Goal: Task Accomplishment & Management: Use online tool/utility

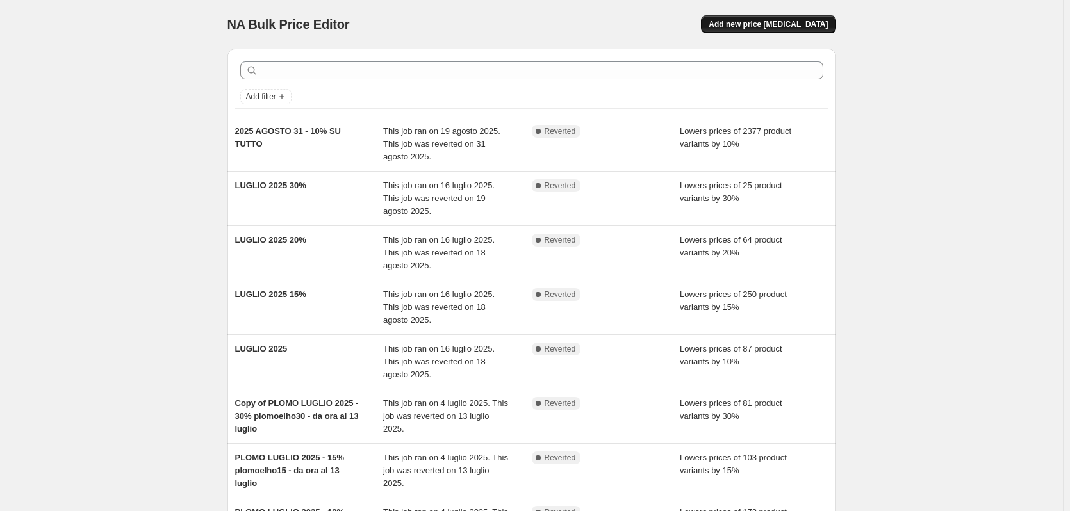
click at [775, 32] on button "Add new price [MEDICAL_DATA]" at bounding box center [768, 24] width 135 height 18
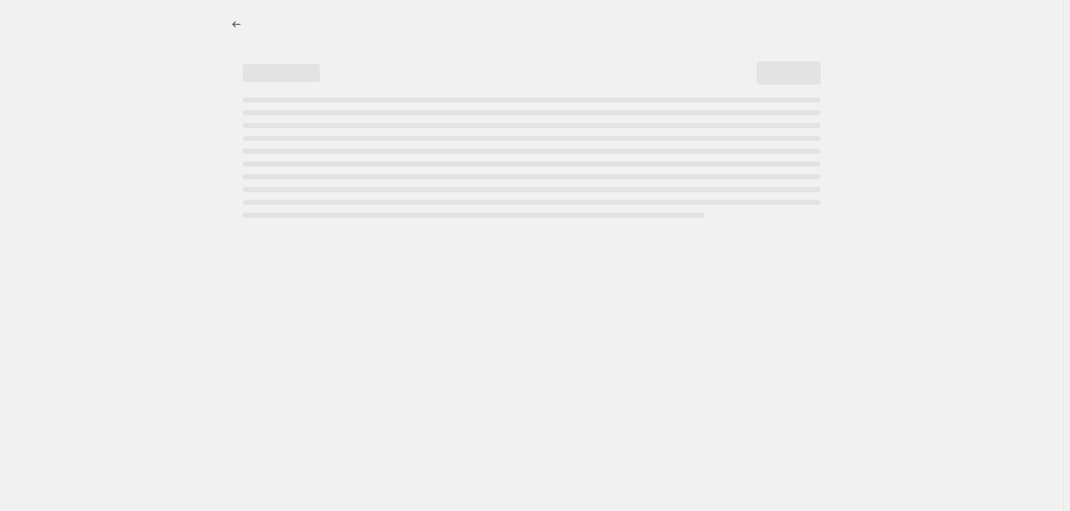
select select "percentage"
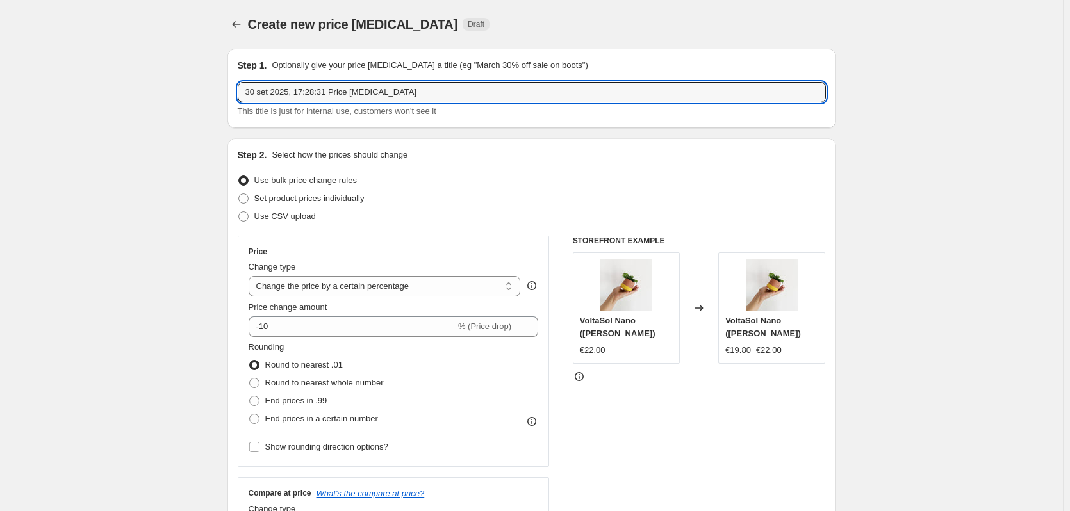
drag, startPoint x: 441, startPoint y: 92, endPoint x: 215, endPoint y: 93, distance: 226.2
paste input "ottobre5"
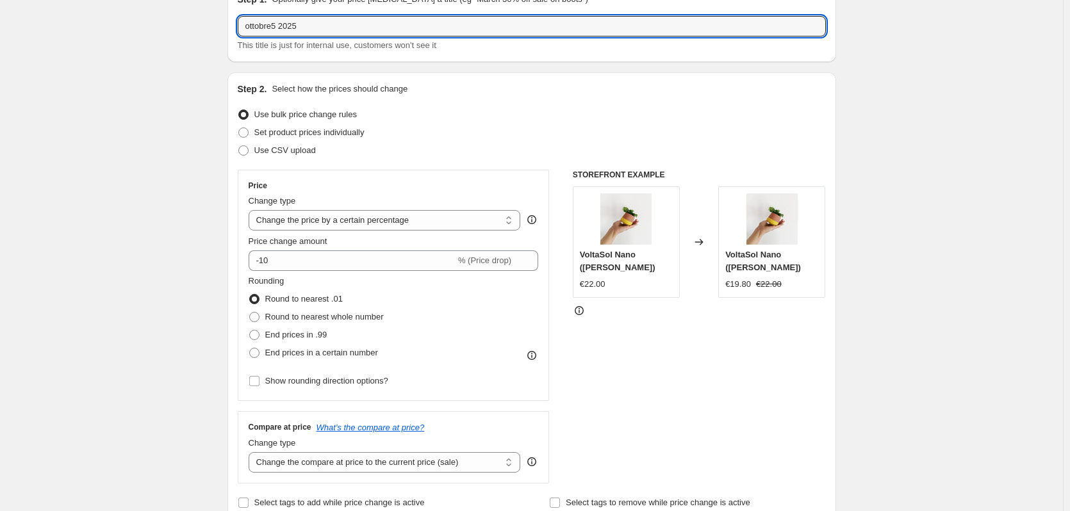
scroll to position [192, 0]
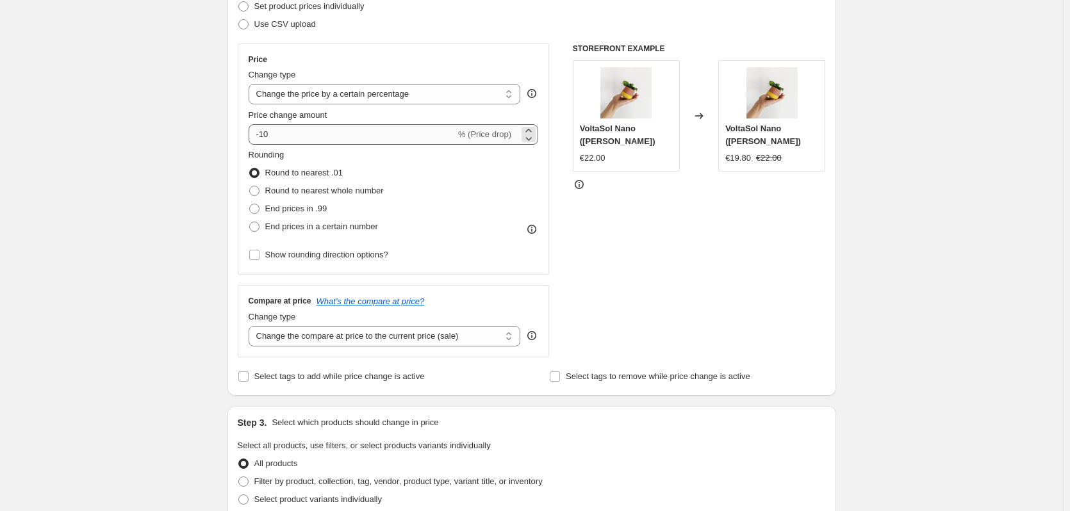
type input "ottobre5 2025"
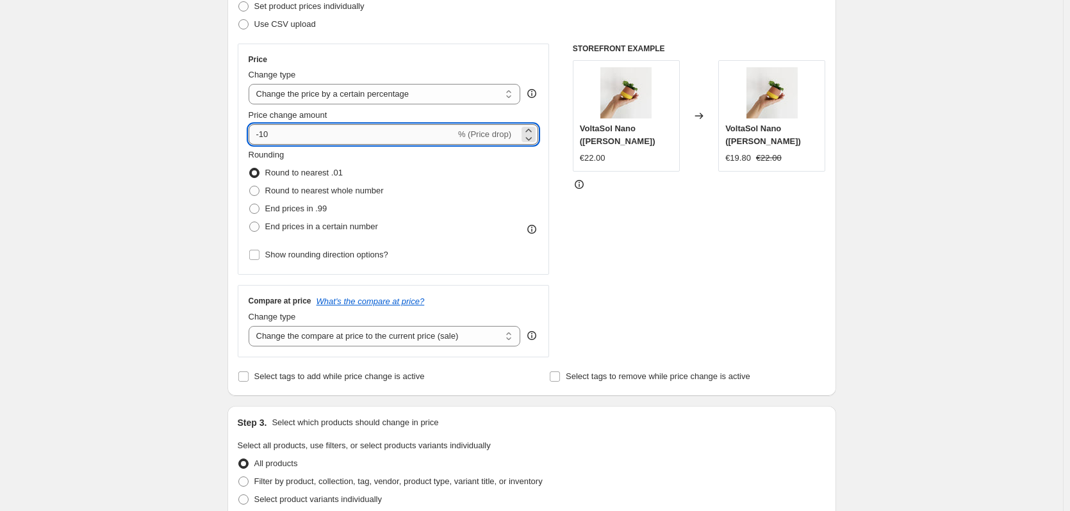
click at [286, 133] on input "-10" at bounding box center [352, 134] width 207 height 21
type input "-1"
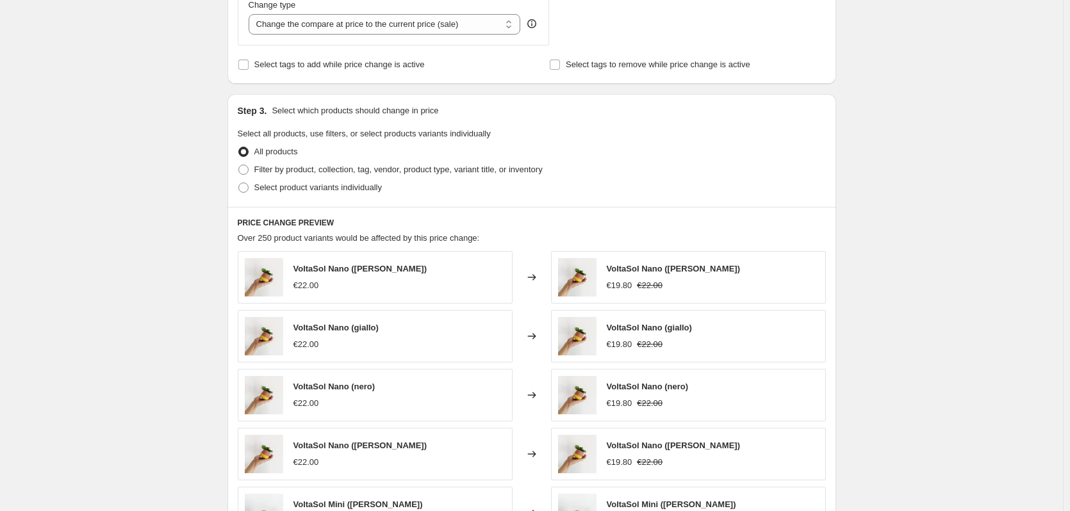
scroll to position [513, 0]
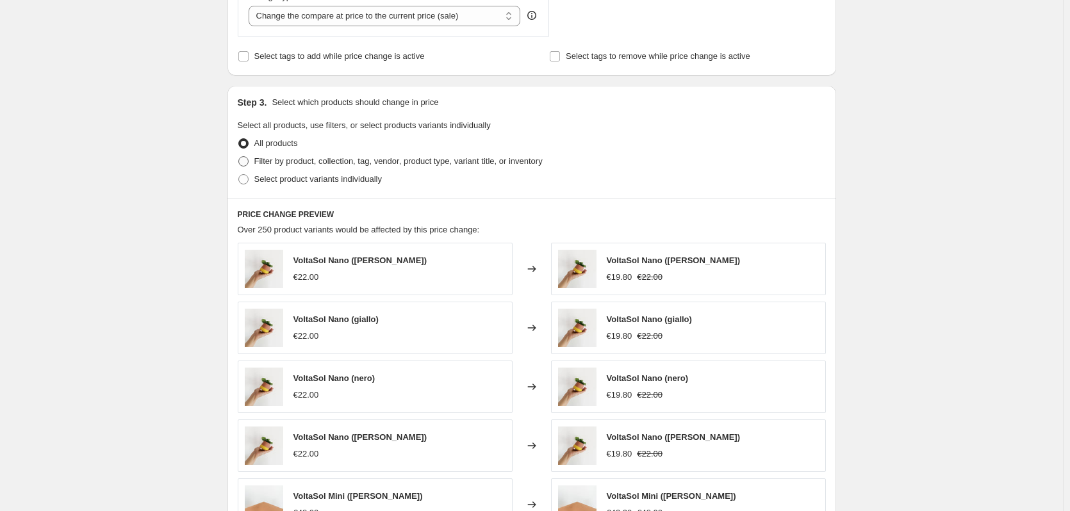
type input "-5"
click at [300, 162] on span "Filter by product, collection, tag, vendor, product type, variant title, or inv…" at bounding box center [398, 161] width 288 height 10
click at [239, 157] on input "Filter by product, collection, tag, vendor, product type, variant title, or inv…" at bounding box center [238, 156] width 1 height 1
radio input "true"
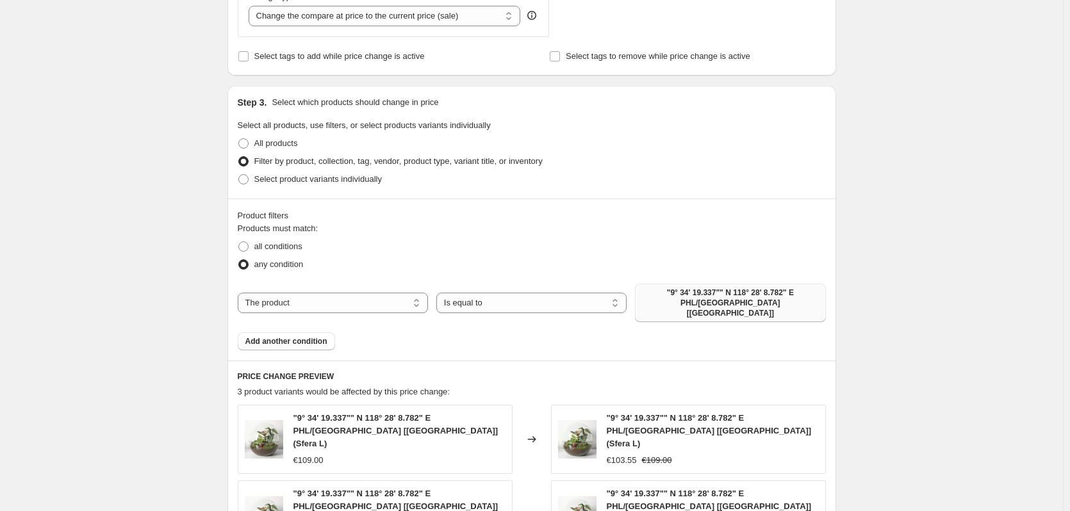
click at [691, 297] on span ""9° 34' 19.337"" N 118° 28' 8.782" E PHL/[GEOGRAPHIC_DATA] [[GEOGRAPHIC_DATA]]" at bounding box center [730, 303] width 175 height 31
click at [484, 304] on select "Is equal to Is not equal to" at bounding box center [531, 303] width 190 height 21
click at [428, 302] on select "The product The product's collection The product's tag The product's vendor The…" at bounding box center [333, 303] width 190 height 21
select select "tag"
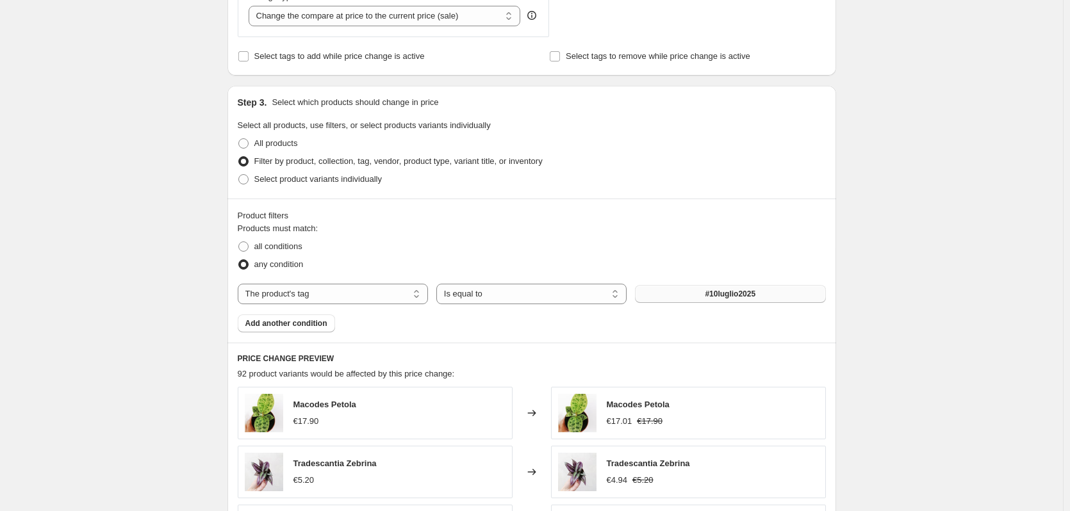
click at [729, 295] on span "#10luglio2025" at bounding box center [730, 294] width 51 height 10
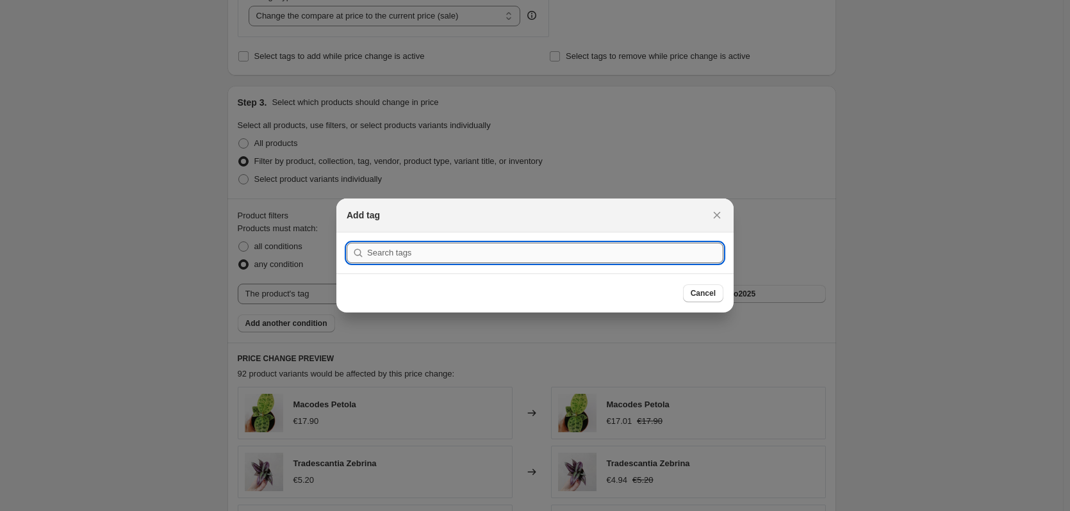
click at [403, 258] on input ":r2f:" at bounding box center [545, 253] width 356 height 21
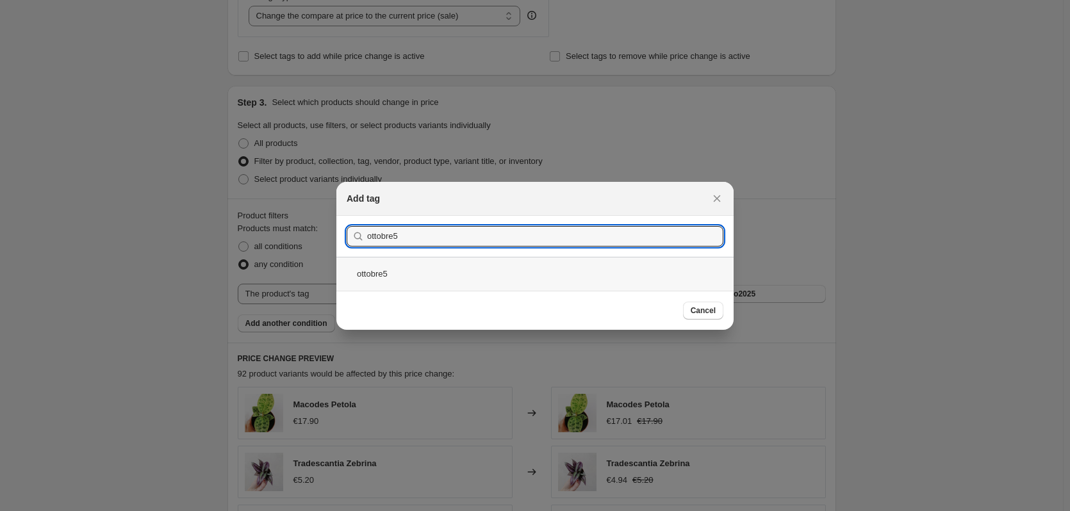
type input "ottobre5"
click at [389, 280] on div "ottobre5" at bounding box center [534, 274] width 397 height 34
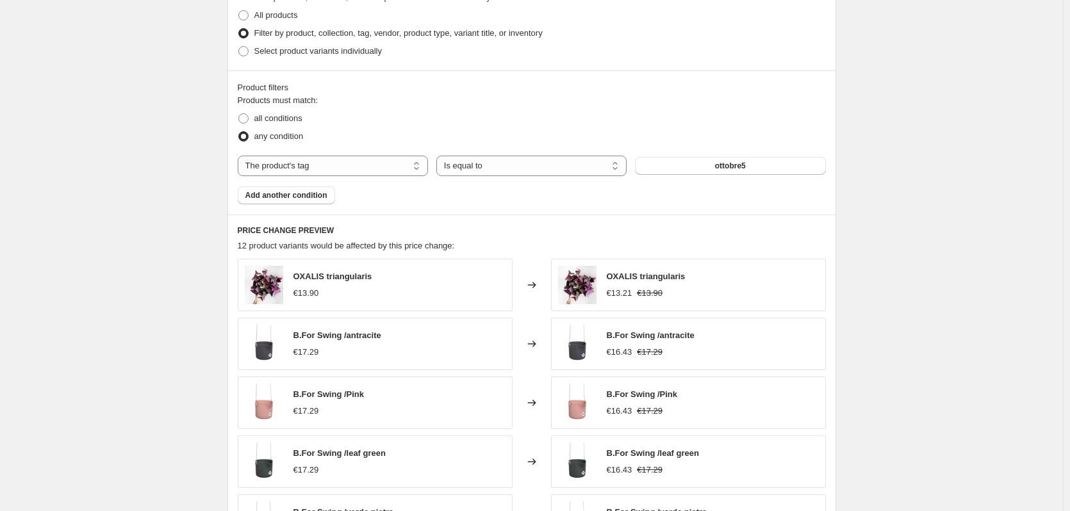
scroll to position [914, 0]
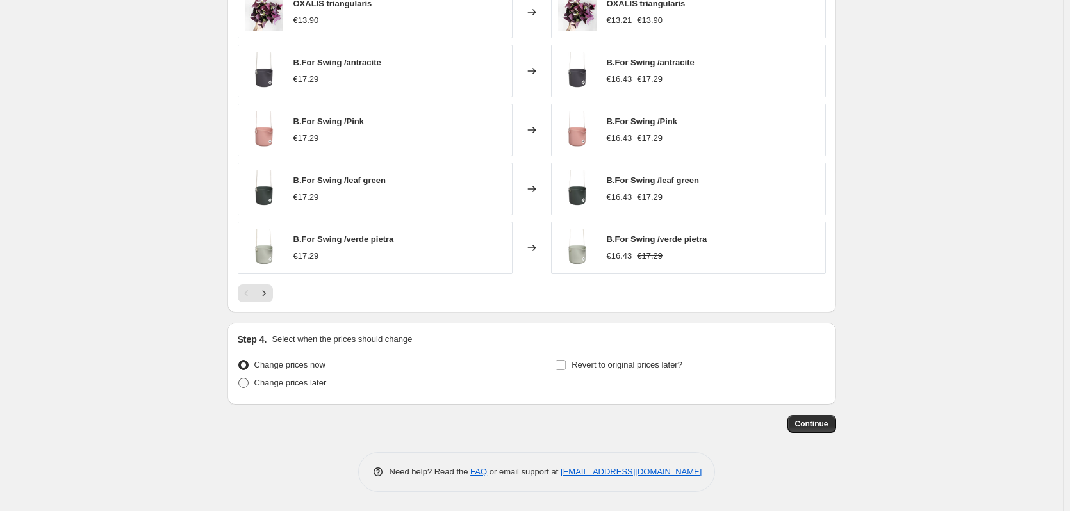
click at [295, 383] on span "Change prices later" at bounding box center [290, 383] width 72 height 10
click at [239, 379] on input "Change prices later" at bounding box center [238, 378] width 1 height 1
radio input "true"
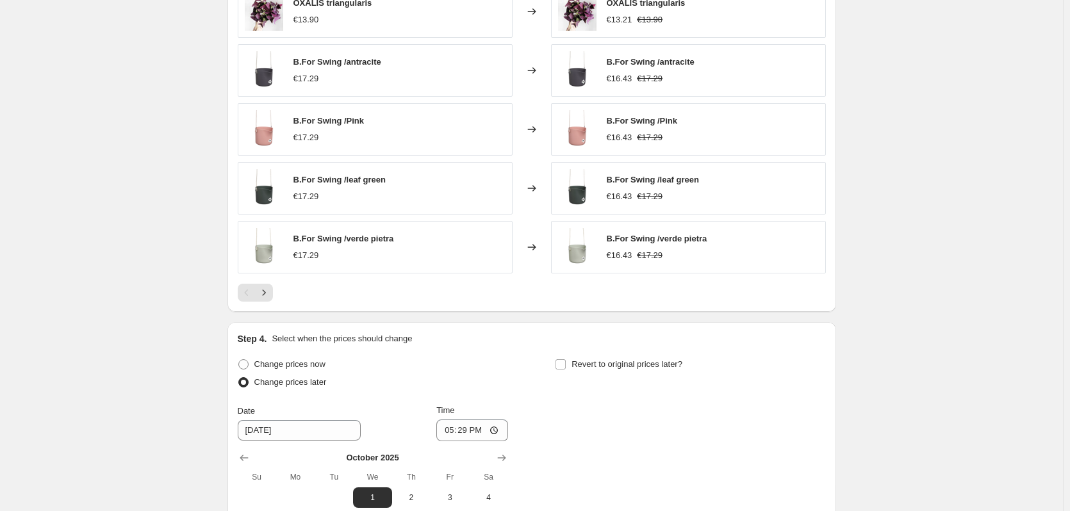
scroll to position [1133, 0]
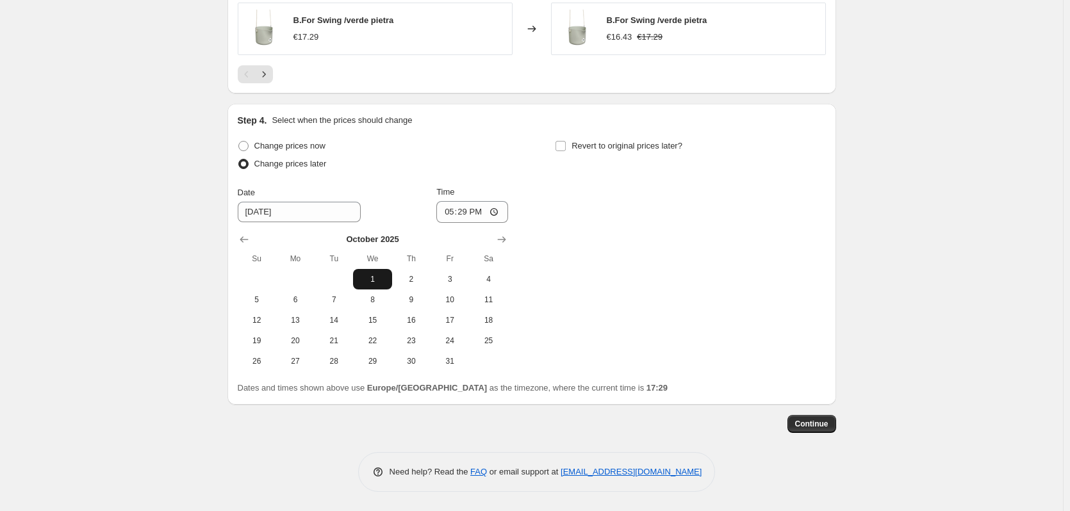
click at [370, 276] on span "1" at bounding box center [372, 279] width 28 height 10
click at [469, 208] on input "17:29" at bounding box center [472, 212] width 72 height 22
type input "00:01"
click at [537, 229] on div "Change prices now Change prices later Date [DATE] Time 00:[DATE] Mo Tu We Th Fr…" at bounding box center [532, 254] width 588 height 235
click at [571, 144] on label "Revert to original prices later?" at bounding box center [619, 146] width 128 height 18
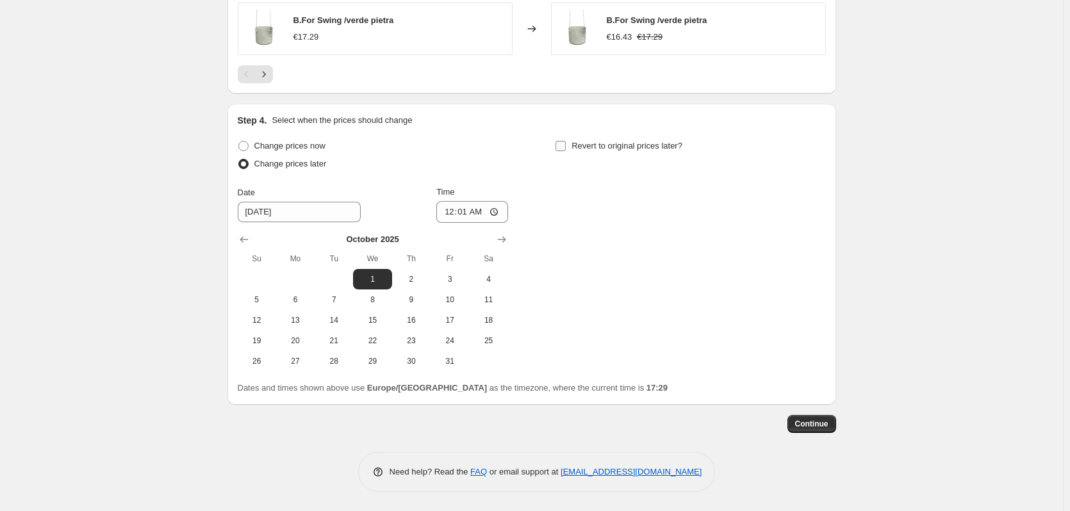
click at [566, 144] on input "Revert to original prices later?" at bounding box center [561, 146] width 10 height 10
checkbox input "true"
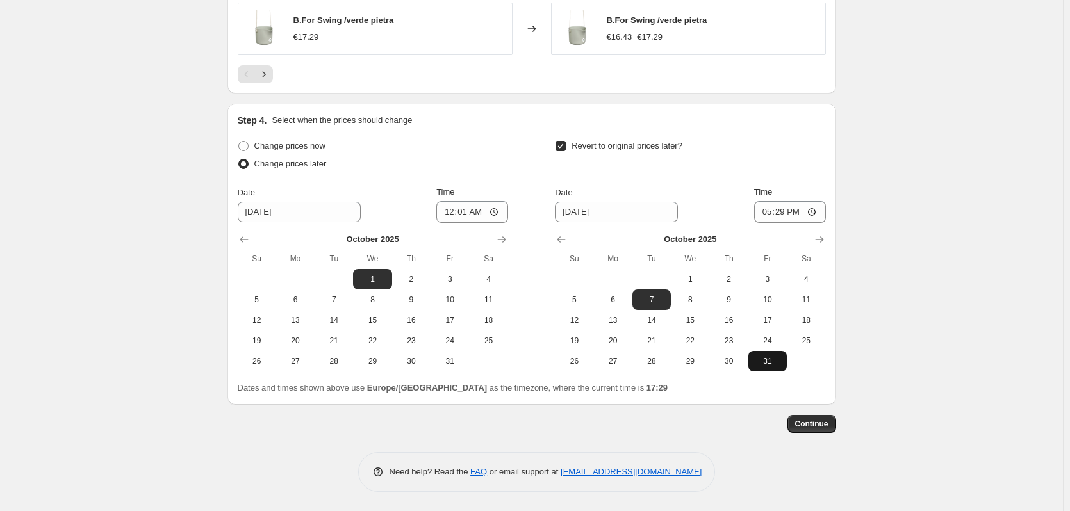
click at [780, 365] on span "31" at bounding box center [767, 361] width 28 height 10
type input "[DATE]"
click at [796, 210] on input "17:29" at bounding box center [790, 212] width 72 height 22
click at [787, 208] on input "17:29" at bounding box center [790, 212] width 72 height 22
type input "23:59"
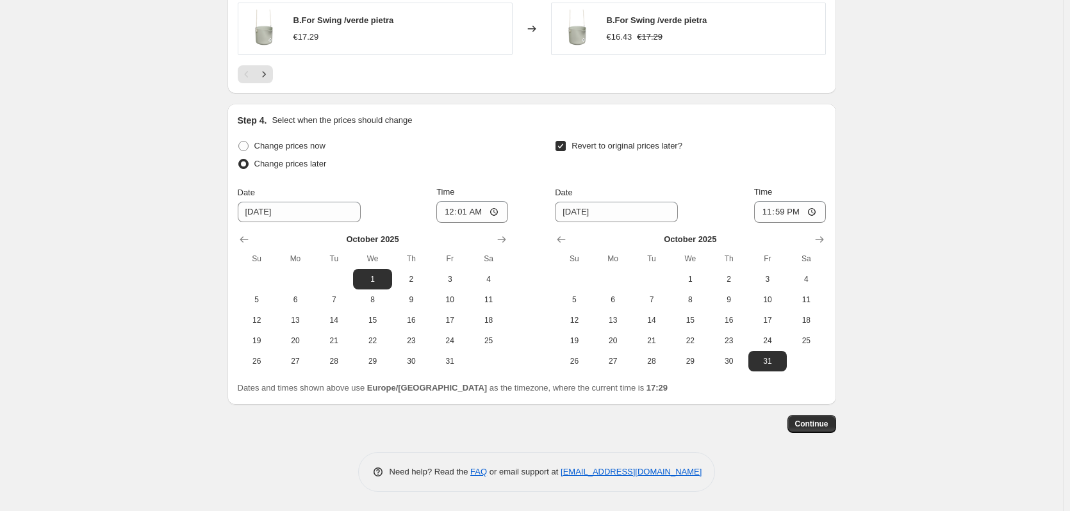
click at [805, 157] on div "Revert to original prices later?" at bounding box center [690, 156] width 270 height 38
click at [818, 421] on span "Continue" at bounding box center [811, 424] width 33 height 10
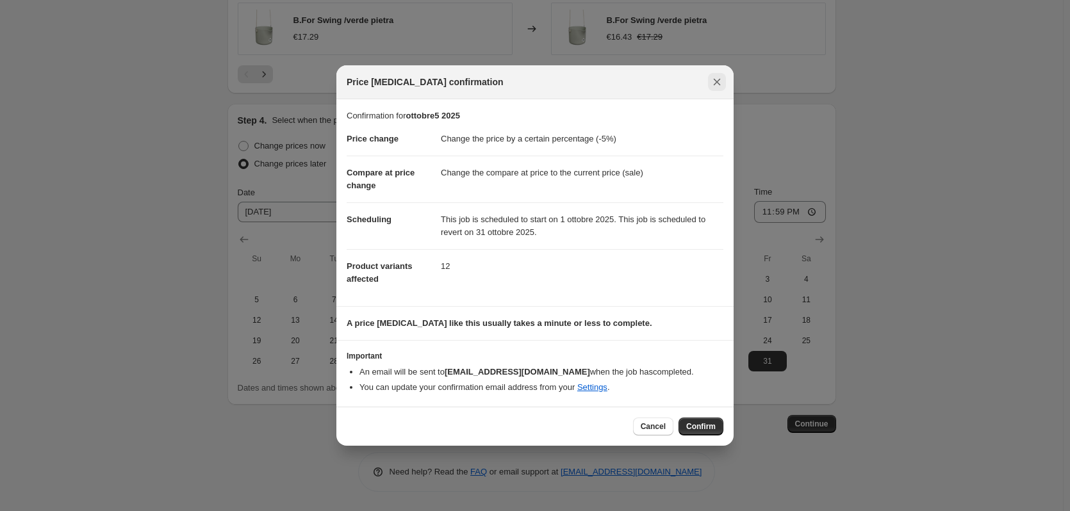
click at [717, 80] on icon "Close" at bounding box center [717, 82] width 13 height 13
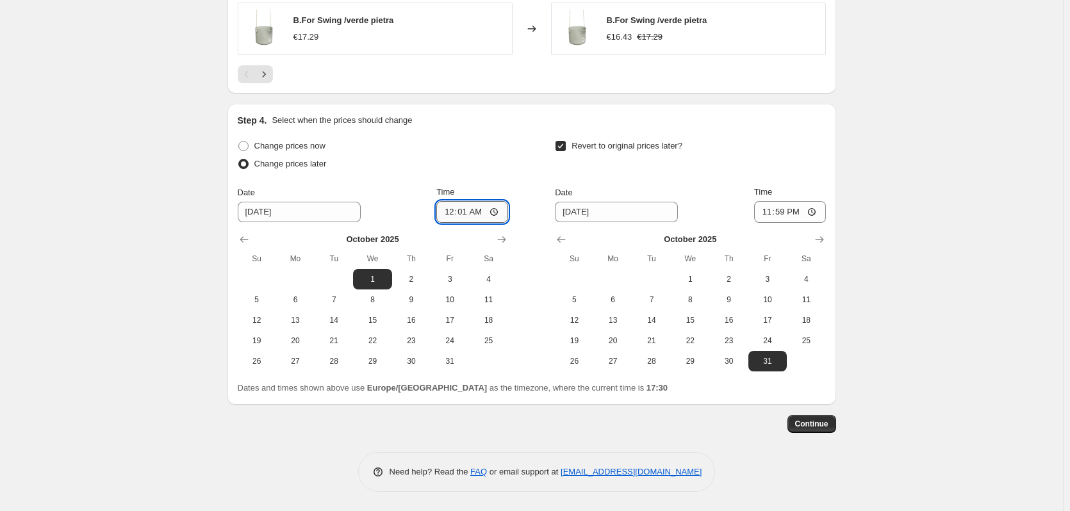
click at [482, 210] on input "00:01" at bounding box center [472, 212] width 72 height 22
click at [466, 213] on input "00:01" at bounding box center [472, 212] width 72 height 22
type input "03:00"
click at [523, 174] on div "Change prices now Change prices later Date [DATE] Time 03:00 [DATE] Su Mo Tu We…" at bounding box center [532, 254] width 588 height 235
click at [825, 424] on span "Continue" at bounding box center [811, 424] width 33 height 10
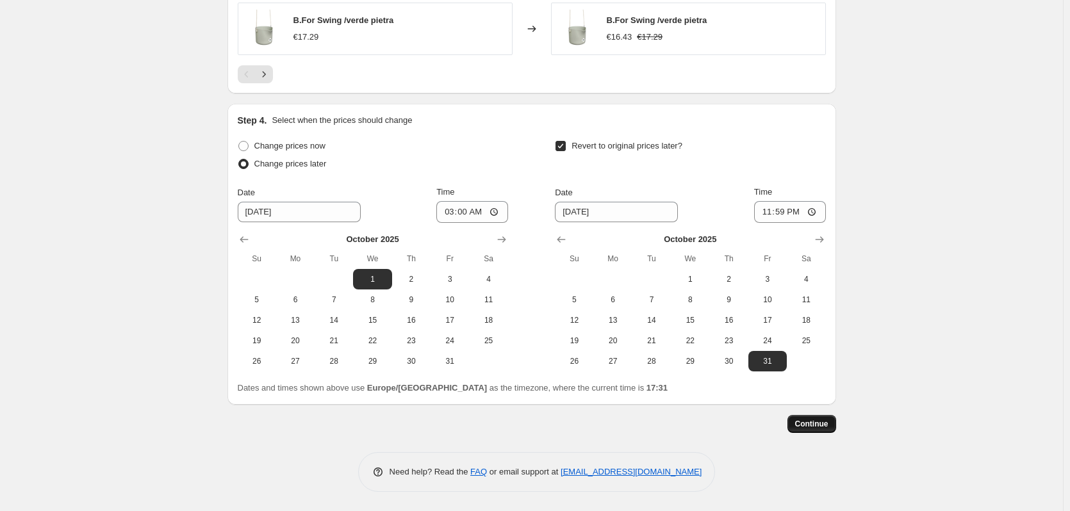
scroll to position [0, 0]
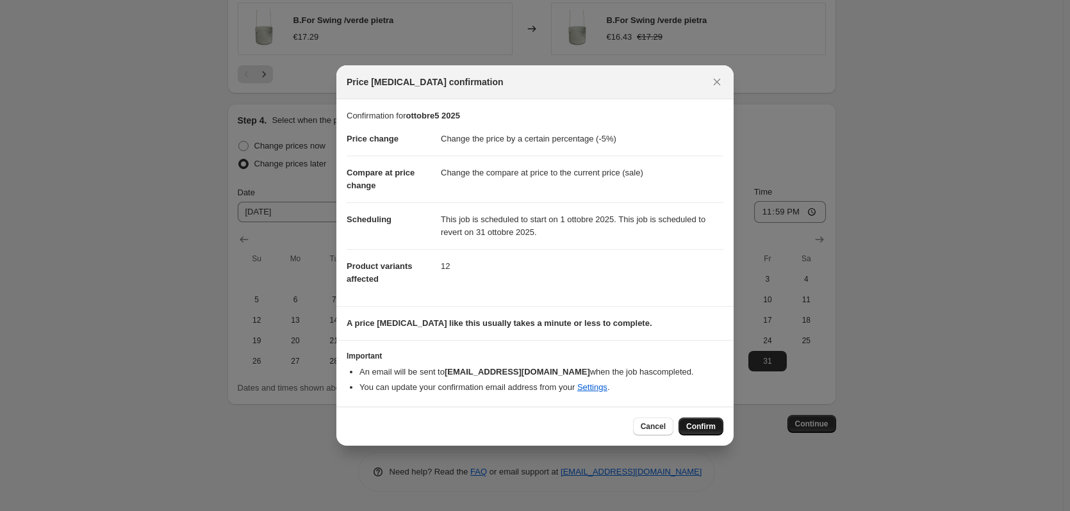
click at [693, 425] on span "Confirm" at bounding box center [700, 427] width 29 height 10
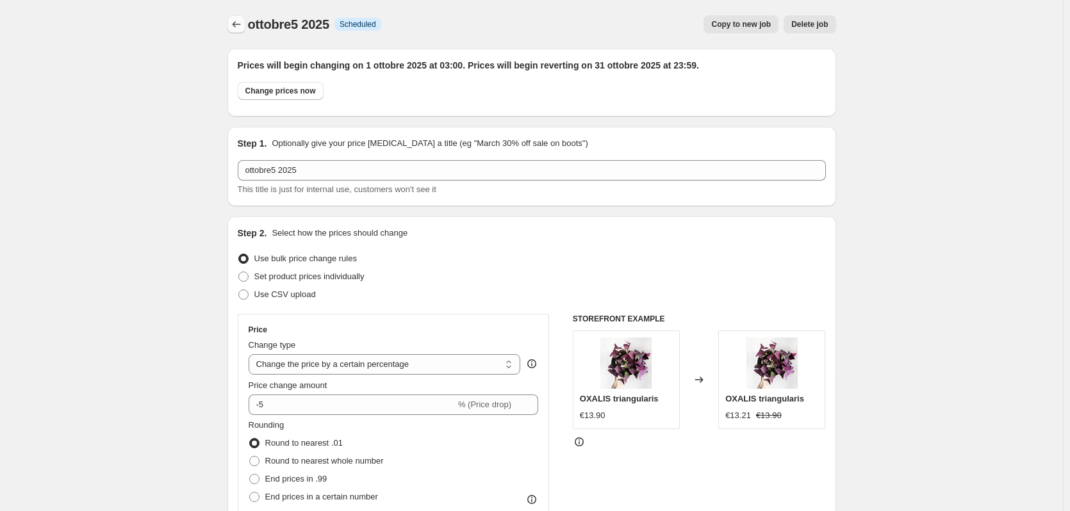
click at [238, 27] on icon "Price change jobs" at bounding box center [236, 24] width 13 height 13
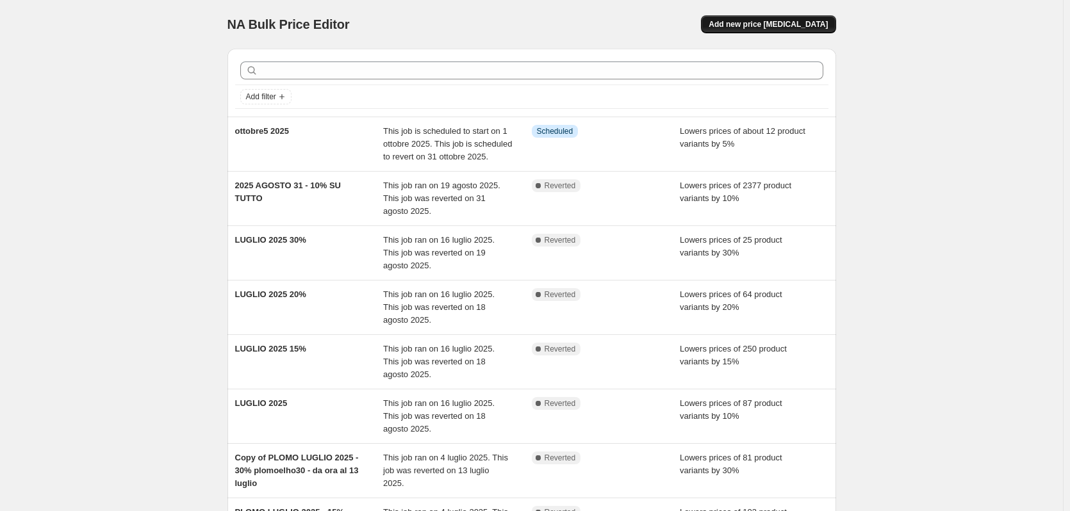
click at [771, 19] on button "Add new price [MEDICAL_DATA]" at bounding box center [768, 24] width 135 height 18
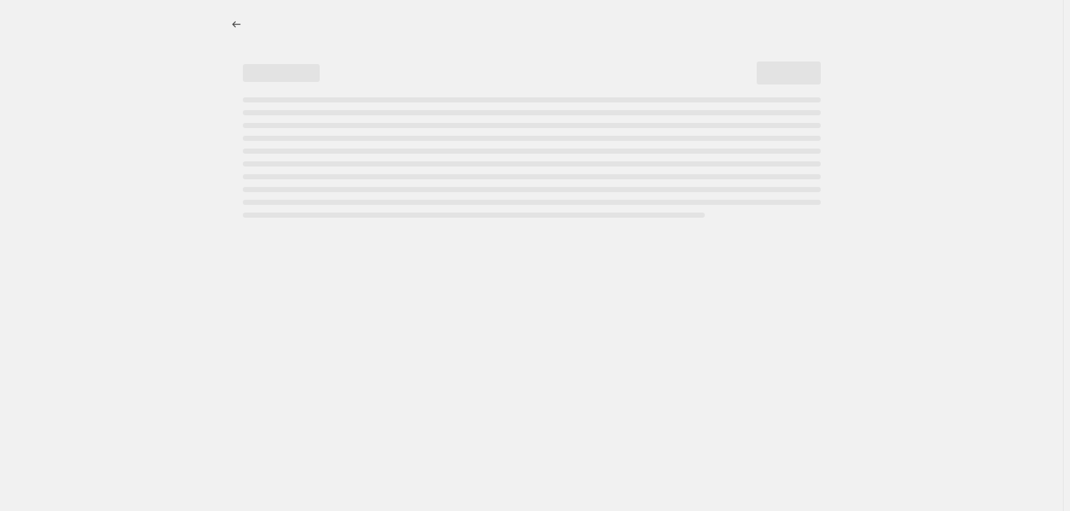
select select "percentage"
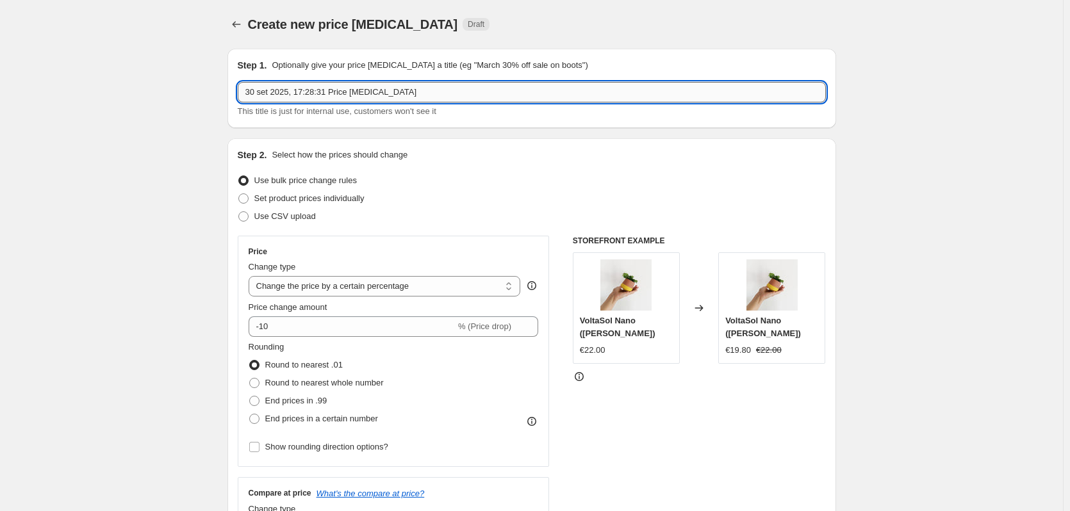
click at [372, 90] on input "30 set 2025, 17:28:31 Price [MEDICAL_DATA]" at bounding box center [532, 92] width 588 height 21
paste input "ottobre10"
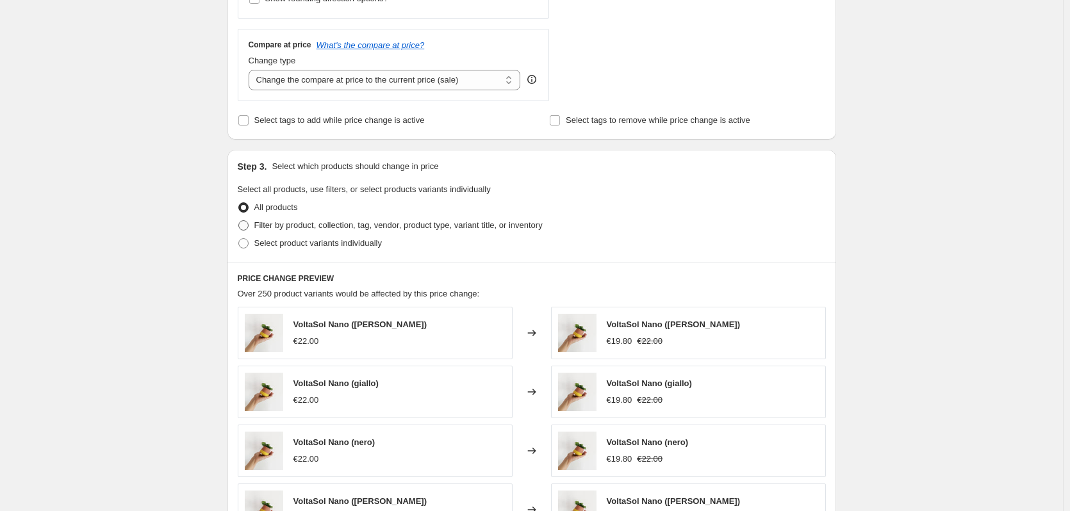
type input "ottobre10"
click at [280, 227] on span "Filter by product, collection, tag, vendor, product type, variant title, or inv…" at bounding box center [398, 225] width 288 height 10
click at [239, 221] on input "Filter by product, collection, tag, vendor, product type, variant title, or inv…" at bounding box center [238, 220] width 1 height 1
radio input "true"
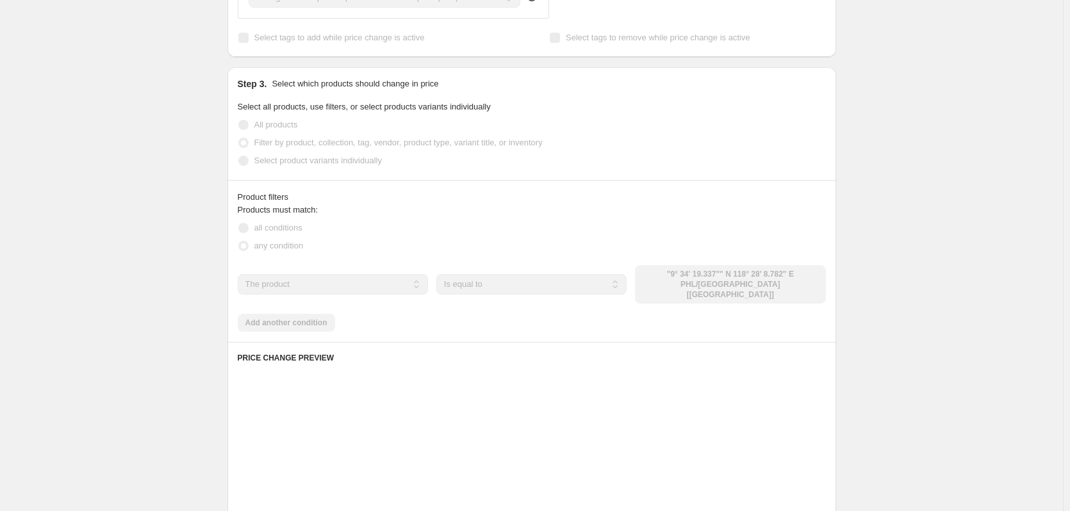
scroll to position [577, 0]
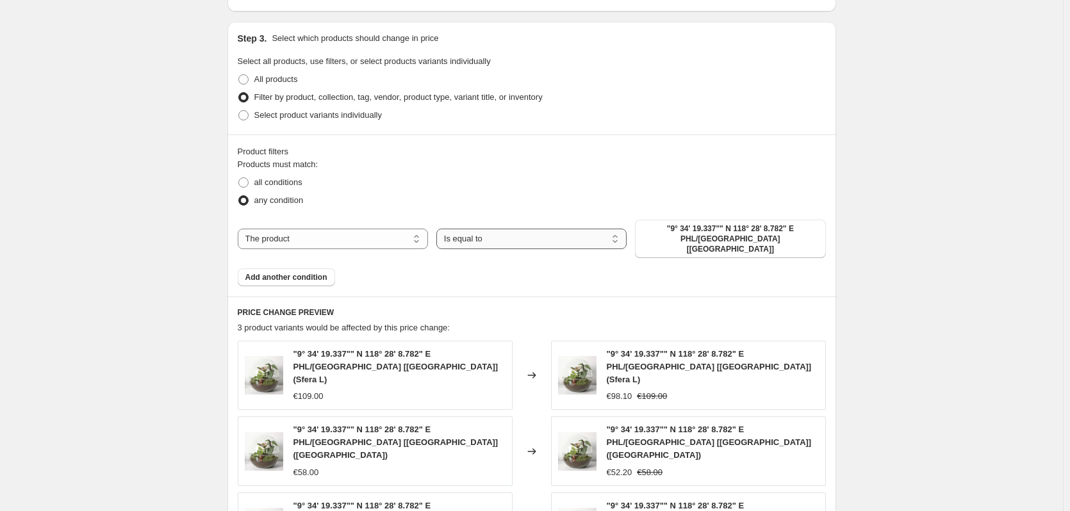
click at [531, 236] on select "Is equal to Is not equal to" at bounding box center [531, 239] width 190 height 21
click at [360, 233] on select "The product The product's collection The product's tag The product's vendor The…" at bounding box center [333, 239] width 190 height 21
select select "tag"
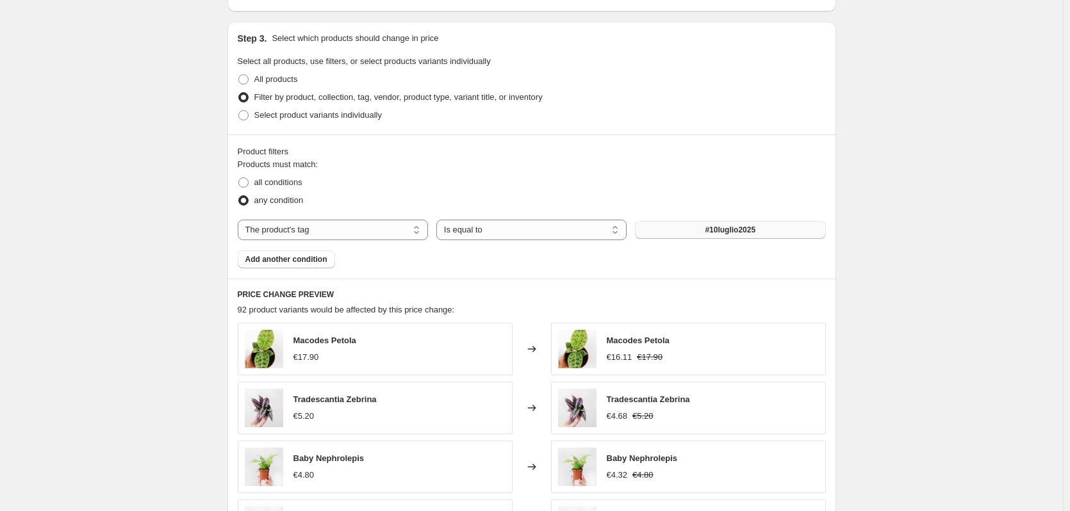
click at [737, 233] on span "#10luglio2025" at bounding box center [730, 230] width 51 height 10
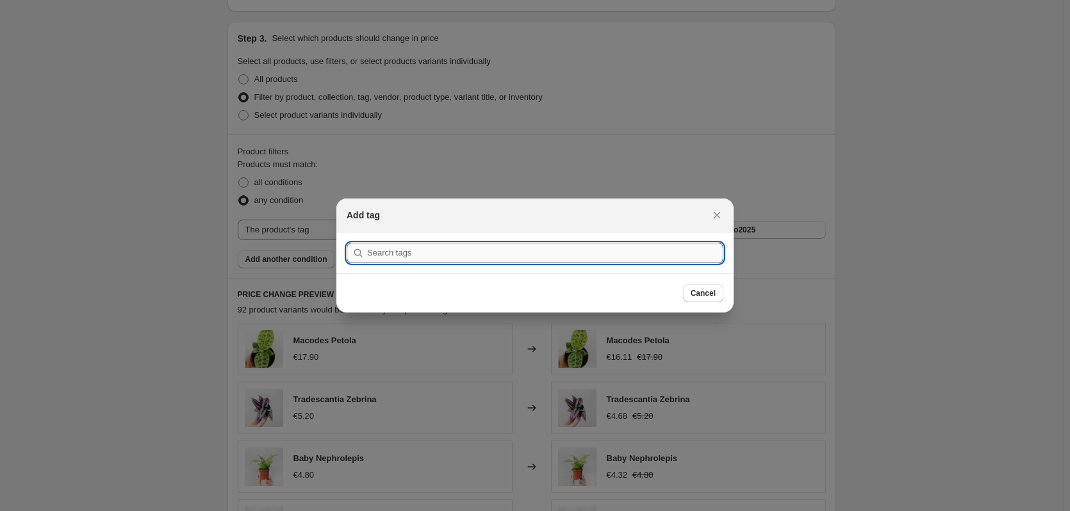
click at [448, 252] on input ":r5h:" at bounding box center [545, 253] width 356 height 21
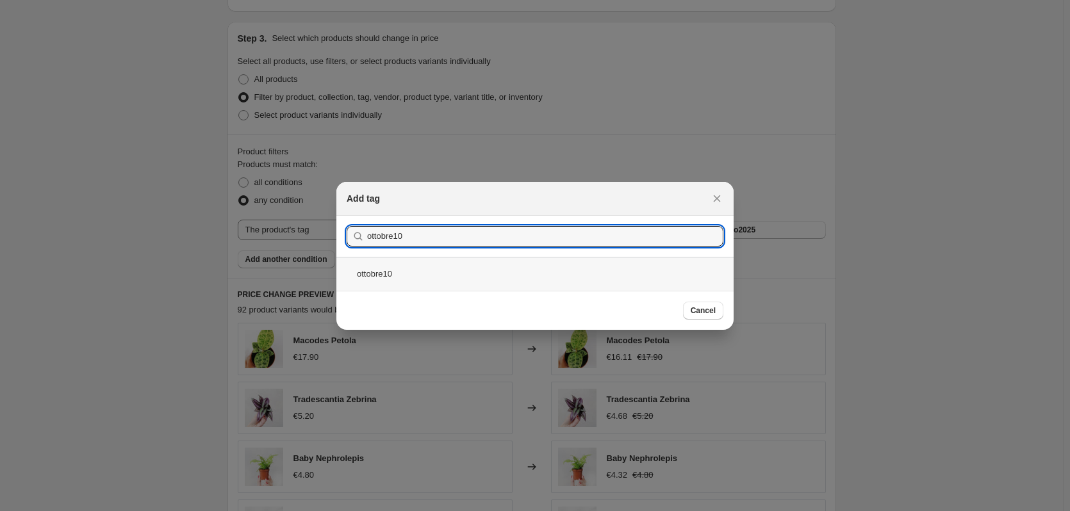
type input "ottobre10"
click at [406, 269] on div "ottobre10" at bounding box center [534, 274] width 397 height 34
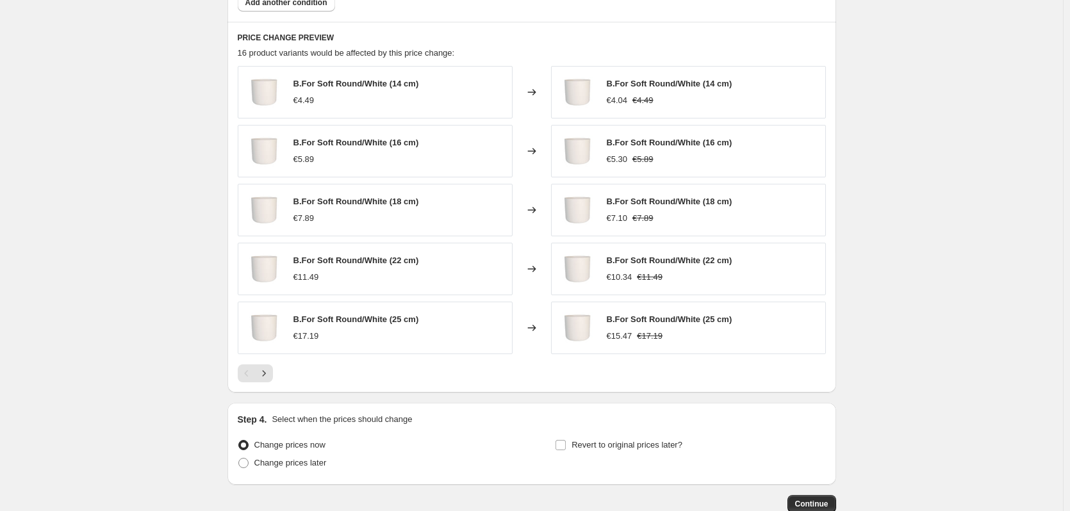
scroll to position [914, 0]
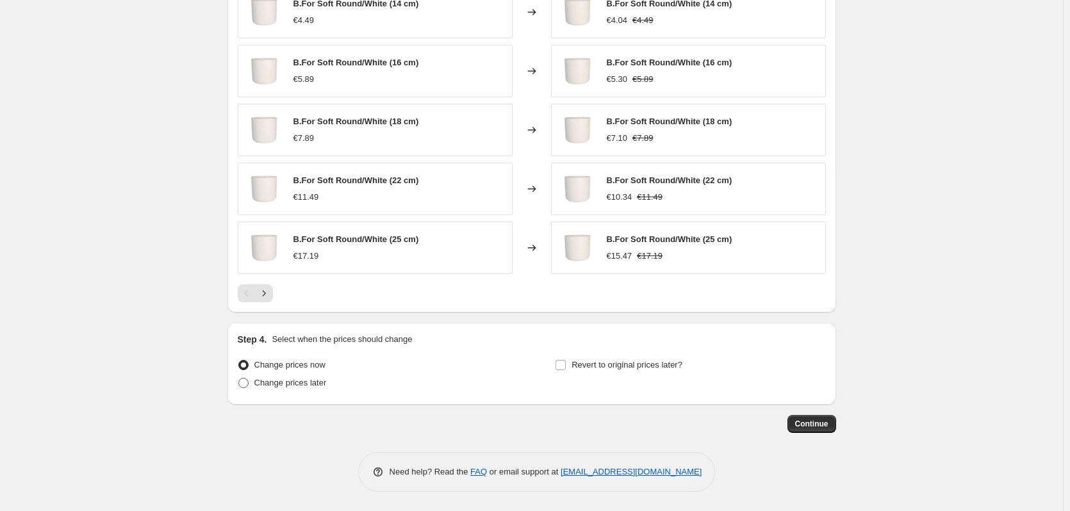
click at [270, 383] on span "Change prices later" at bounding box center [290, 383] width 72 height 10
click at [239, 379] on input "Change prices later" at bounding box center [238, 378] width 1 height 1
radio input "true"
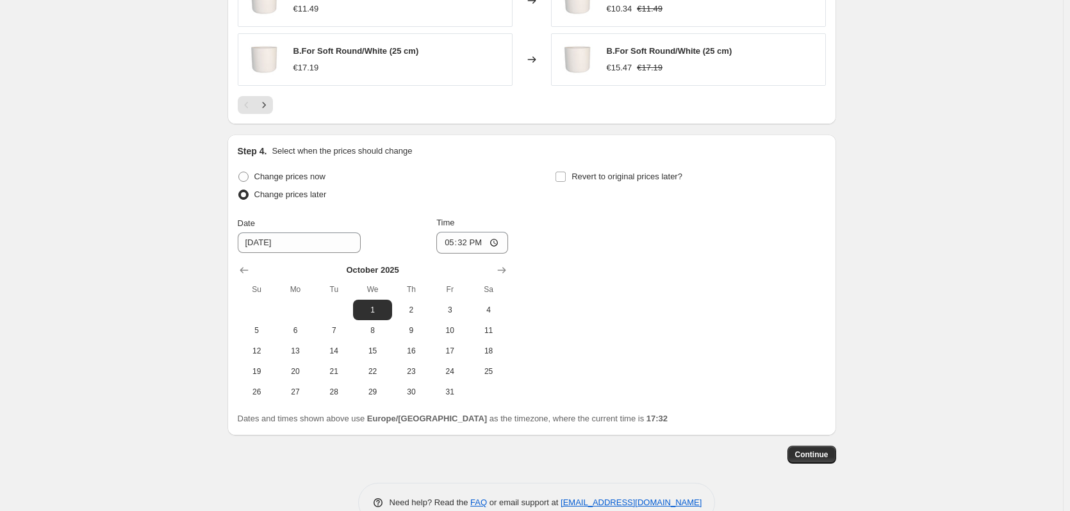
scroll to position [1133, 0]
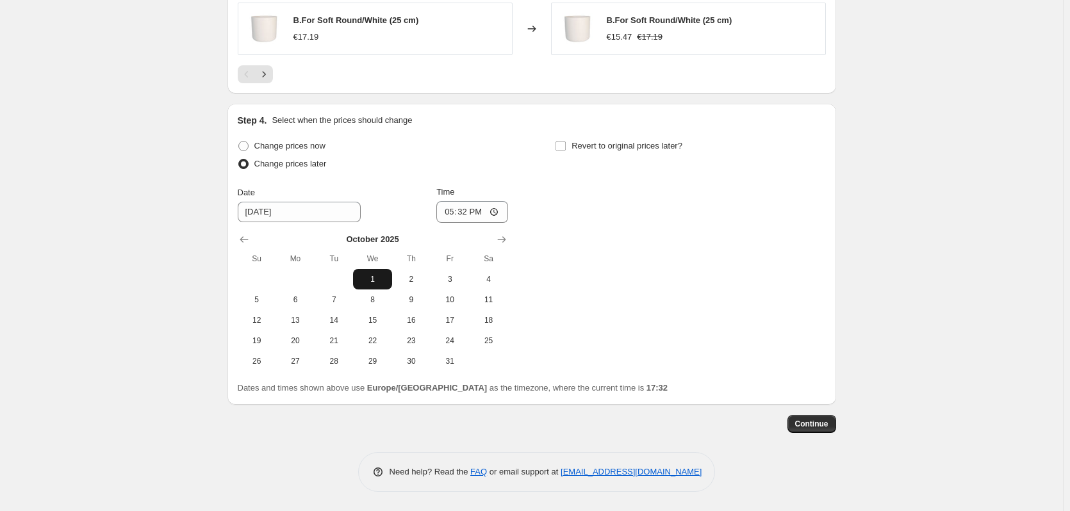
click at [377, 279] on span "1" at bounding box center [372, 279] width 28 height 10
click at [465, 217] on input "17:32" at bounding box center [472, 212] width 72 height 22
type input "03:00"
click at [466, 183] on div "Change prices now Change prices later Date [DATE] Time 03:00 [DATE] Su Mo Tu We…" at bounding box center [373, 254] width 270 height 235
click at [603, 145] on span "Revert to original prices later?" at bounding box center [627, 146] width 111 height 10
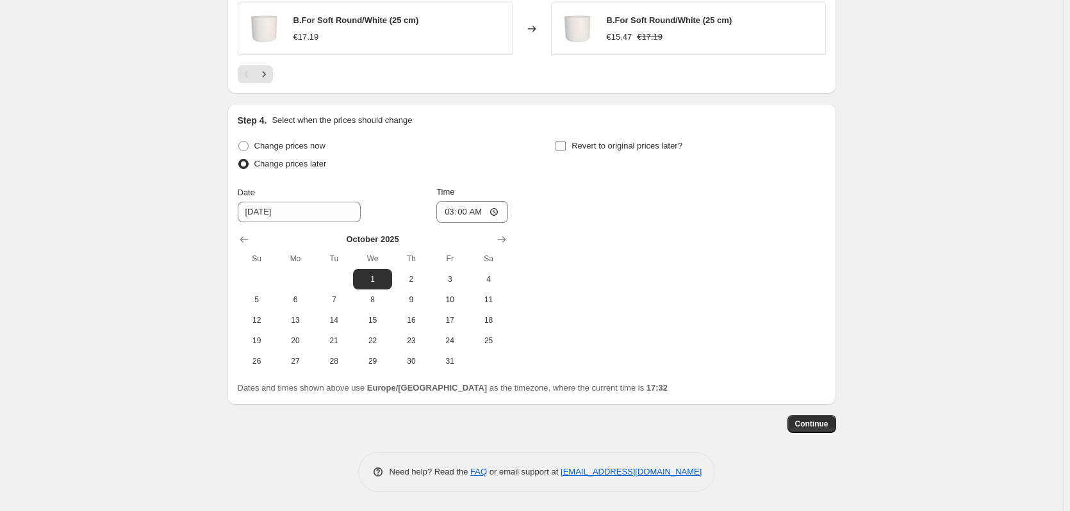
click at [566, 145] on input "Revert to original prices later?" at bounding box center [561, 146] width 10 height 10
checkbox input "true"
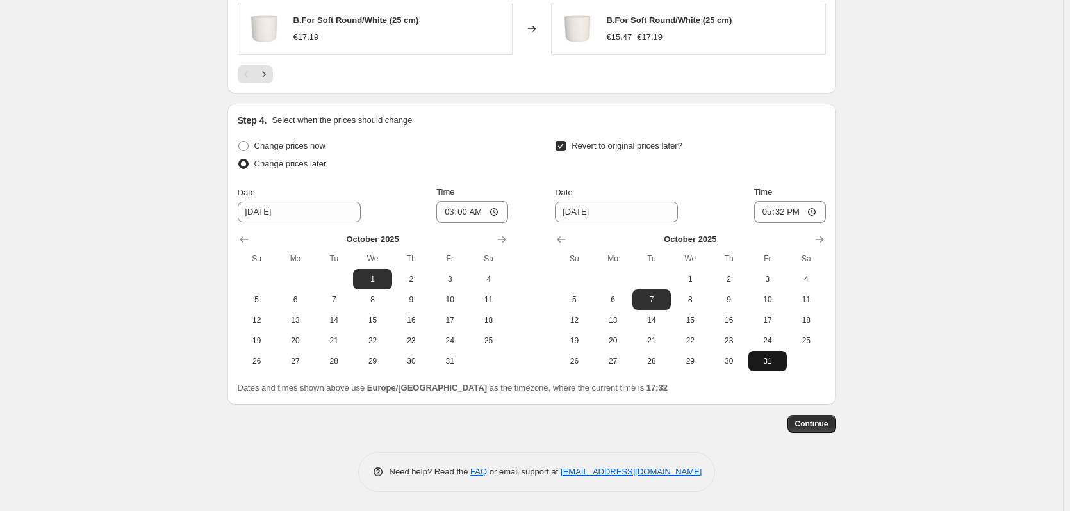
click at [765, 363] on span "31" at bounding box center [767, 361] width 28 height 10
type input "[DATE]"
click at [795, 217] on input "17:32" at bounding box center [790, 212] width 72 height 22
type input "23:59"
click at [778, 153] on div "Revert to original prices later?" at bounding box center [690, 156] width 270 height 38
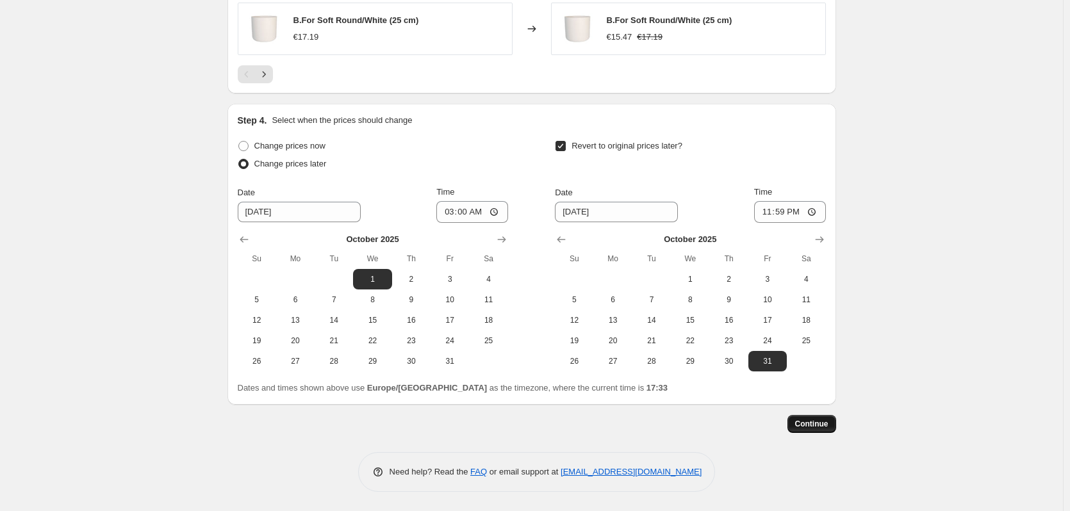
click at [815, 421] on span "Continue" at bounding box center [811, 424] width 33 height 10
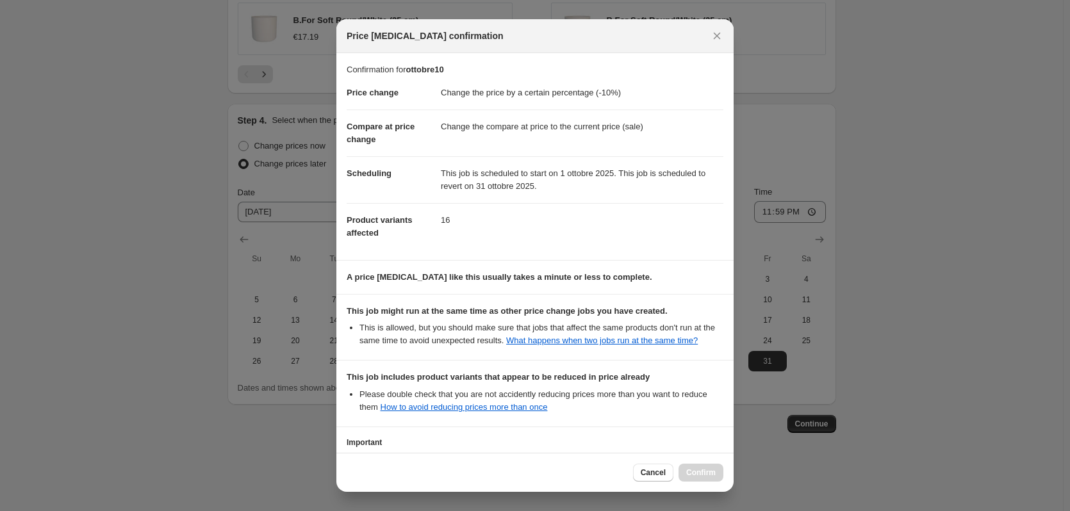
click at [712, 474] on div "Cancel Confirm" at bounding box center [678, 473] width 90 height 18
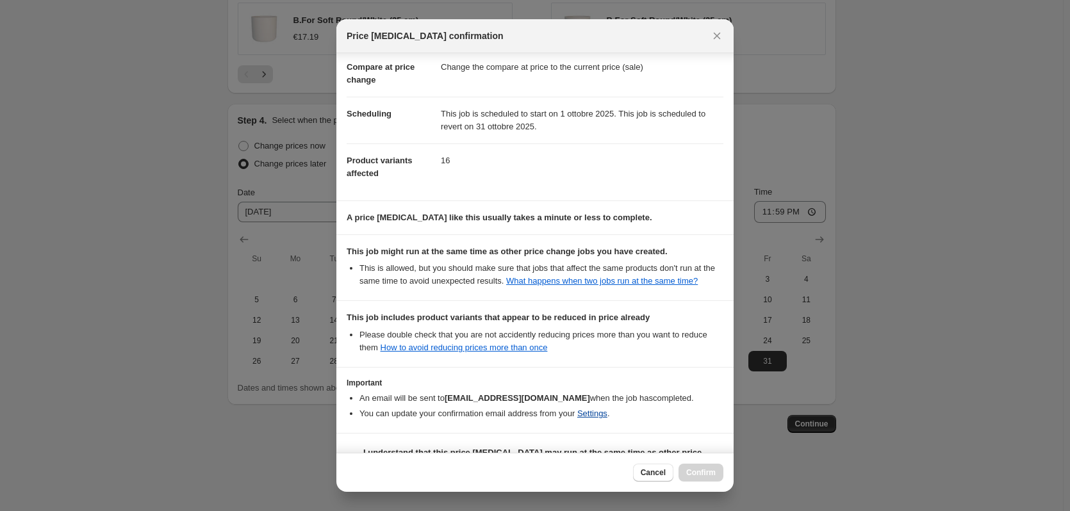
scroll to position [104, 0]
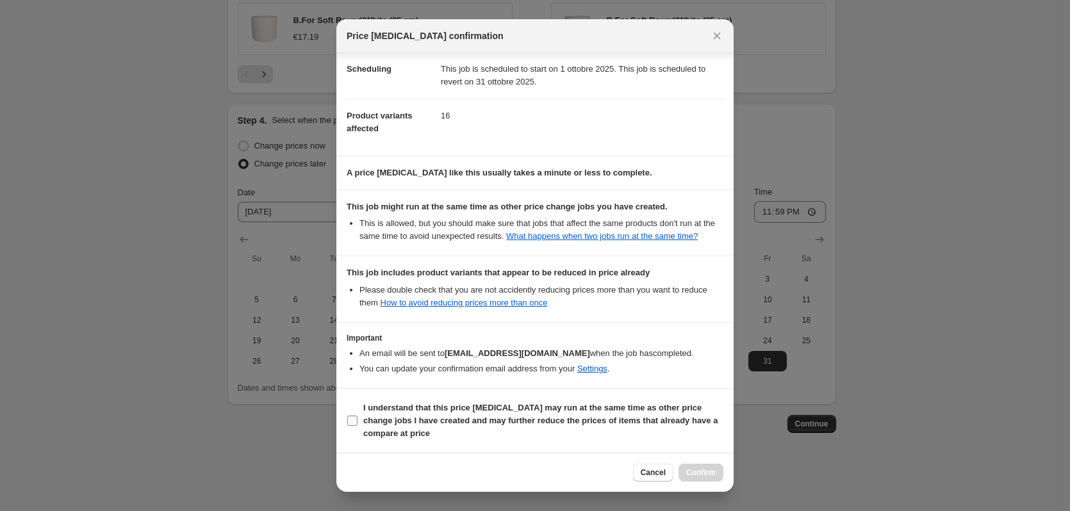
click at [364, 420] on b "I understand that this price [MEDICAL_DATA] may run at the same time as other p…" at bounding box center [540, 420] width 354 height 35
click at [358, 420] on input "I understand that this price [MEDICAL_DATA] may run at the same time as other p…" at bounding box center [352, 421] width 10 height 10
checkbox input "true"
click at [705, 472] on span "Confirm" at bounding box center [700, 473] width 29 height 10
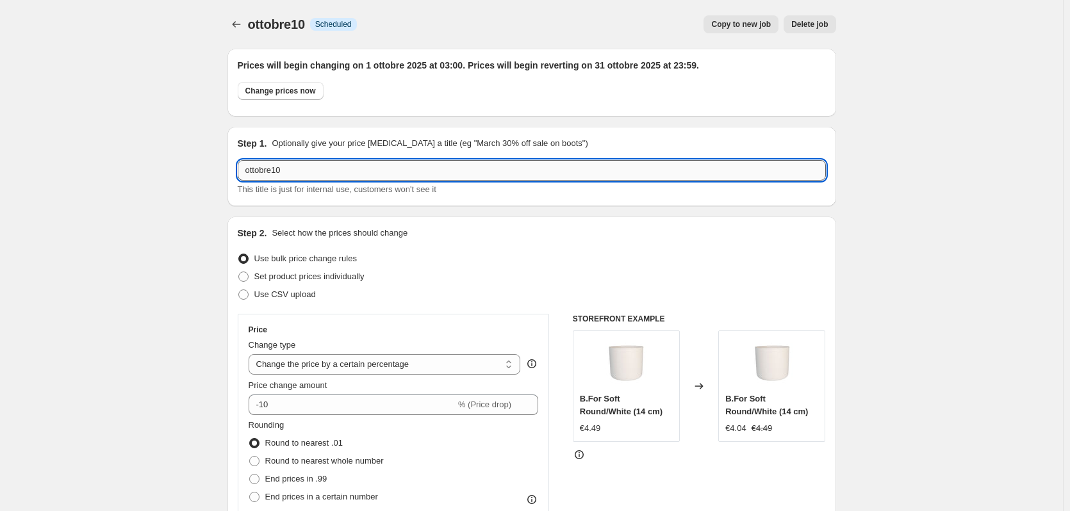
click at [323, 176] on input "ottobre10" at bounding box center [532, 170] width 588 height 21
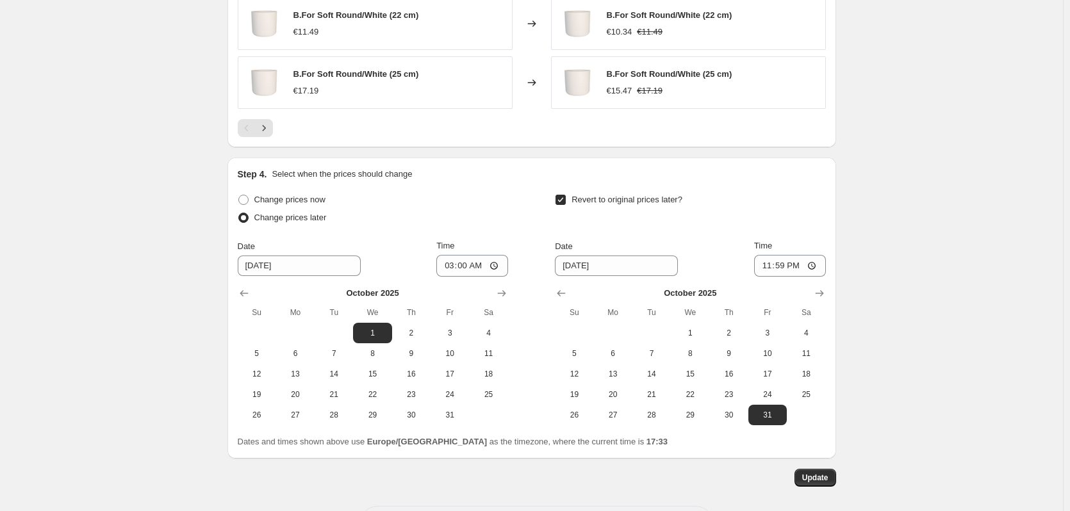
scroll to position [1212, 0]
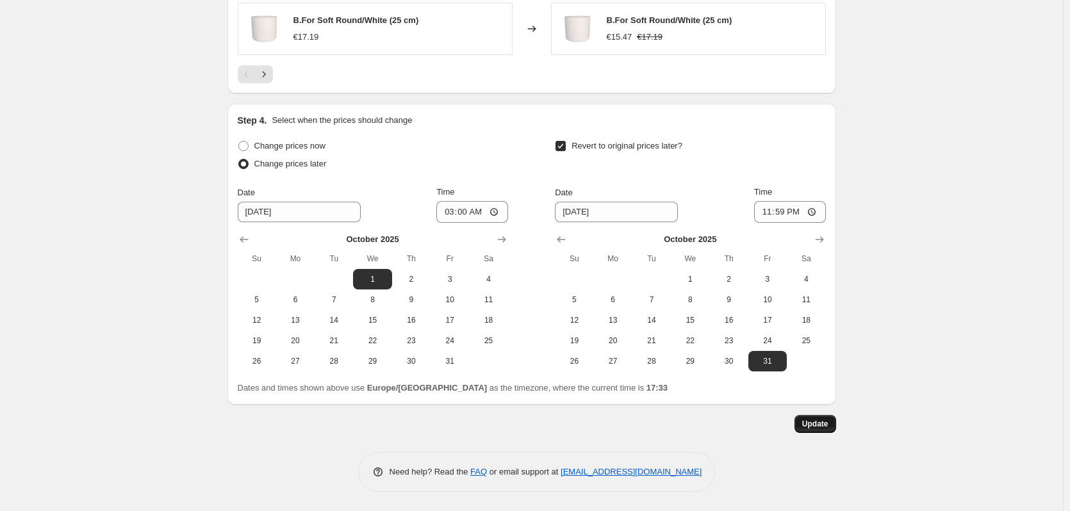
type input "ottobre10 2025"
click at [809, 420] on span "Update" at bounding box center [815, 424] width 26 height 10
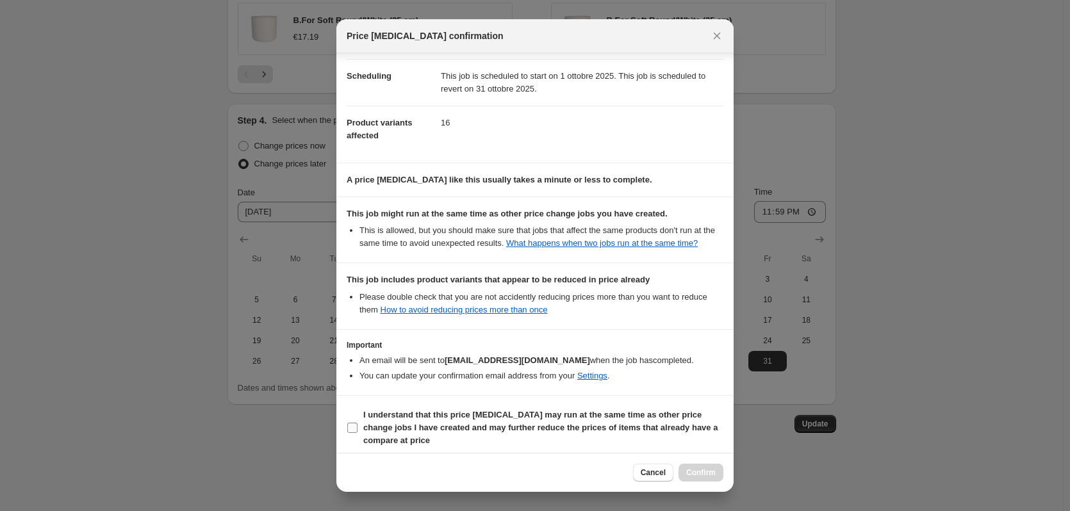
scroll to position [104, 0]
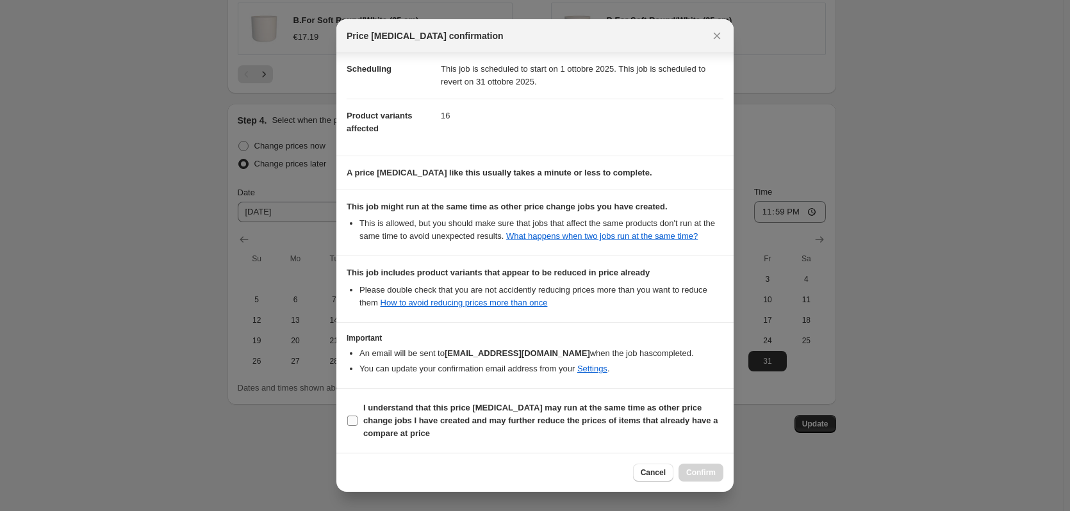
drag, startPoint x: 388, startPoint y: 415, endPoint x: 408, endPoint y: 418, distance: 19.5
click at [388, 415] on b "I understand that this price [MEDICAL_DATA] may run at the same time as other p…" at bounding box center [540, 420] width 354 height 35
click at [358, 416] on input "I understand that this price [MEDICAL_DATA] may run at the same time as other p…" at bounding box center [352, 421] width 10 height 10
checkbox input "true"
click at [696, 470] on span "Confirm" at bounding box center [700, 473] width 29 height 10
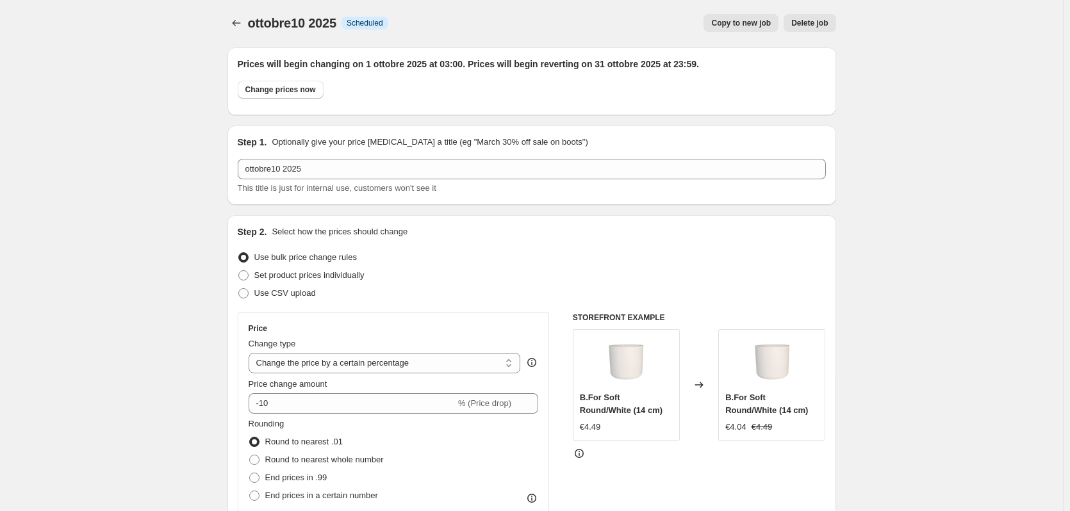
scroll to position [0, 0]
click at [240, 22] on icon "Price change jobs" at bounding box center [236, 24] width 13 height 13
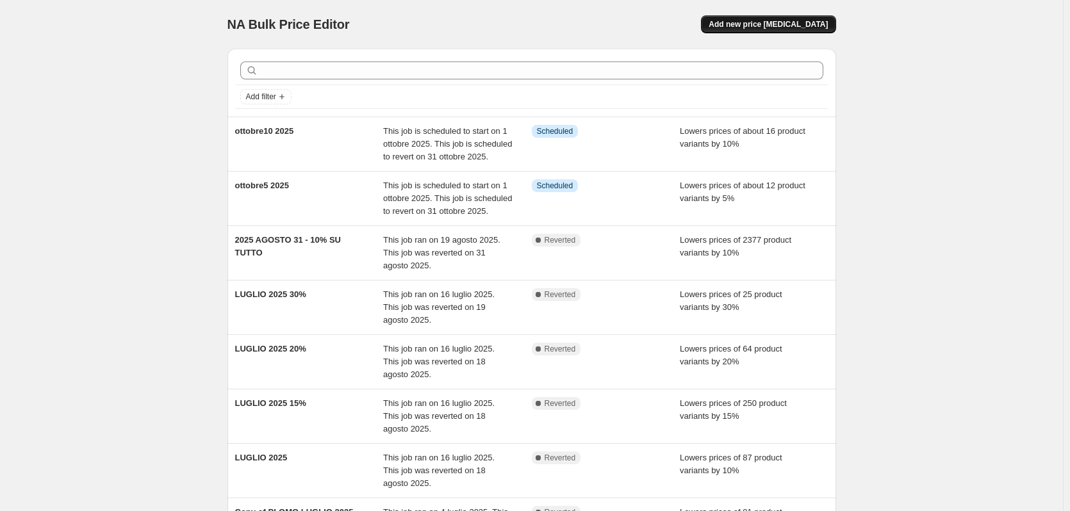
click at [784, 21] on span "Add new price [MEDICAL_DATA]" at bounding box center [768, 24] width 119 height 10
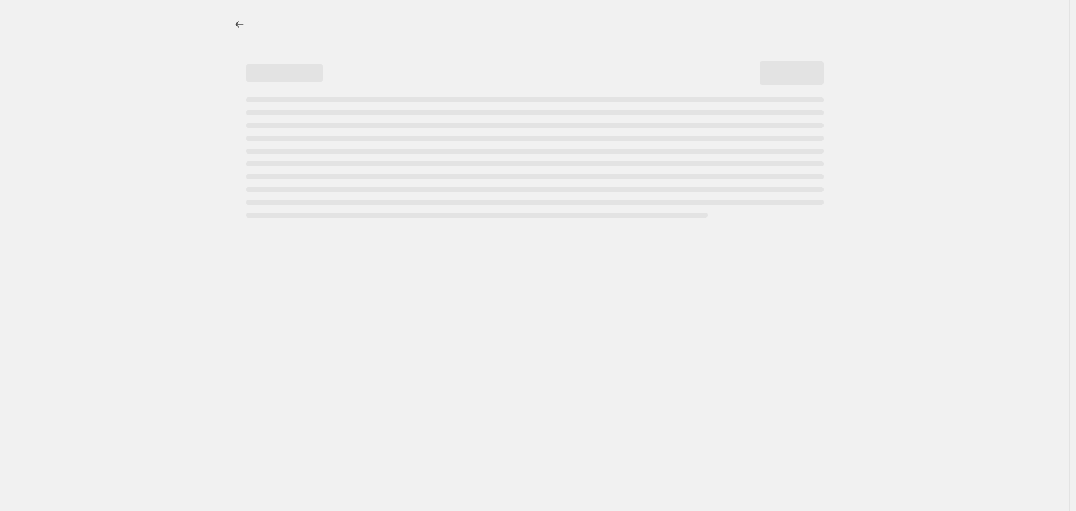
select select "percentage"
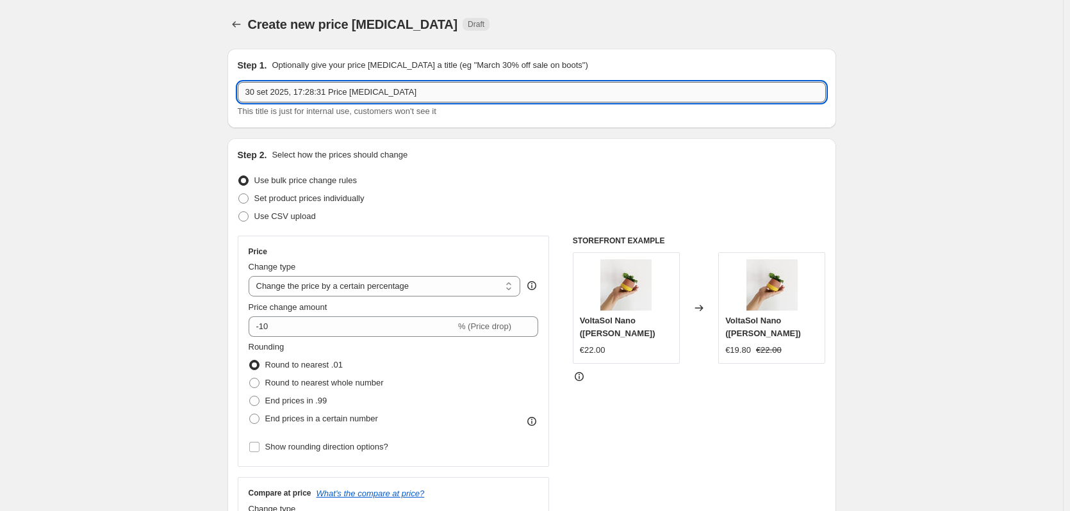
click at [400, 92] on input "30 set 2025, 17:28:31 Price [MEDICAL_DATA]" at bounding box center [532, 92] width 588 height 21
paste input "ottobre15"
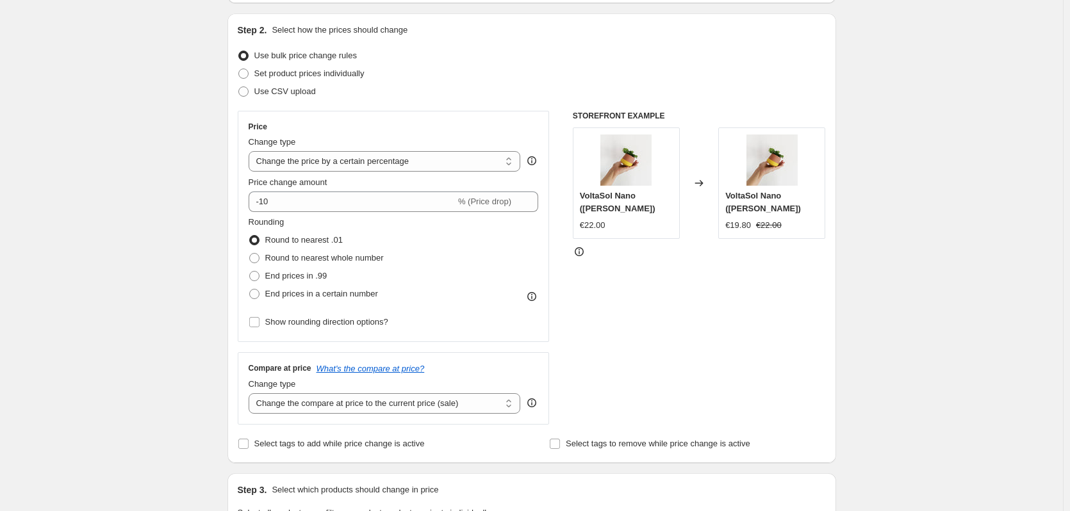
scroll to position [128, 0]
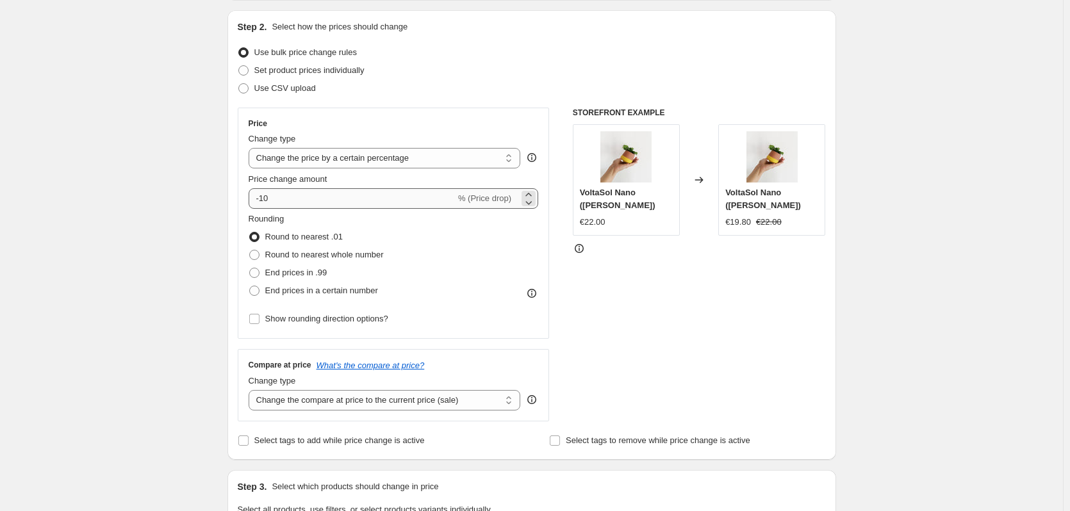
type input "ottobre15 2025"
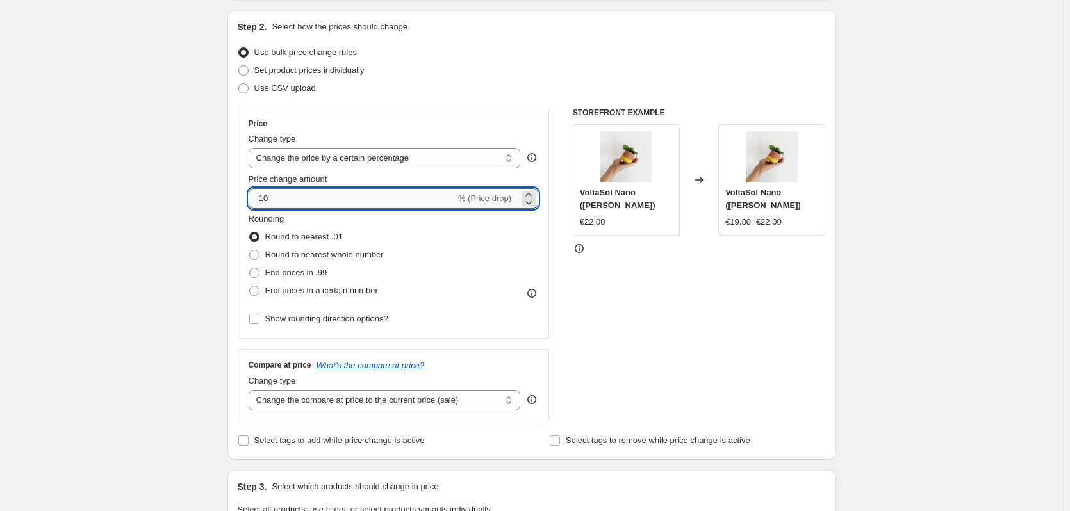
click at [293, 201] on input "-10" at bounding box center [352, 198] width 207 height 21
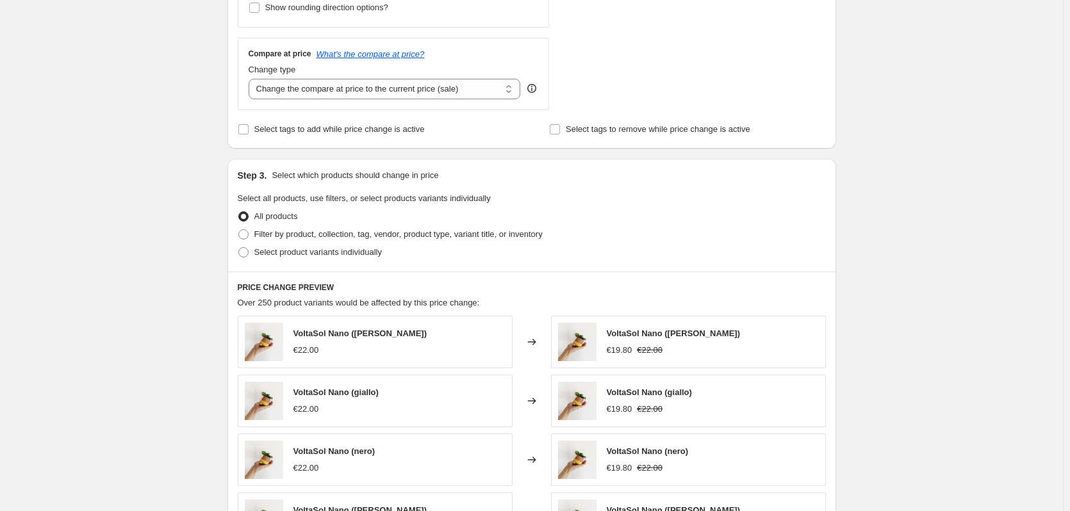
scroll to position [449, 0]
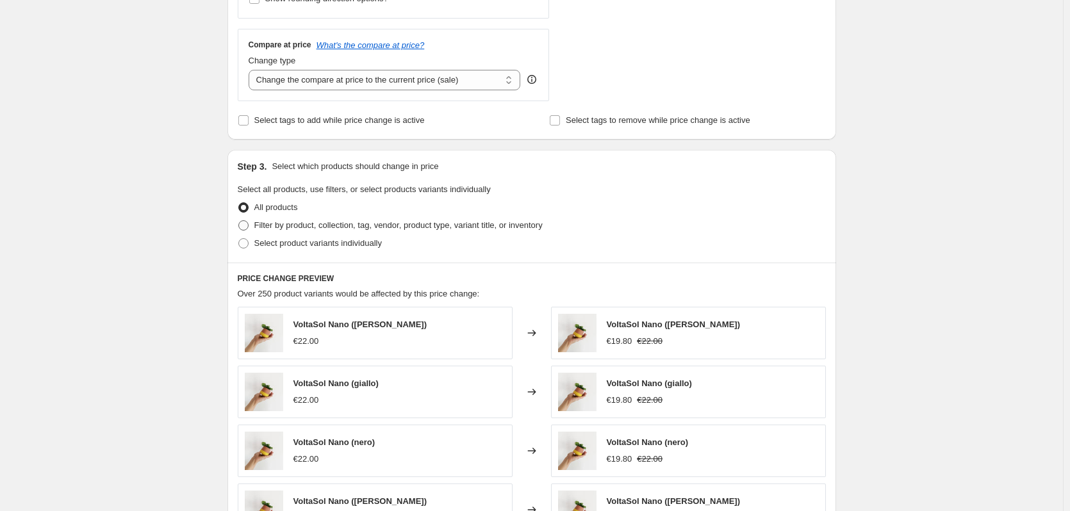
type input "-16"
click at [305, 227] on span "Filter by product, collection, tag, vendor, product type, variant title, or inv…" at bounding box center [398, 225] width 288 height 10
click at [239, 221] on input "Filter by product, collection, tag, vendor, product type, variant title, or inv…" at bounding box center [238, 220] width 1 height 1
radio input "true"
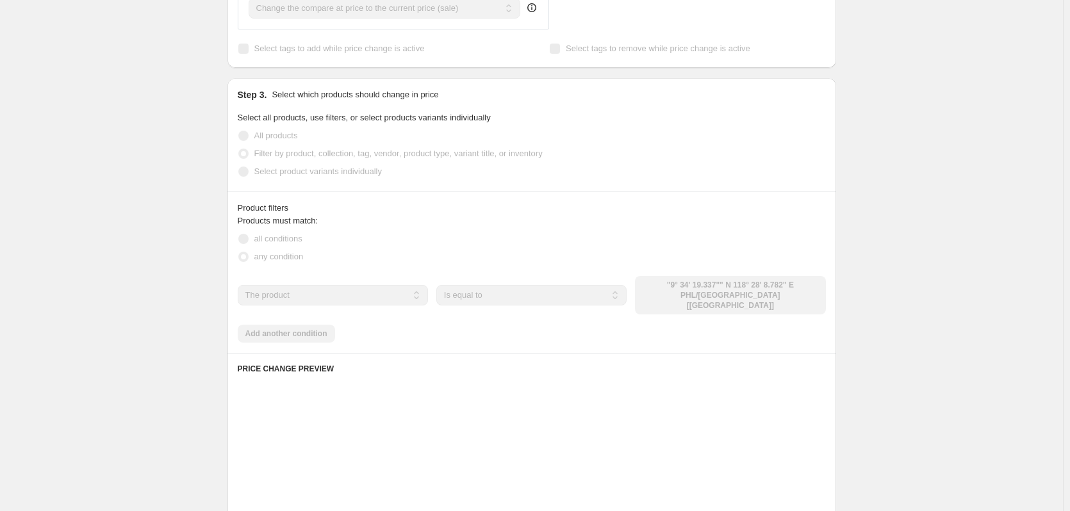
scroll to position [577, 0]
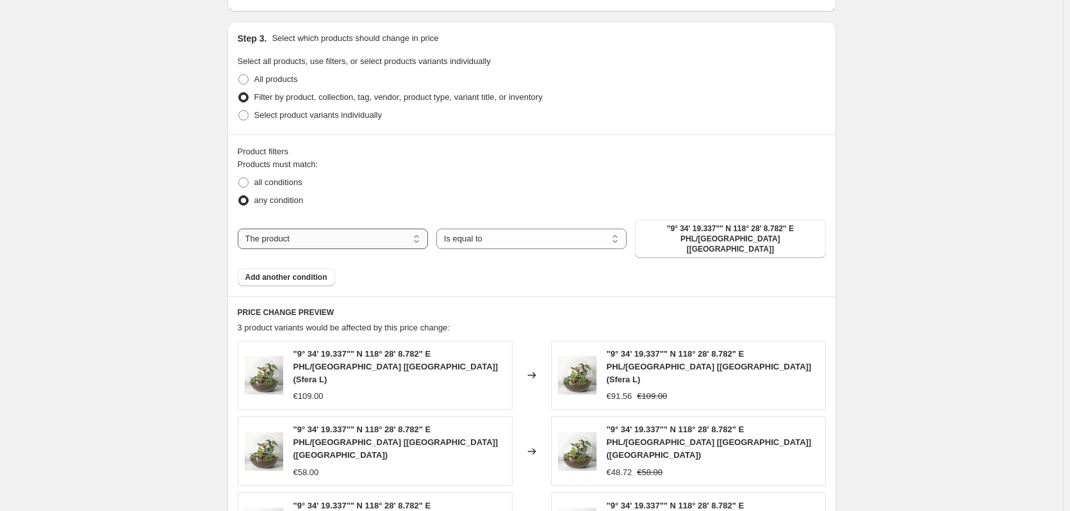
click at [377, 232] on select "The product The product's collection The product's tag The product's vendor The…" at bounding box center [333, 239] width 190 height 21
select select "tag"
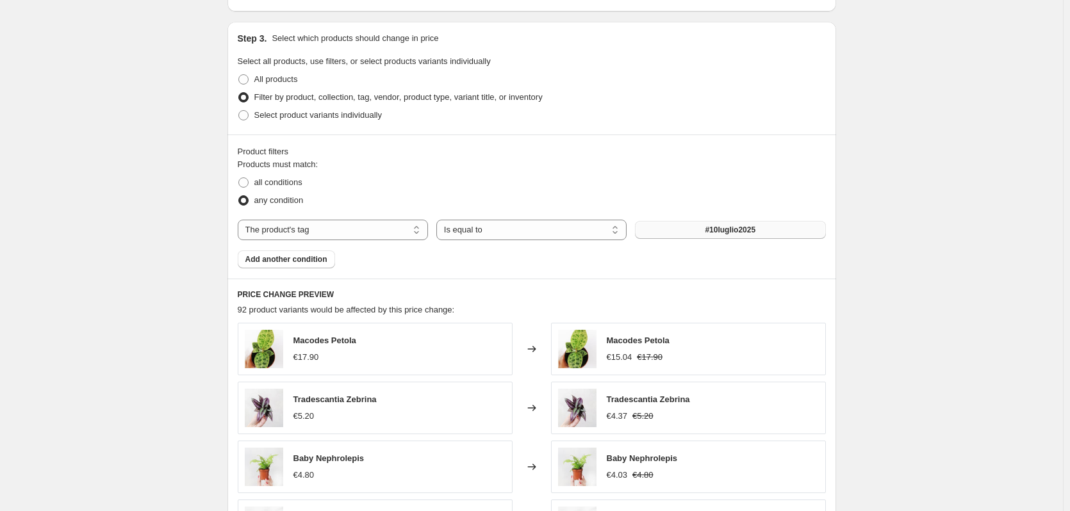
click at [731, 233] on span "#10luglio2025" at bounding box center [730, 230] width 51 height 10
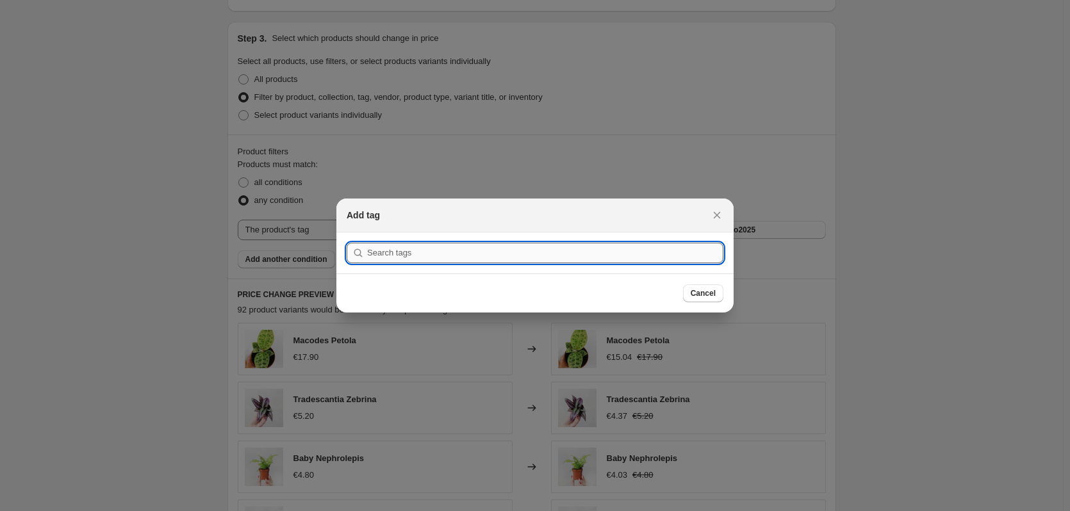
click at [489, 258] on input ":r8l:" at bounding box center [545, 253] width 356 height 21
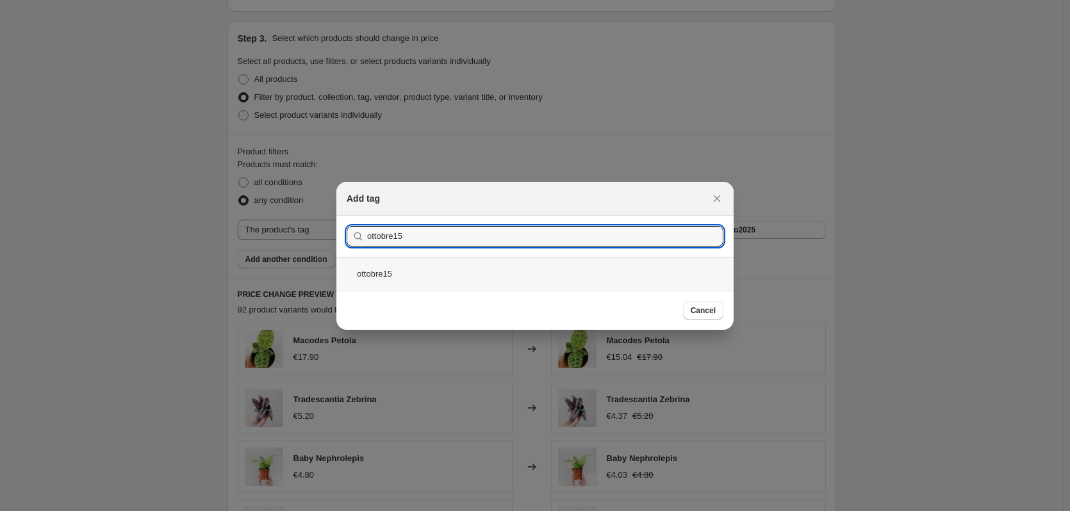
type input "ottobre15"
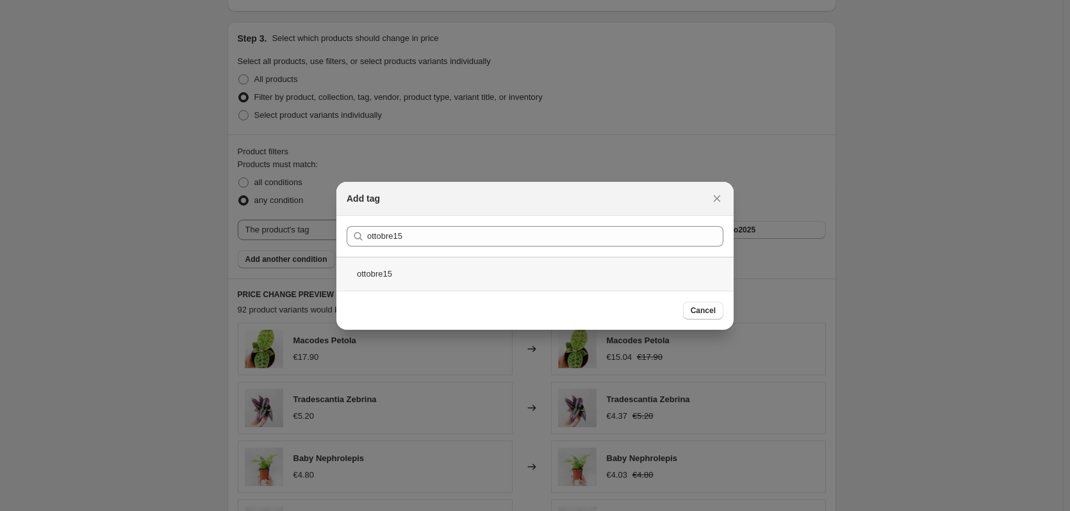
click at [411, 270] on div "ottobre15" at bounding box center [534, 274] width 397 height 34
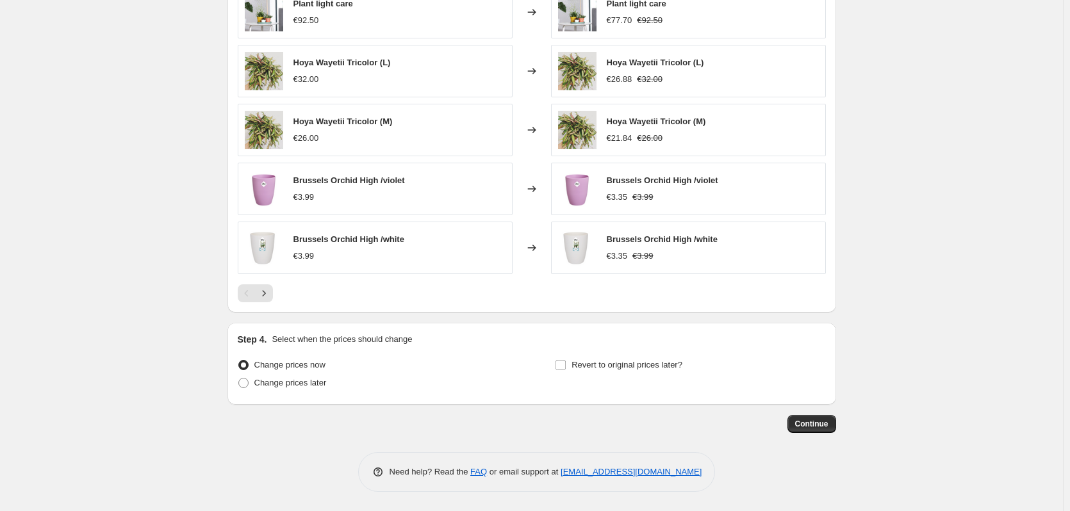
scroll to position [914, 0]
click at [279, 386] on span "Change prices later" at bounding box center [290, 383] width 72 height 10
click at [239, 379] on input "Change prices later" at bounding box center [238, 378] width 1 height 1
radio input "true"
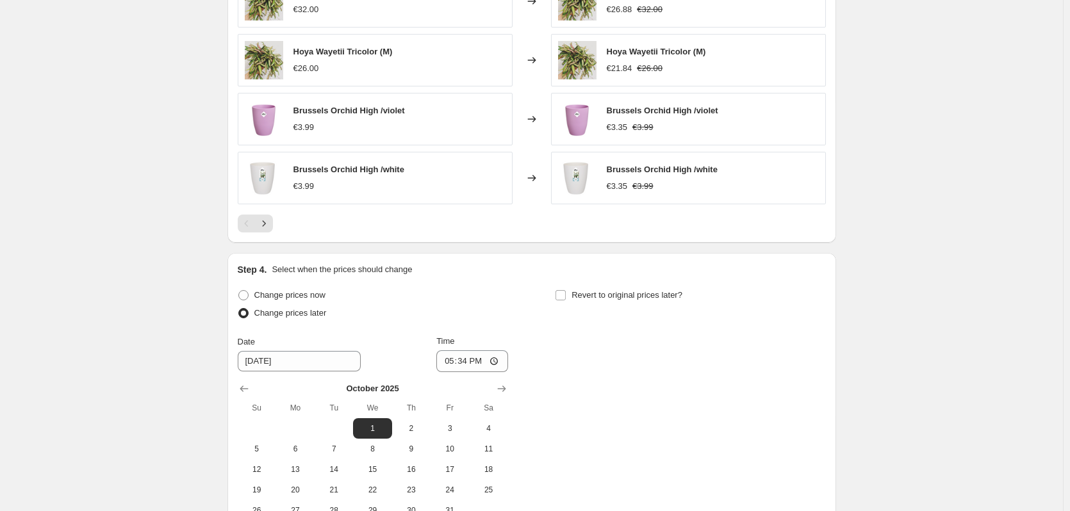
scroll to position [1042, 0]
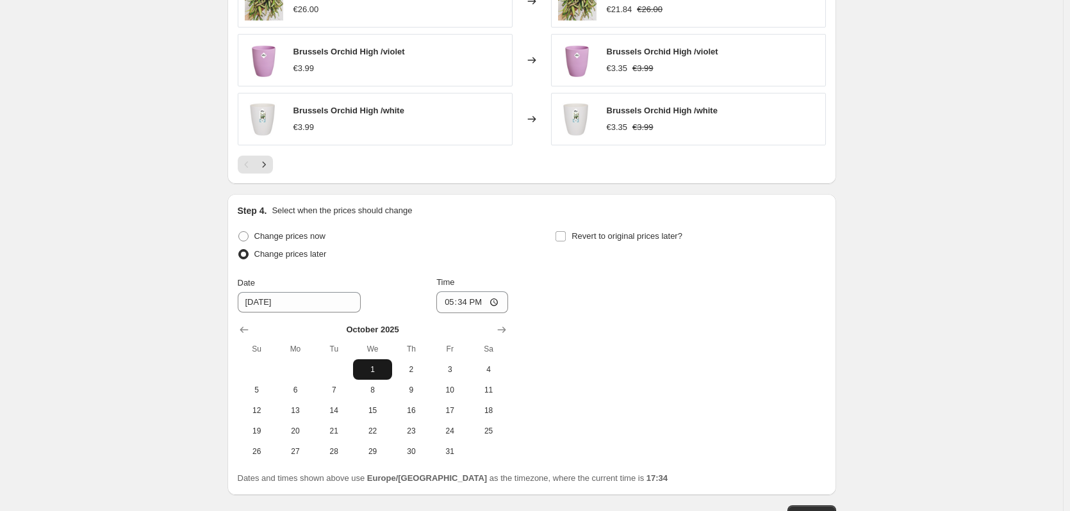
click at [377, 372] on span "1" at bounding box center [372, 370] width 28 height 10
click at [476, 311] on input "17:34" at bounding box center [472, 303] width 72 height 22
type input "03:00"
click at [627, 239] on span "Revert to original prices later?" at bounding box center [627, 236] width 111 height 10
click at [566, 239] on input "Revert to original prices later?" at bounding box center [561, 236] width 10 height 10
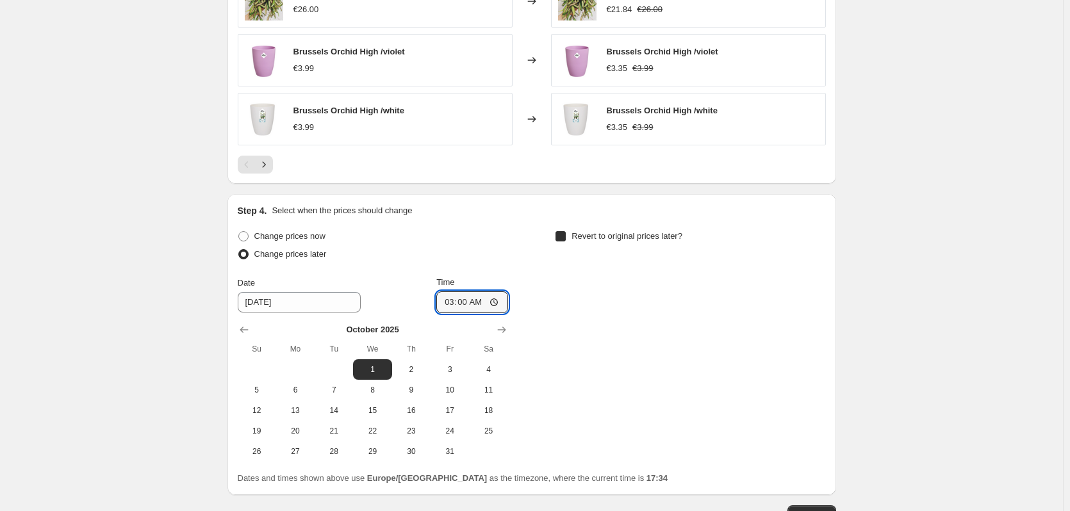
checkbox input "true"
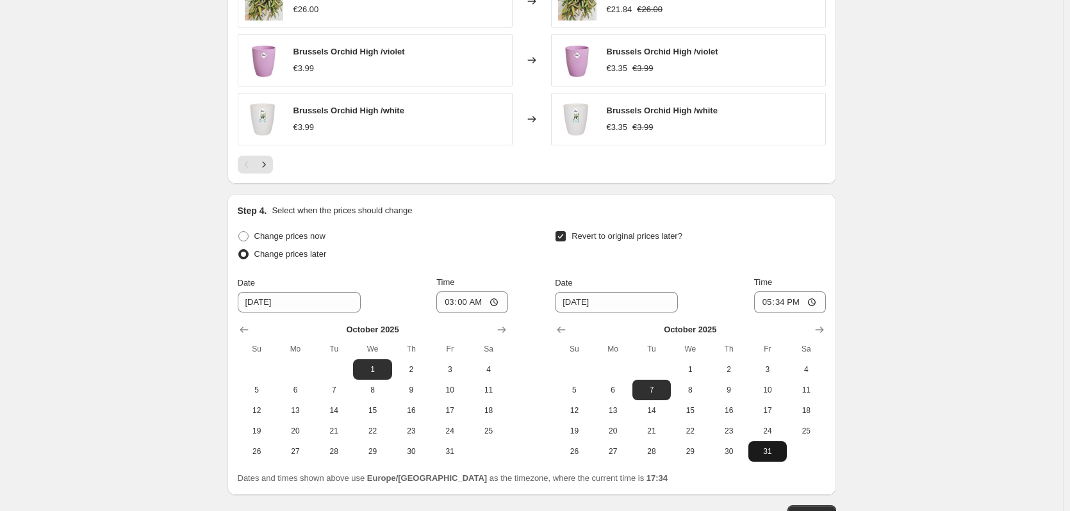
click at [776, 461] on button "31" at bounding box center [767, 451] width 38 height 21
type input "[DATE]"
click at [780, 302] on input "17:34" at bounding box center [790, 303] width 72 height 22
type input "23:59"
click at [763, 235] on div "Revert to original prices later?" at bounding box center [690, 246] width 270 height 38
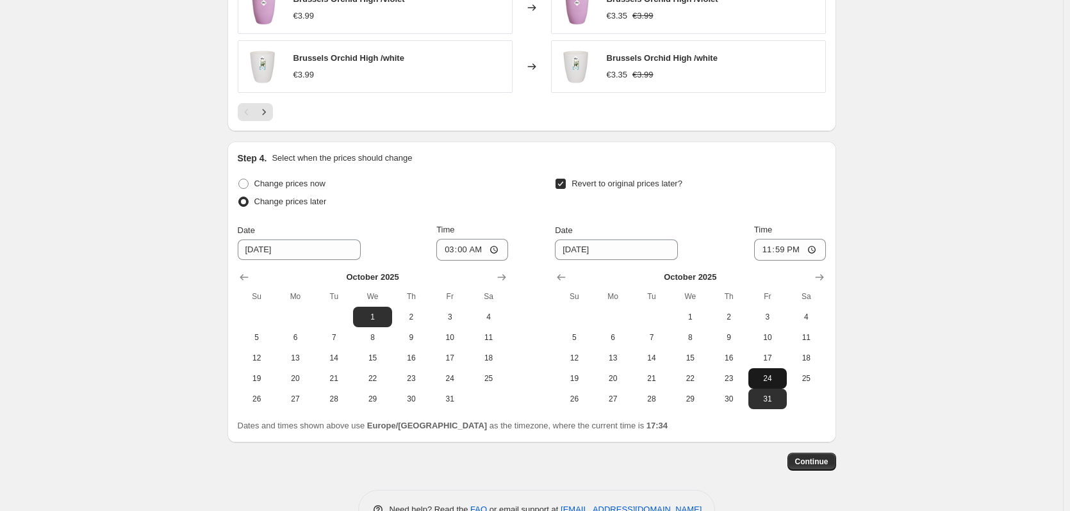
scroll to position [1133, 0]
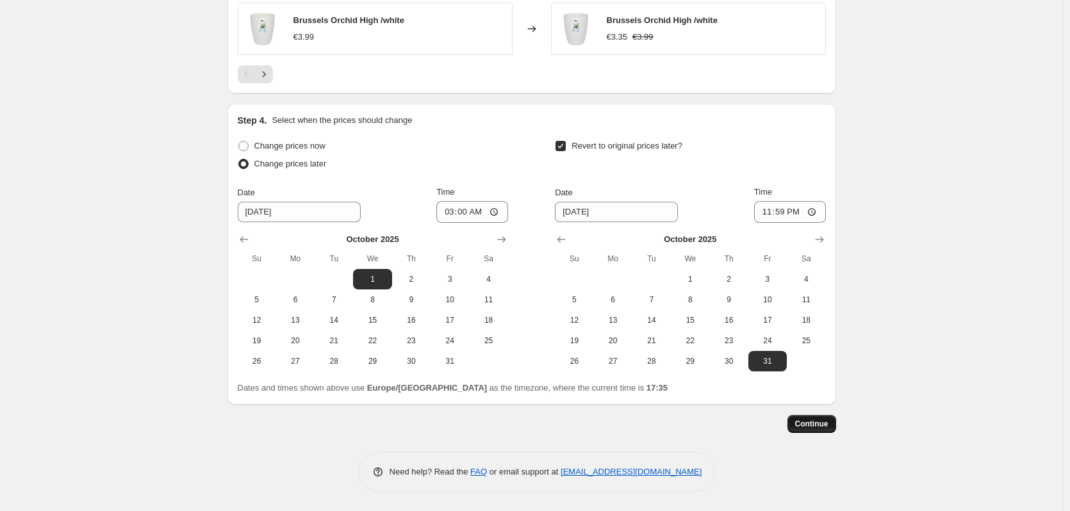
click at [807, 428] on span "Continue" at bounding box center [811, 424] width 33 height 10
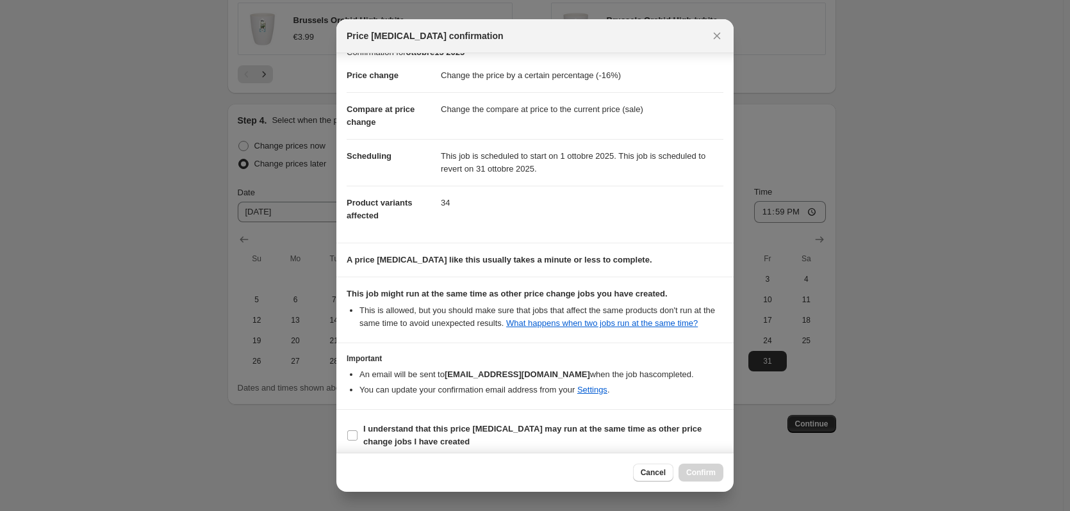
scroll to position [26, 0]
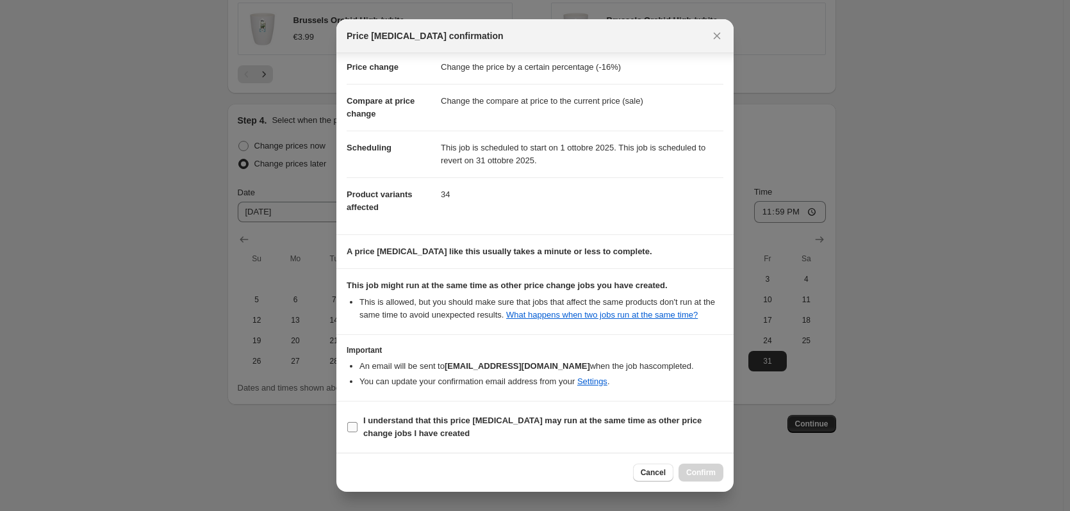
click at [419, 420] on b "I understand that this price [MEDICAL_DATA] may run at the same time as other p…" at bounding box center [532, 427] width 338 height 22
click at [358, 422] on input "I understand that this price [MEDICAL_DATA] may run at the same time as other p…" at bounding box center [352, 427] width 10 height 10
checkbox input "true"
click at [695, 470] on span "Confirm" at bounding box center [700, 473] width 29 height 10
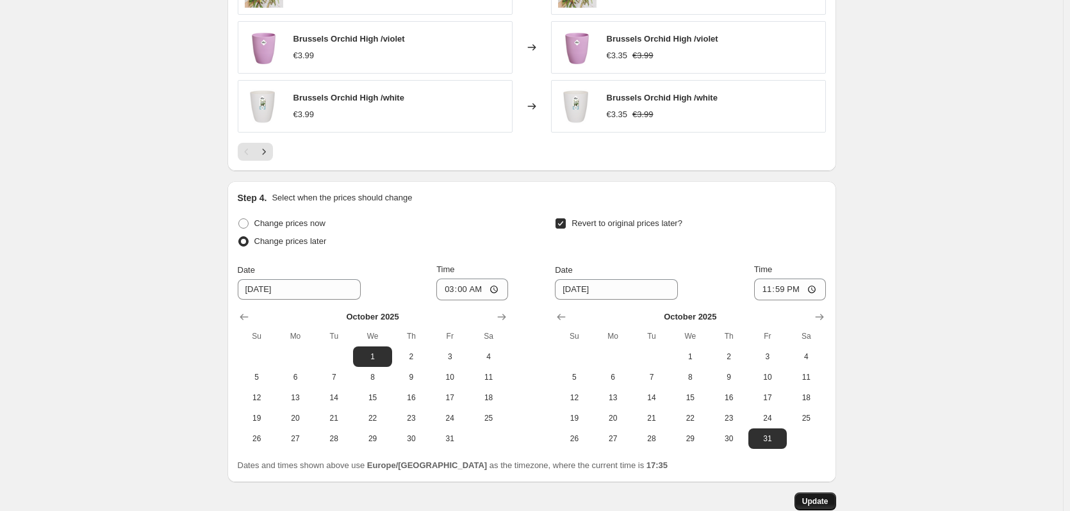
click at [810, 499] on span "Update" at bounding box center [815, 502] width 26 height 10
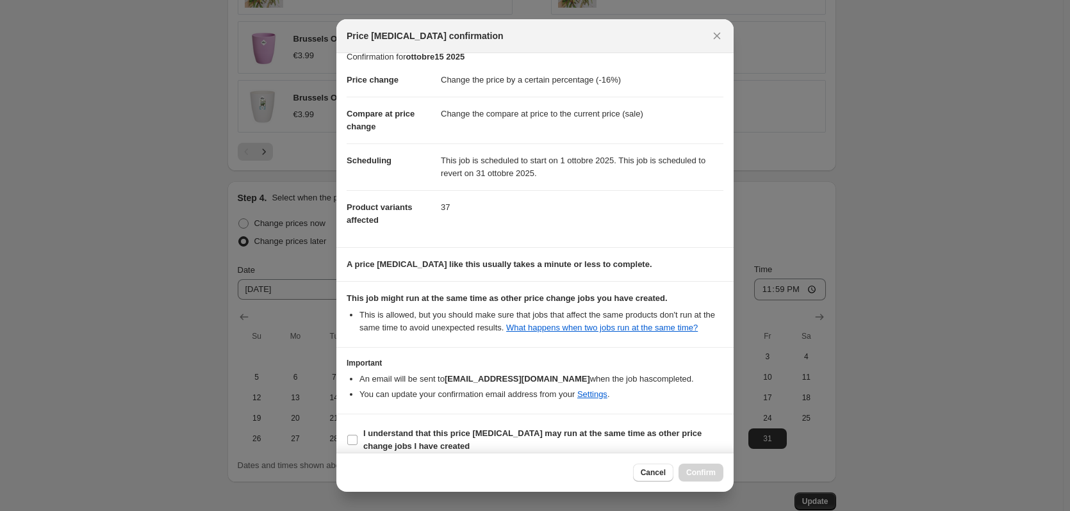
scroll to position [26, 0]
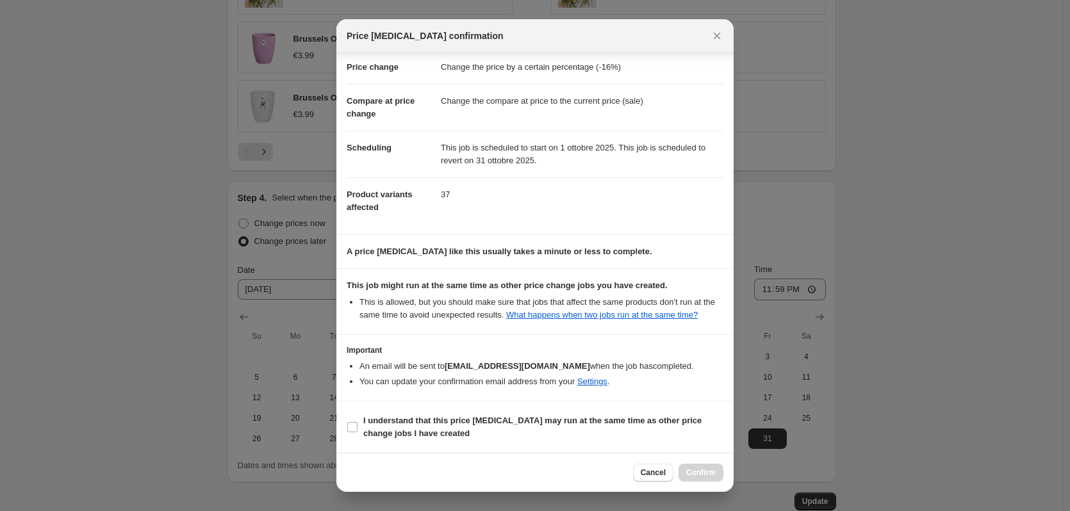
click at [374, 411] on section "I understand that this price [MEDICAL_DATA] may run at the same time as other p…" at bounding box center [534, 427] width 397 height 51
click at [377, 414] on label "I understand that this price [MEDICAL_DATA] may run at the same time as other p…" at bounding box center [535, 427] width 377 height 31
click at [358, 422] on input "I understand that this price [MEDICAL_DATA] may run at the same time as other p…" at bounding box center [352, 427] width 10 height 10
checkbox input "true"
click at [702, 474] on span "Confirm" at bounding box center [700, 473] width 29 height 10
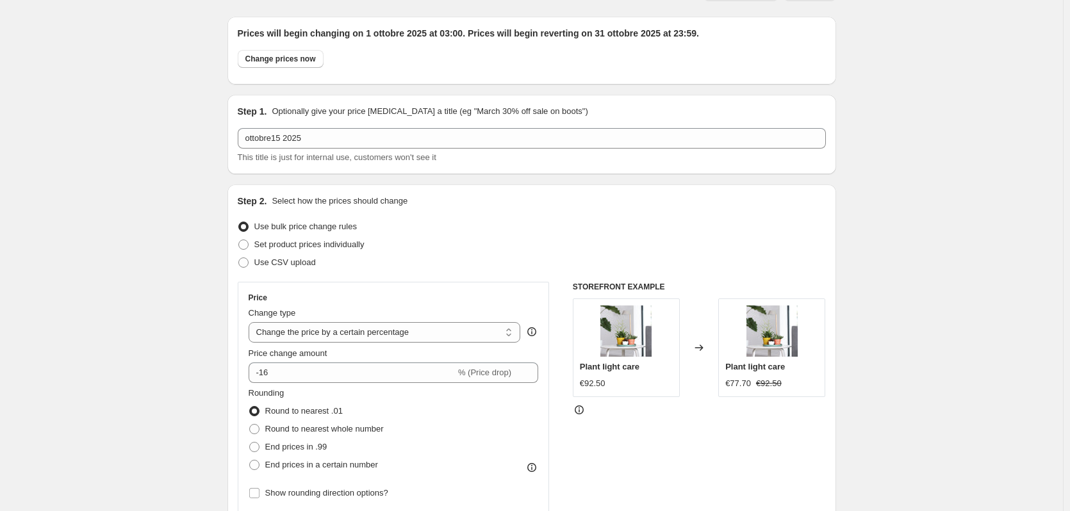
scroll to position [0, 0]
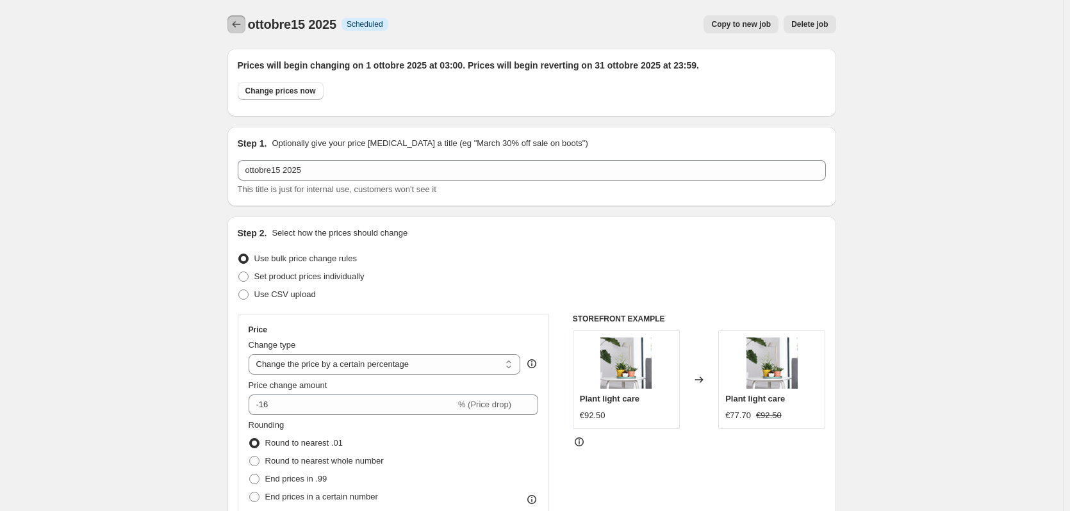
click at [234, 21] on icon "Price change jobs" at bounding box center [236, 24] width 13 height 13
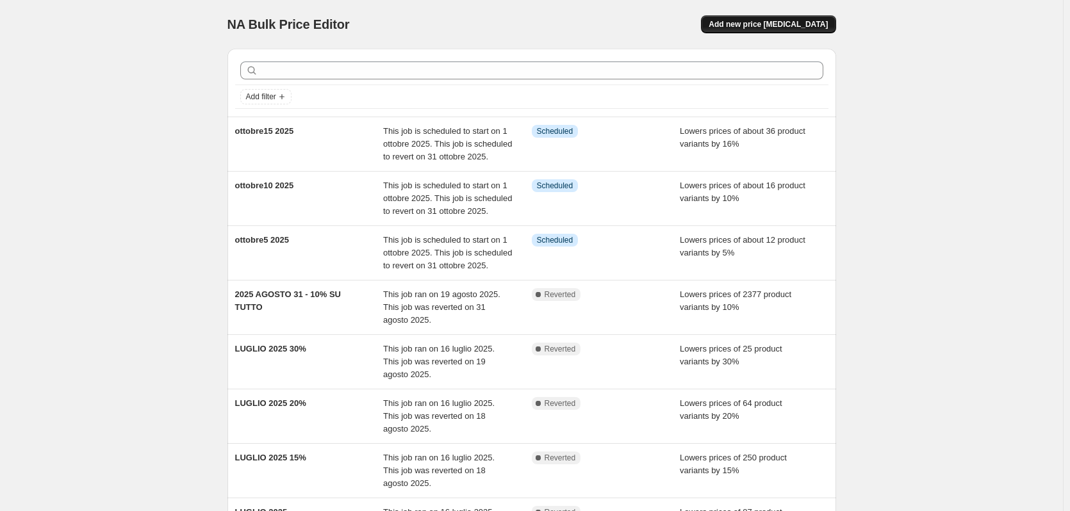
click at [775, 17] on button "Add new price [MEDICAL_DATA]" at bounding box center [768, 24] width 135 height 18
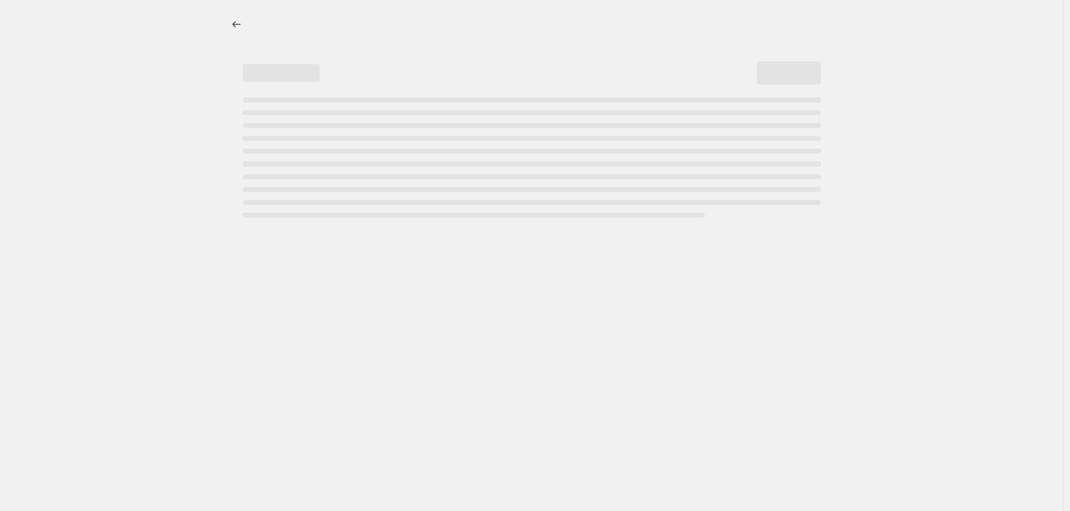
select select "percentage"
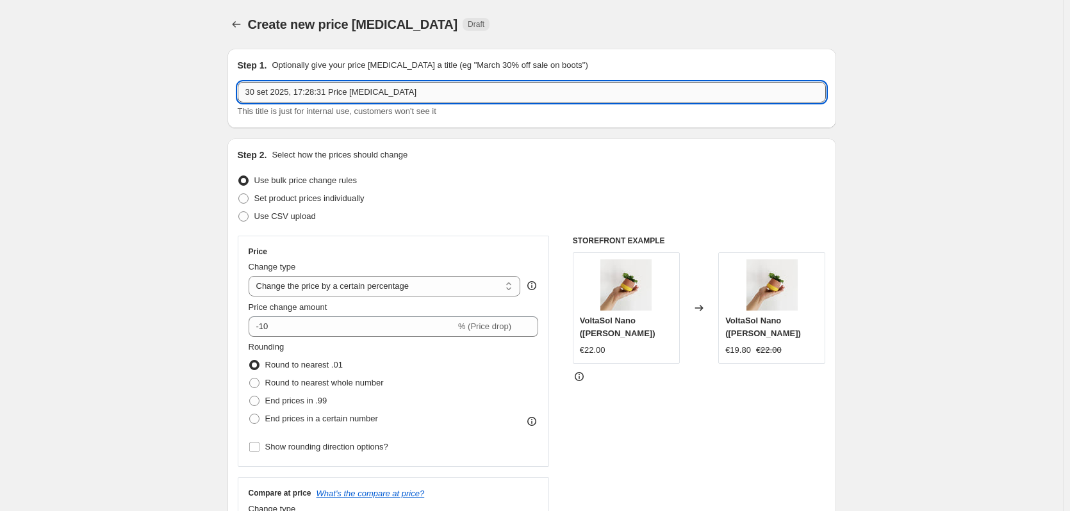
click at [390, 88] on input "30 set 2025, 17:28:31 Price [MEDICAL_DATA]" at bounding box center [532, 92] width 588 height 21
paste input "ottobre20"
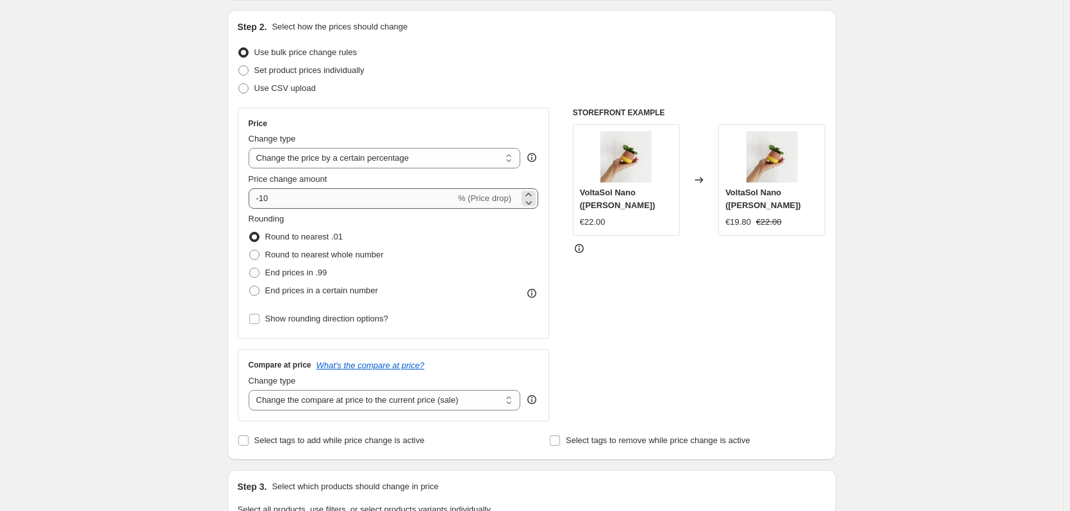
type input "ottobre20 2025"
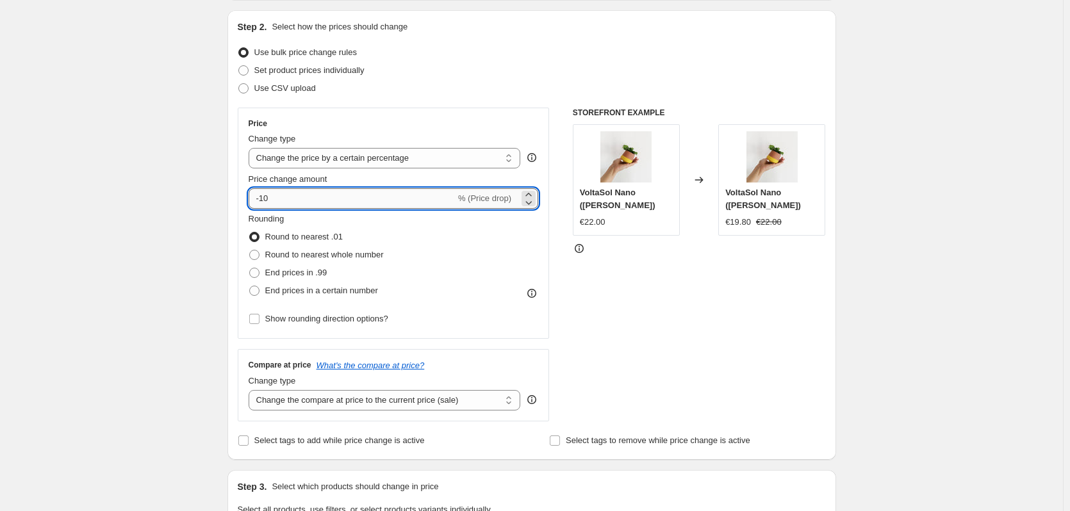
click at [293, 200] on input "-10" at bounding box center [352, 198] width 207 height 21
type input "-7"
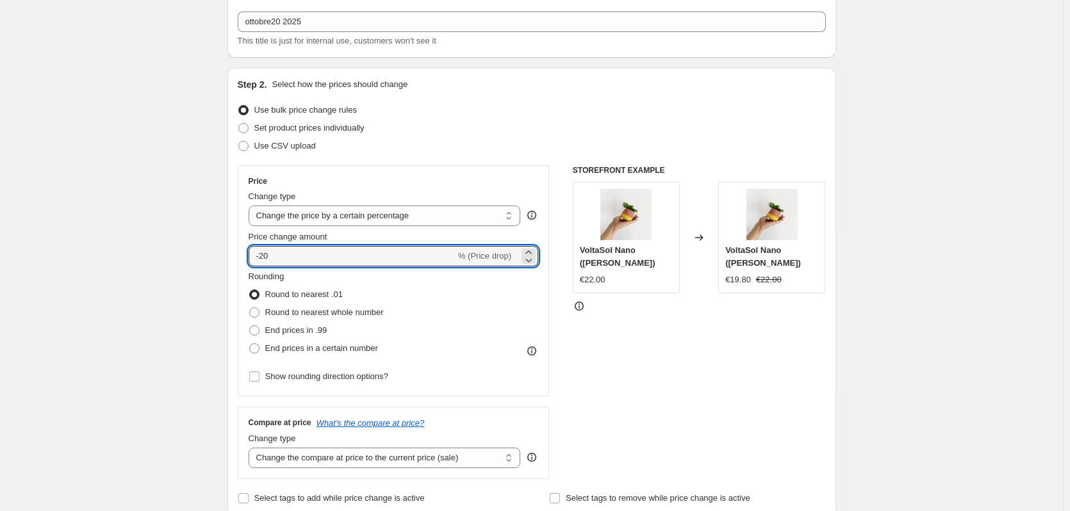
scroll to position [0, 0]
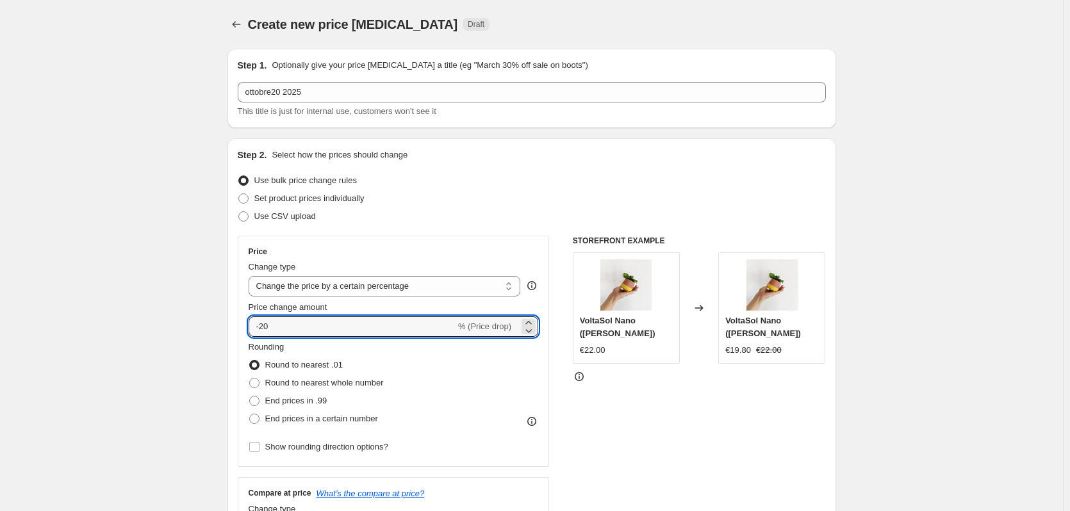
type input "-20"
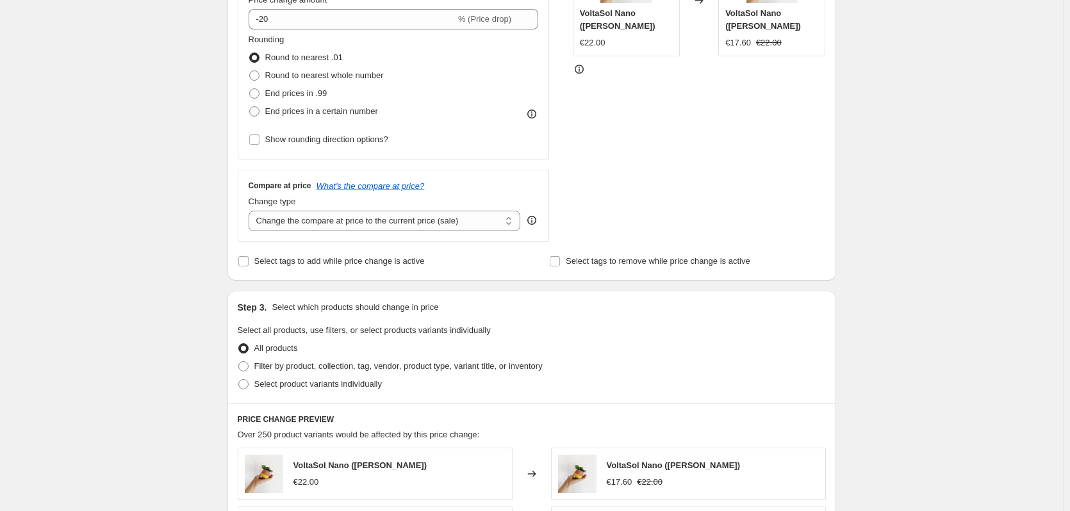
scroll to position [384, 0]
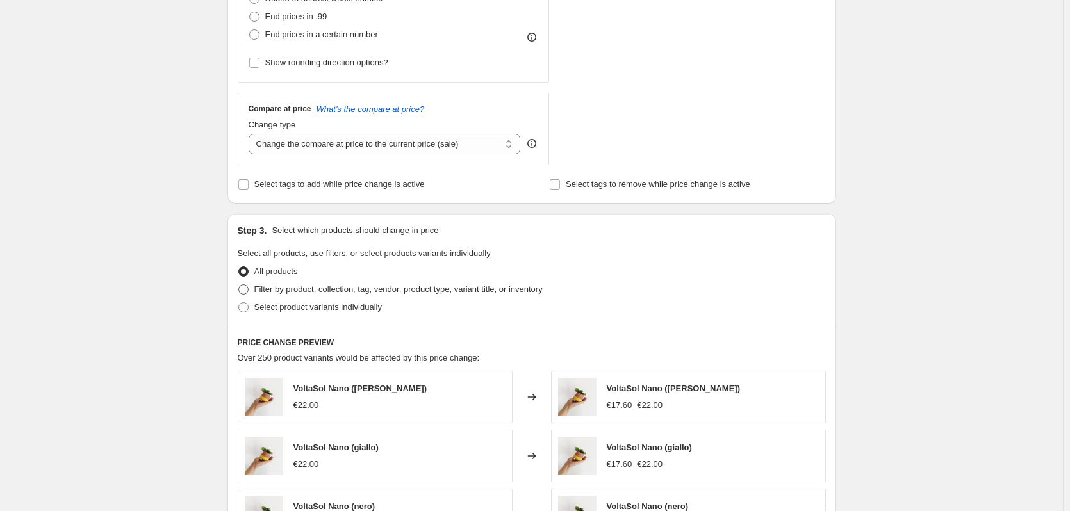
click at [309, 287] on span "Filter by product, collection, tag, vendor, product type, variant title, or inv…" at bounding box center [398, 289] width 288 height 10
click at [239, 285] on input "Filter by product, collection, tag, vendor, product type, variant title, or inv…" at bounding box center [238, 284] width 1 height 1
radio input "true"
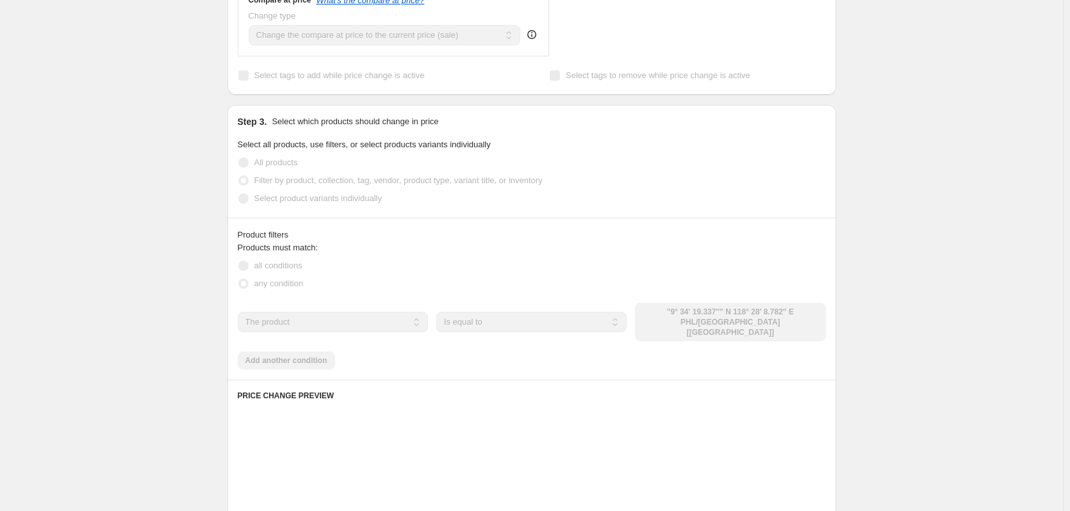
scroll to position [513, 0]
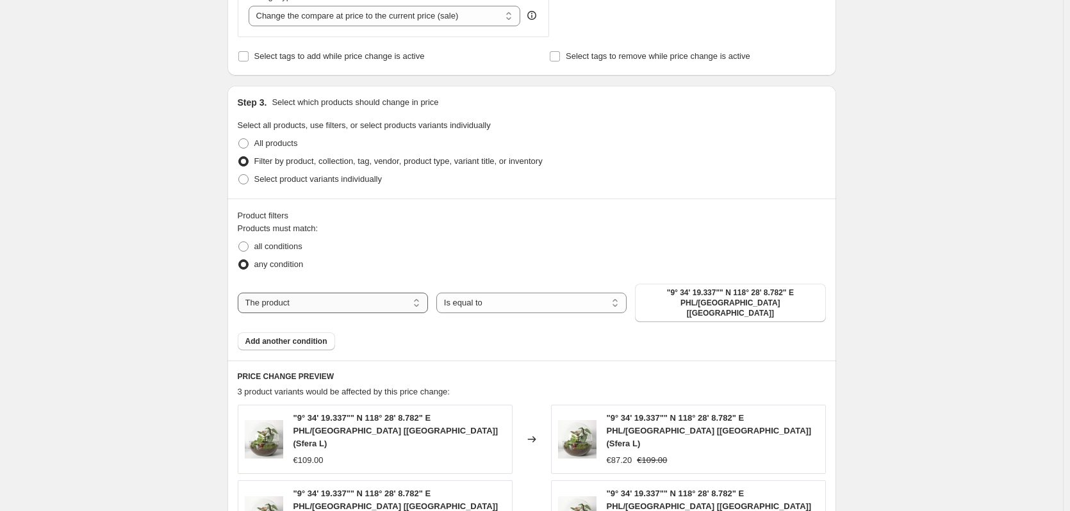
click at [355, 303] on select "The product The product's collection The product's tag The product's vendor The…" at bounding box center [333, 303] width 190 height 21
select select "tag"
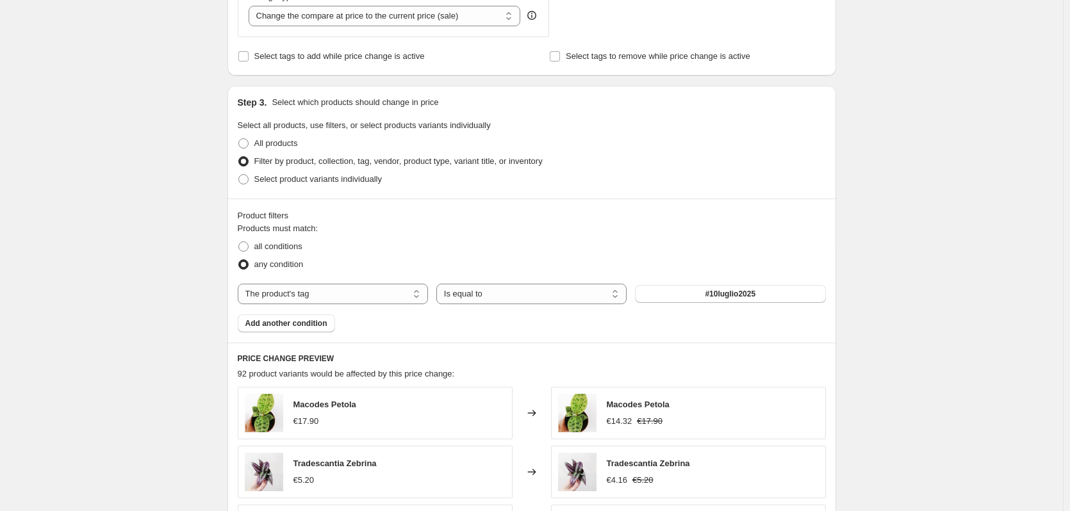
click at [725, 296] on span "#10luglio2025" at bounding box center [730, 294] width 51 height 10
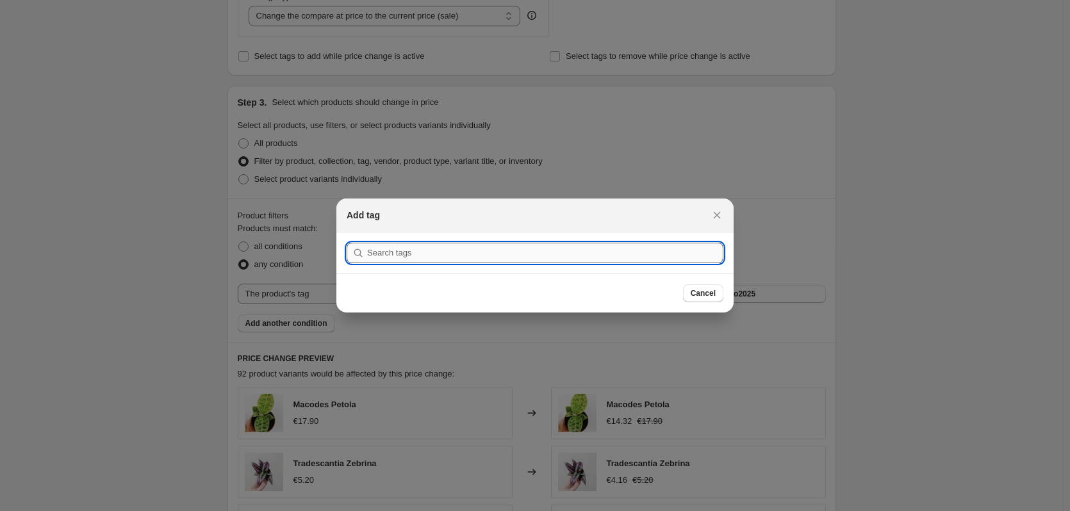
click at [556, 251] on input ":rbp:" at bounding box center [545, 253] width 356 height 21
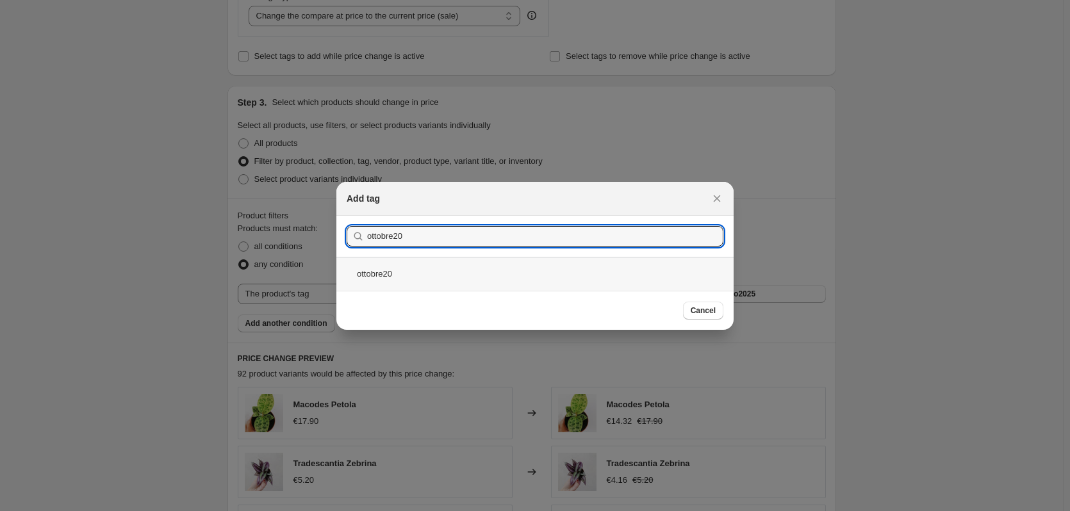
type input "ottobre20"
click at [409, 268] on div "ottobre20" at bounding box center [534, 274] width 397 height 34
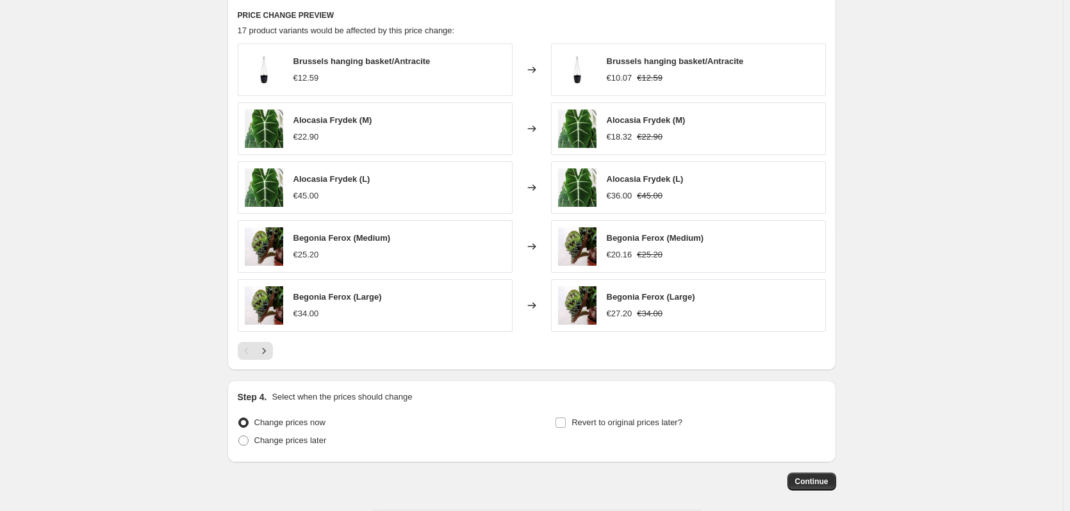
scroll to position [914, 0]
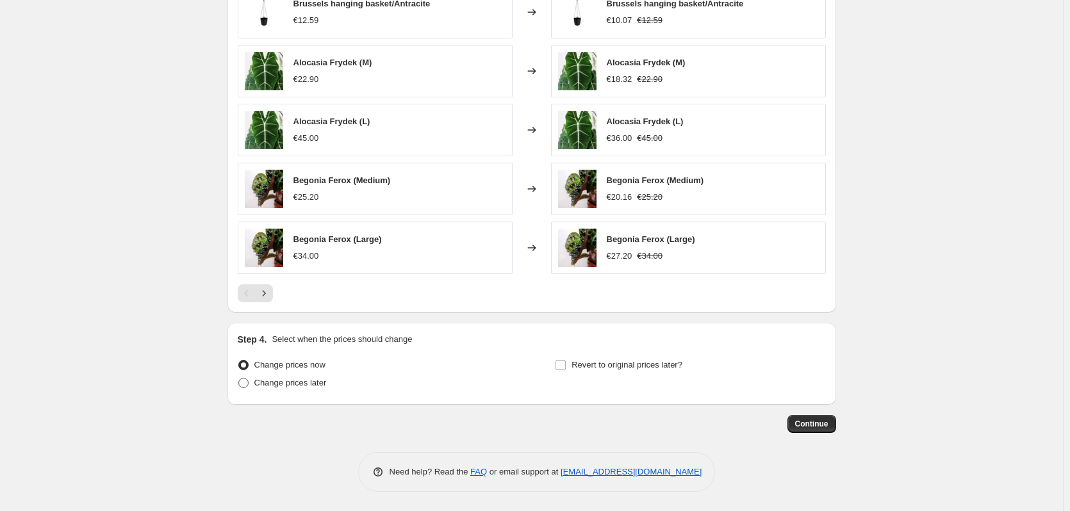
click at [290, 388] on span "Change prices later" at bounding box center [290, 383] width 72 height 10
click at [239, 379] on input "Change prices later" at bounding box center [238, 378] width 1 height 1
radio input "true"
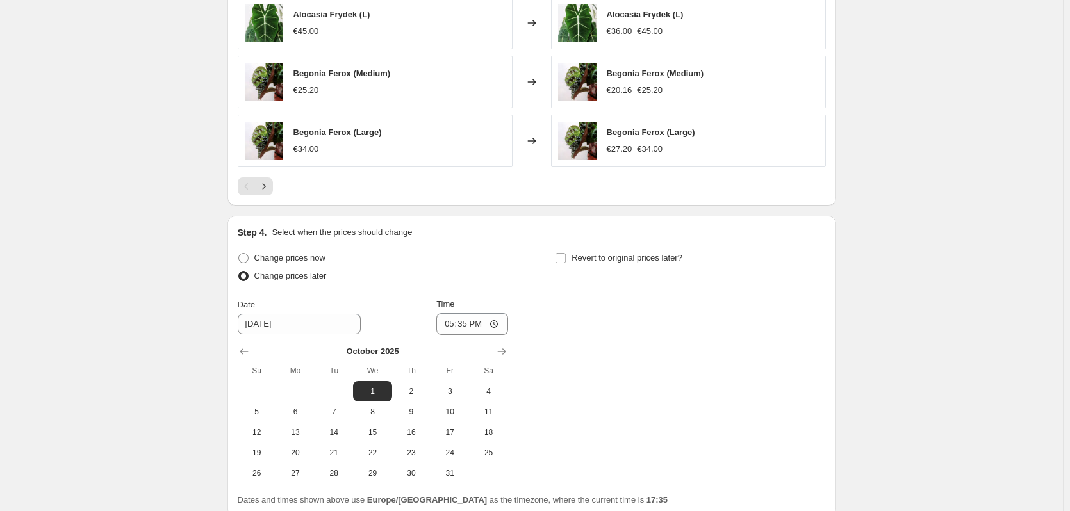
scroll to position [1042, 0]
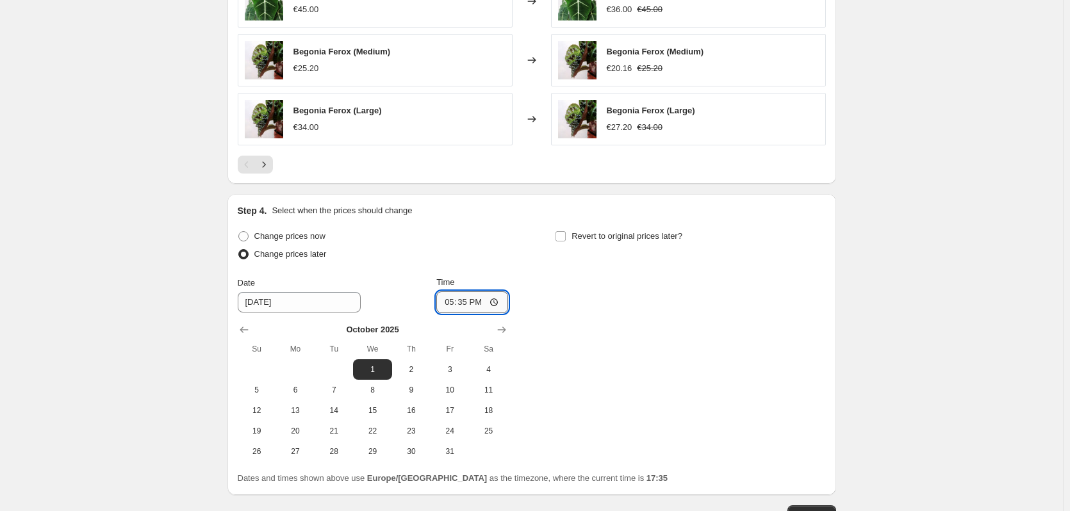
click at [470, 301] on input "17:35" at bounding box center [472, 303] width 72 height 22
type input "03:00"
click at [464, 266] on div "Change prices now Change prices later" at bounding box center [373, 246] width 270 height 38
click at [573, 238] on label "Revert to original prices later?" at bounding box center [619, 236] width 128 height 18
click at [566, 238] on input "Revert to original prices later?" at bounding box center [561, 236] width 10 height 10
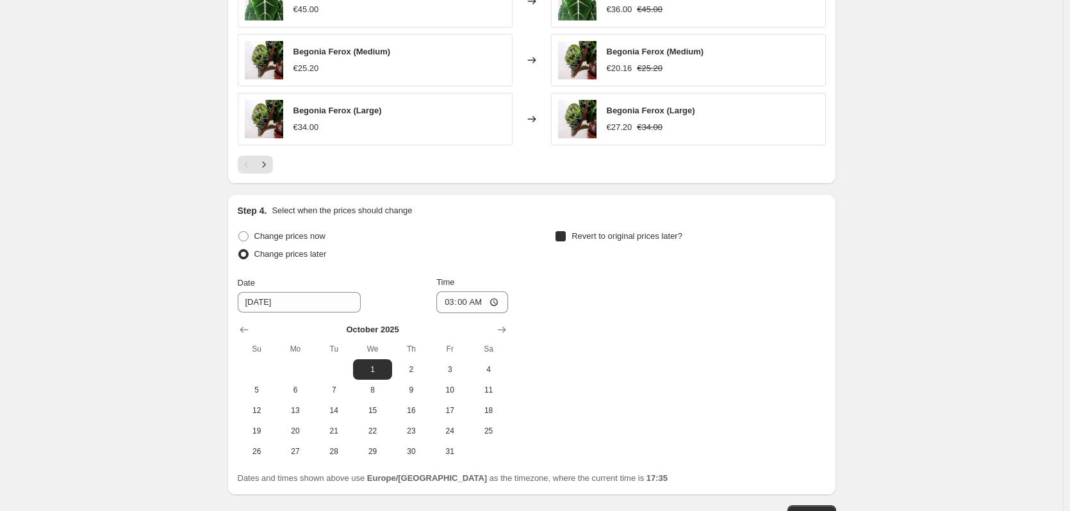
checkbox input "true"
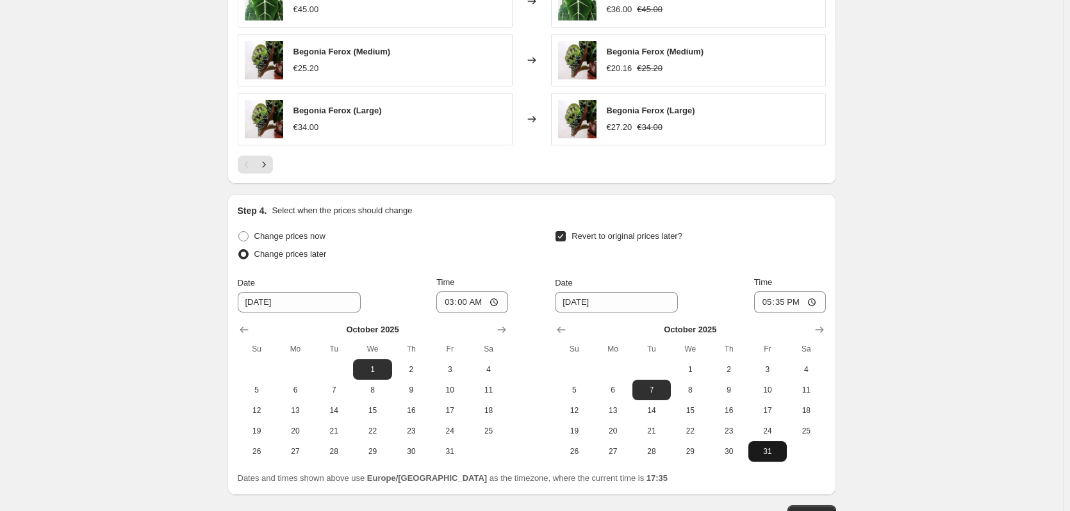
click at [766, 452] on span "31" at bounding box center [767, 452] width 28 height 10
type input "[DATE]"
click at [787, 302] on input "17:35" at bounding box center [790, 303] width 72 height 22
type input "23:59"
click at [753, 236] on div "Revert to original prices later?" at bounding box center [690, 246] width 270 height 38
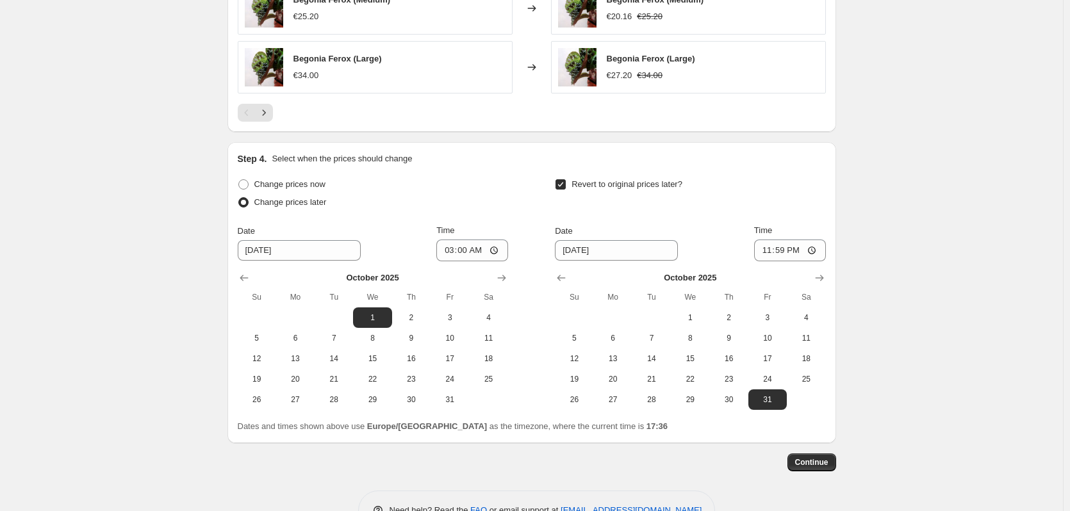
scroll to position [1107, 0]
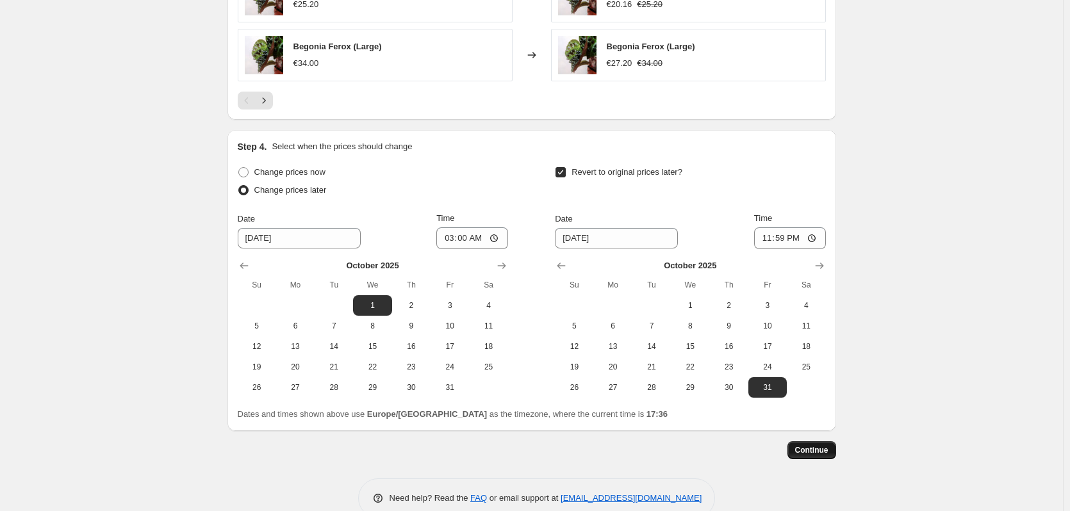
click at [831, 459] on button "Continue" at bounding box center [811, 450] width 49 height 18
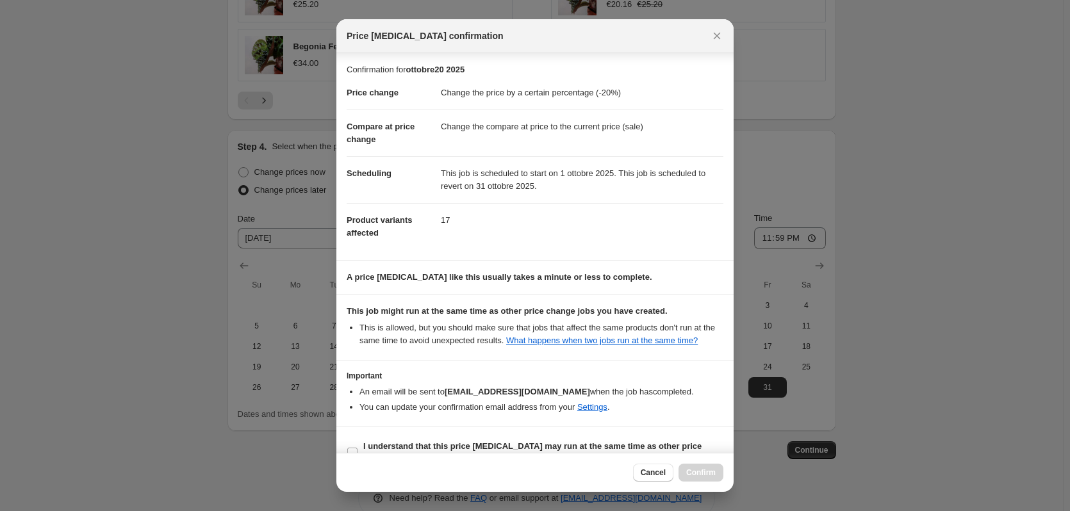
scroll to position [26, 0]
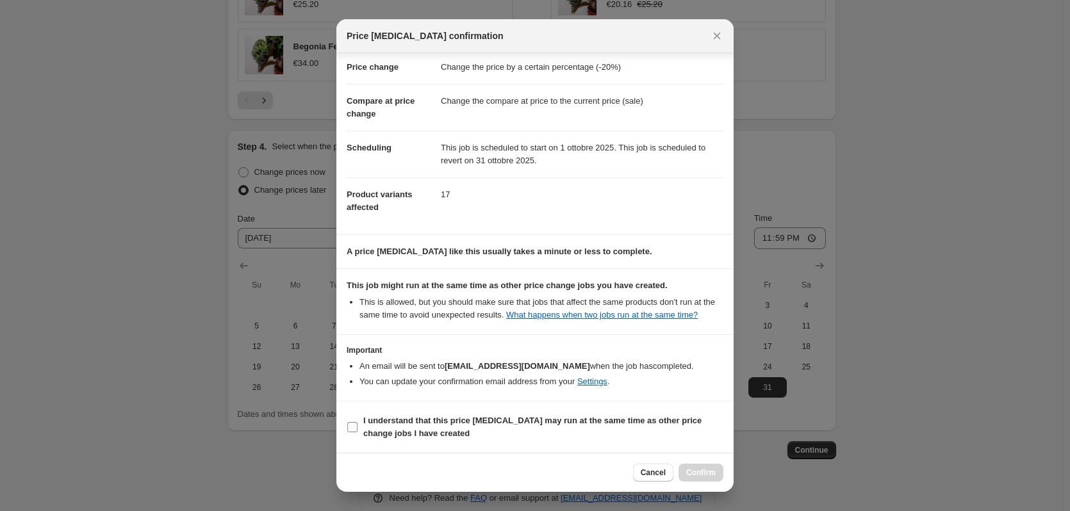
click at [387, 417] on b "I understand that this price [MEDICAL_DATA] may run at the same time as other p…" at bounding box center [532, 427] width 338 height 22
click at [358, 422] on input "I understand that this price [MEDICAL_DATA] may run at the same time as other p…" at bounding box center [352, 427] width 10 height 10
checkbox input "true"
click at [711, 481] on button "Confirm" at bounding box center [701, 473] width 45 height 18
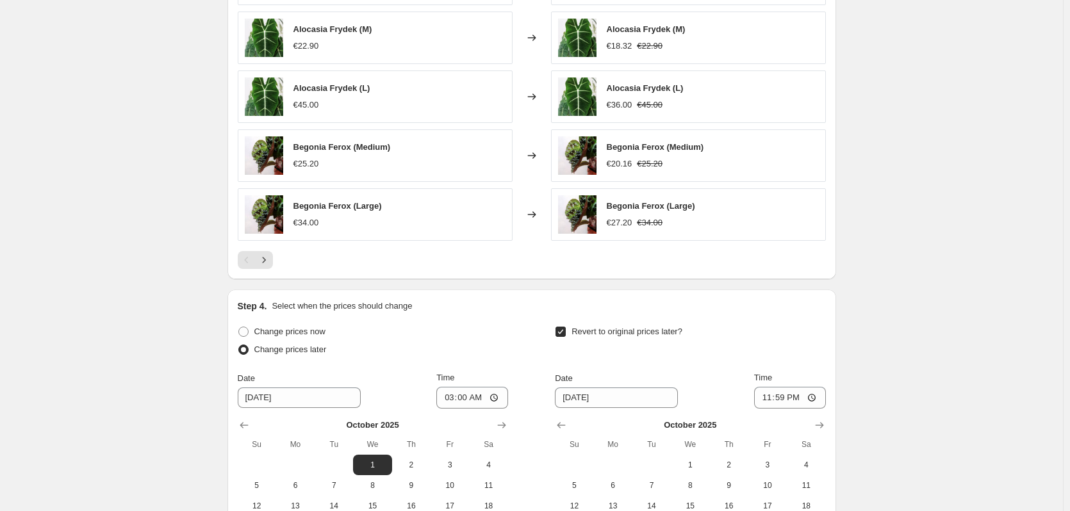
scroll to position [1212, 0]
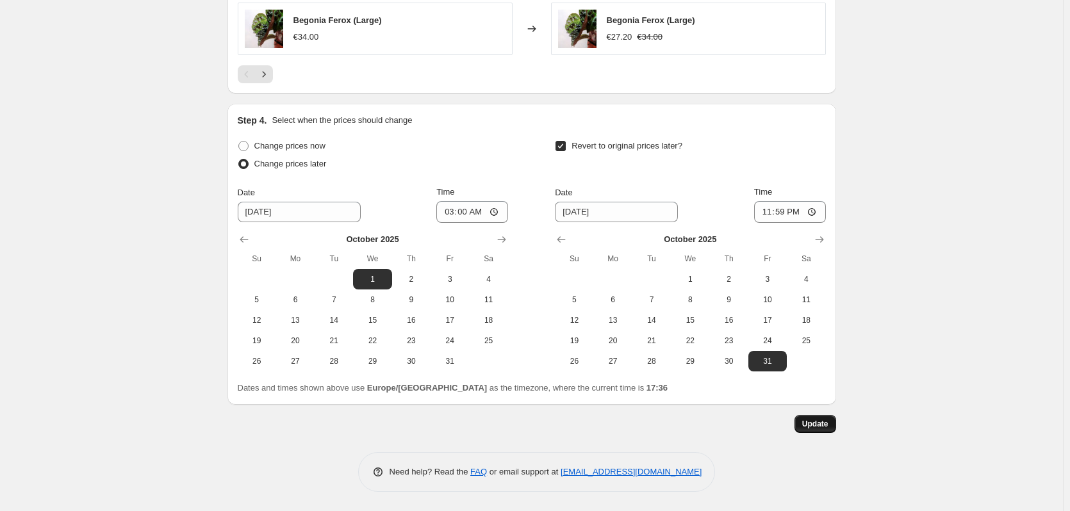
click at [828, 427] on span "Update" at bounding box center [815, 424] width 26 height 10
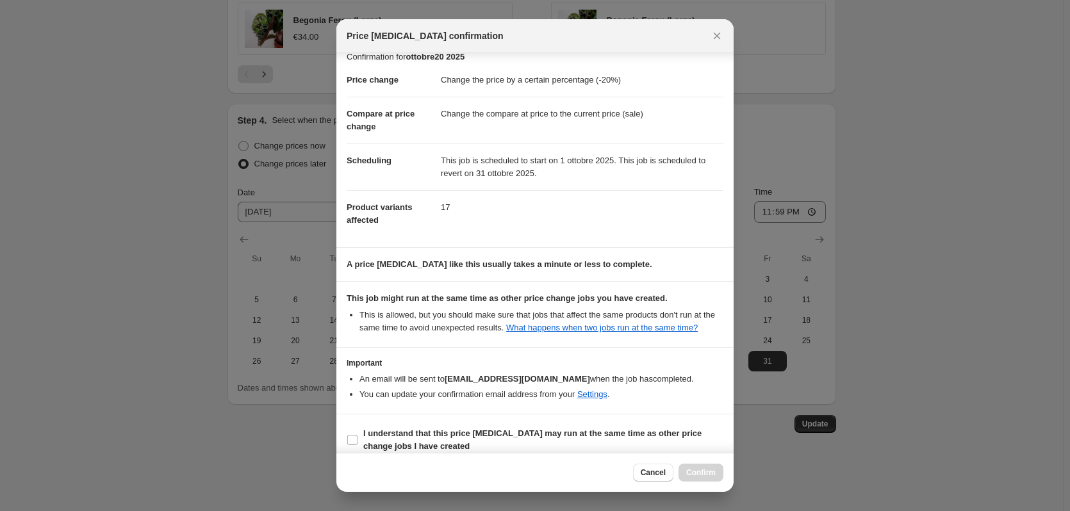
scroll to position [26, 0]
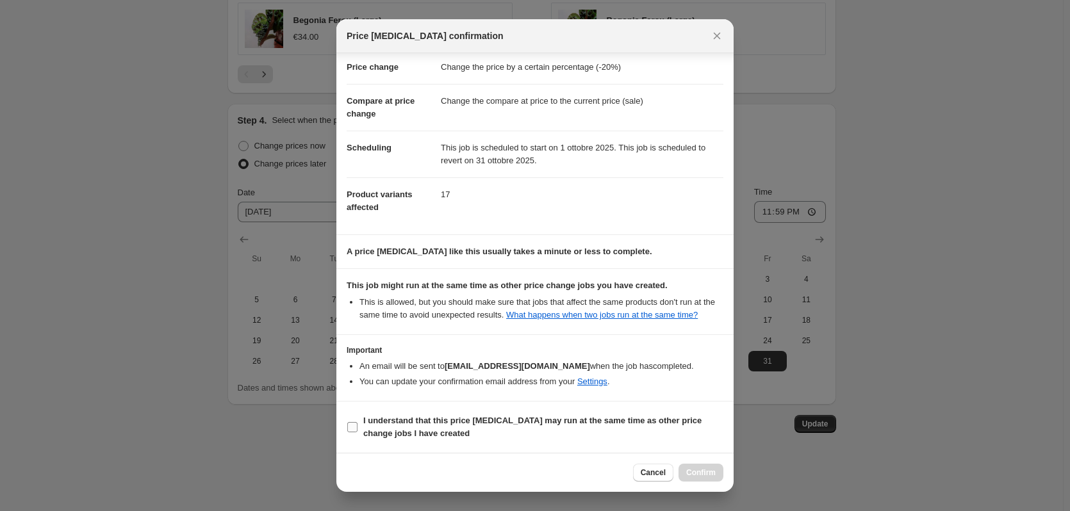
click at [382, 418] on b "I understand that this price [MEDICAL_DATA] may run at the same time as other p…" at bounding box center [532, 427] width 338 height 22
click at [358, 422] on input "I understand that this price [MEDICAL_DATA] may run at the same time as other p…" at bounding box center [352, 427] width 10 height 10
checkbox input "true"
click at [714, 475] on span "Confirm" at bounding box center [700, 473] width 29 height 10
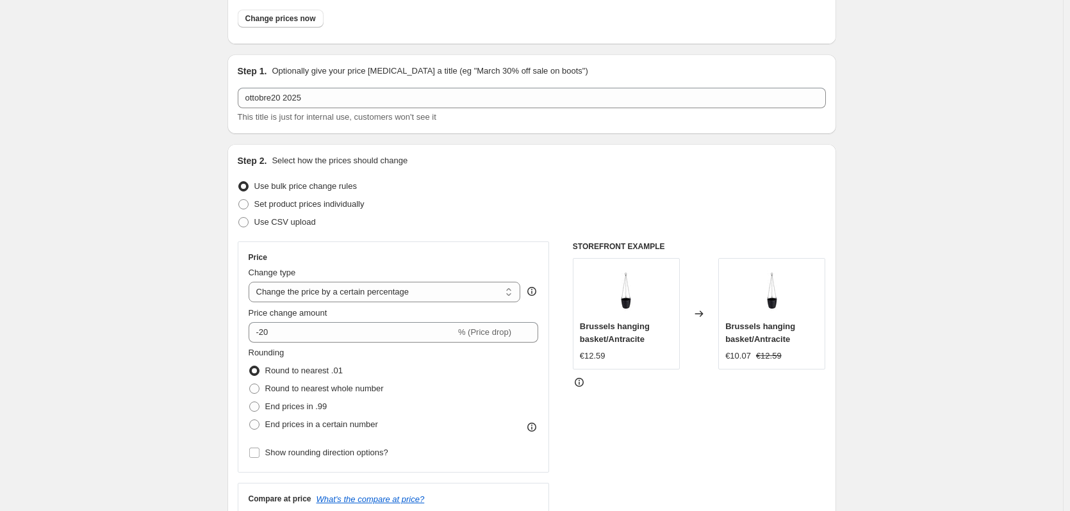
scroll to position [0, 0]
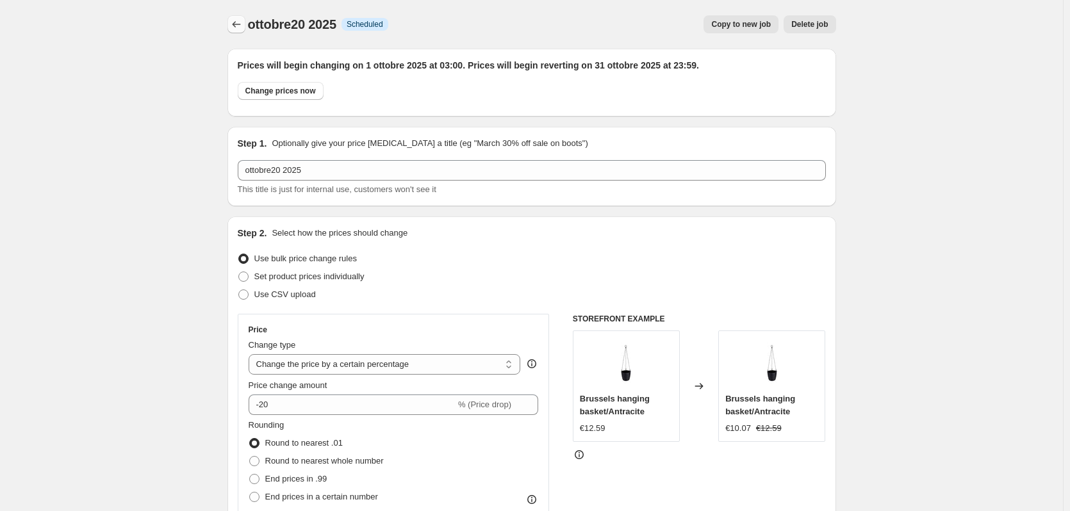
click at [235, 19] on icon "Price change jobs" at bounding box center [236, 24] width 13 height 13
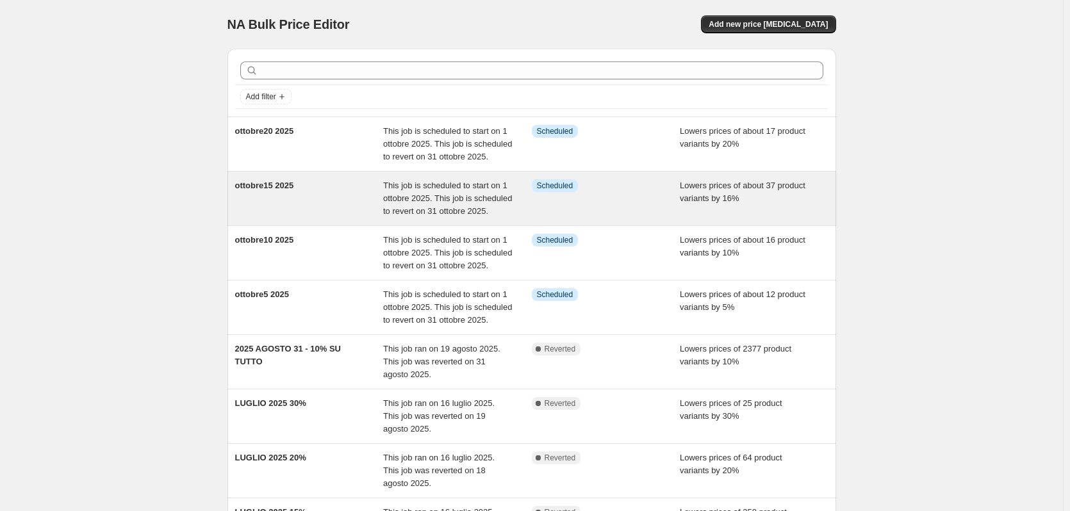
click at [318, 199] on div "ottobre15 2025" at bounding box center [309, 198] width 149 height 38
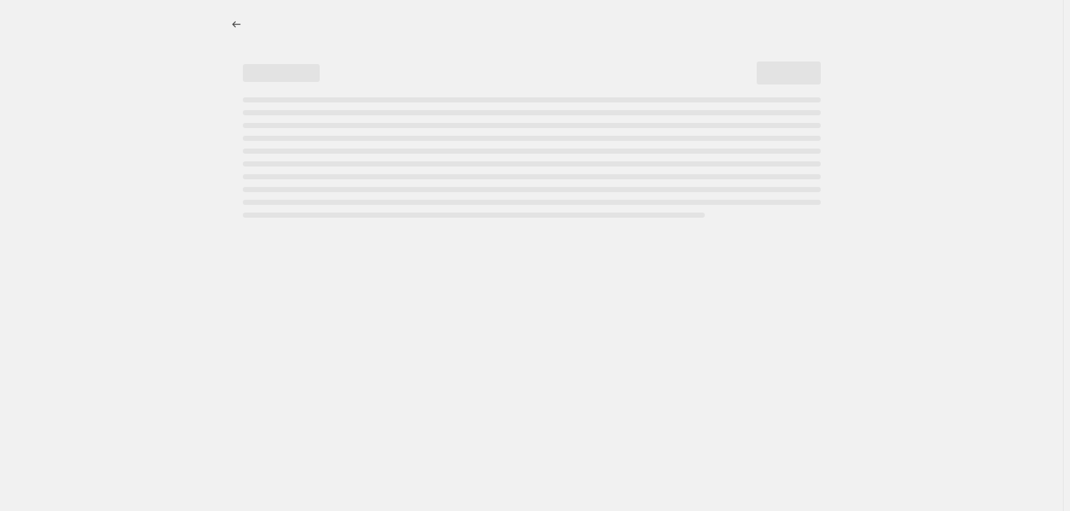
select select "percentage"
select select "tag"
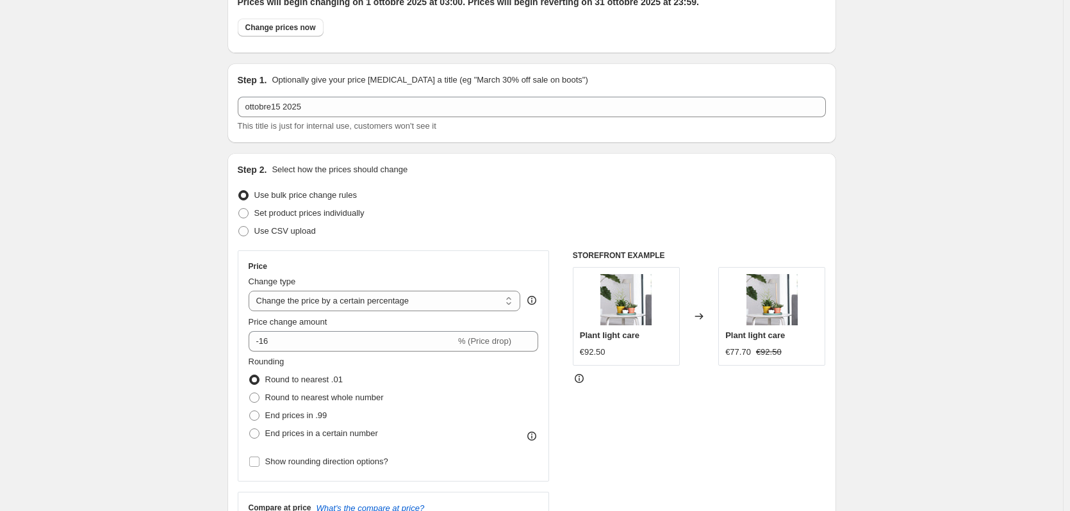
scroll to position [64, 0]
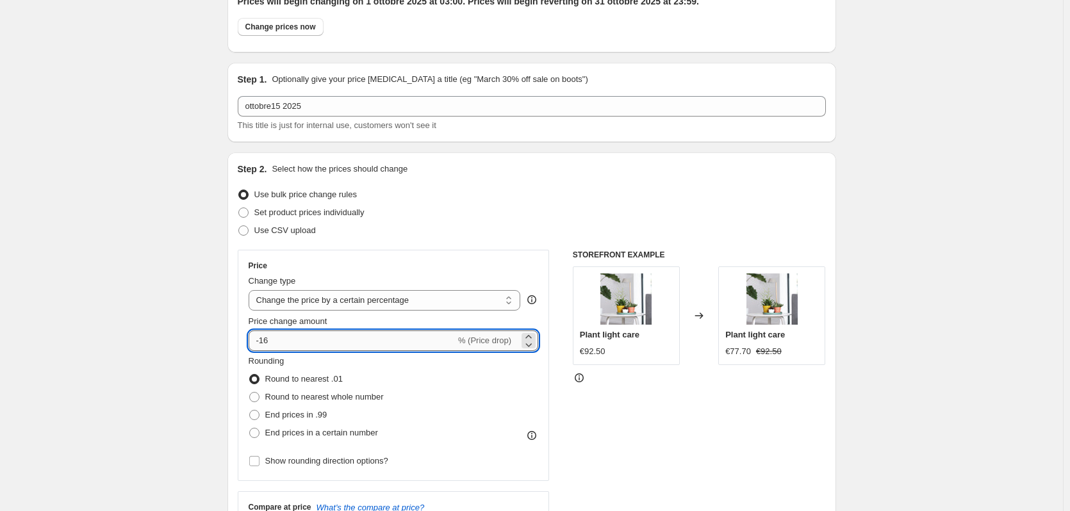
click at [292, 335] on input "-16" at bounding box center [352, 341] width 207 height 21
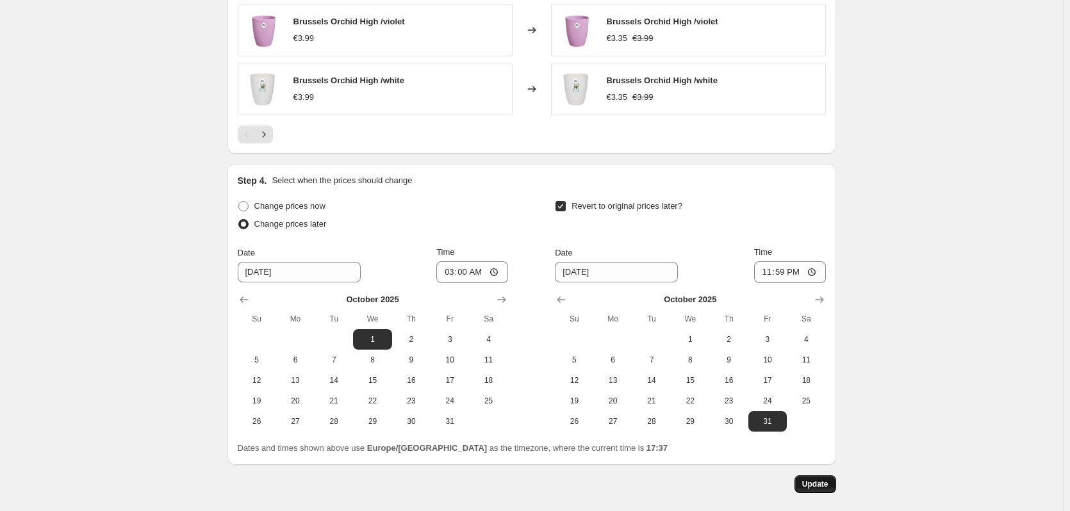
scroll to position [1212, 0]
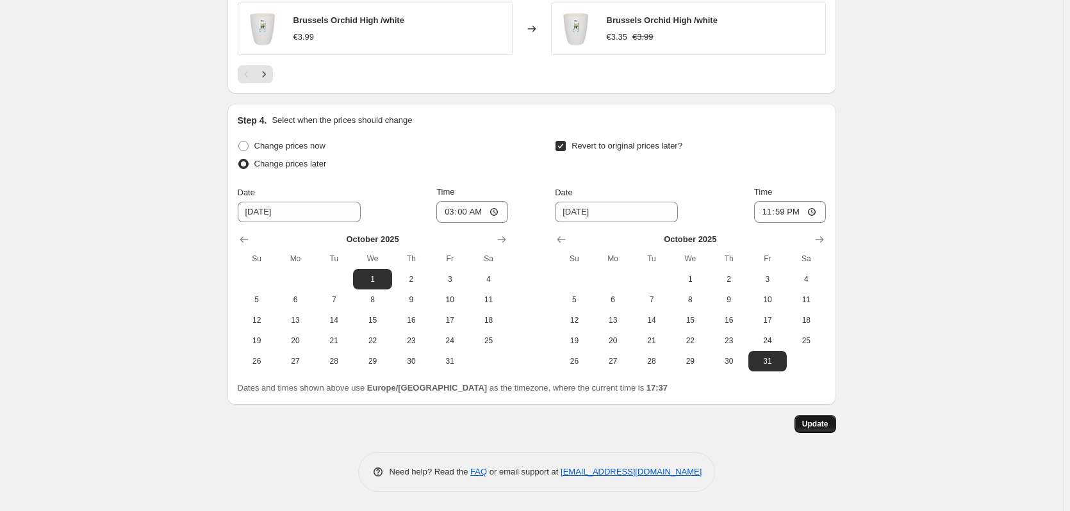
type input "-15"
click at [806, 425] on span "Update" at bounding box center [815, 424] width 26 height 10
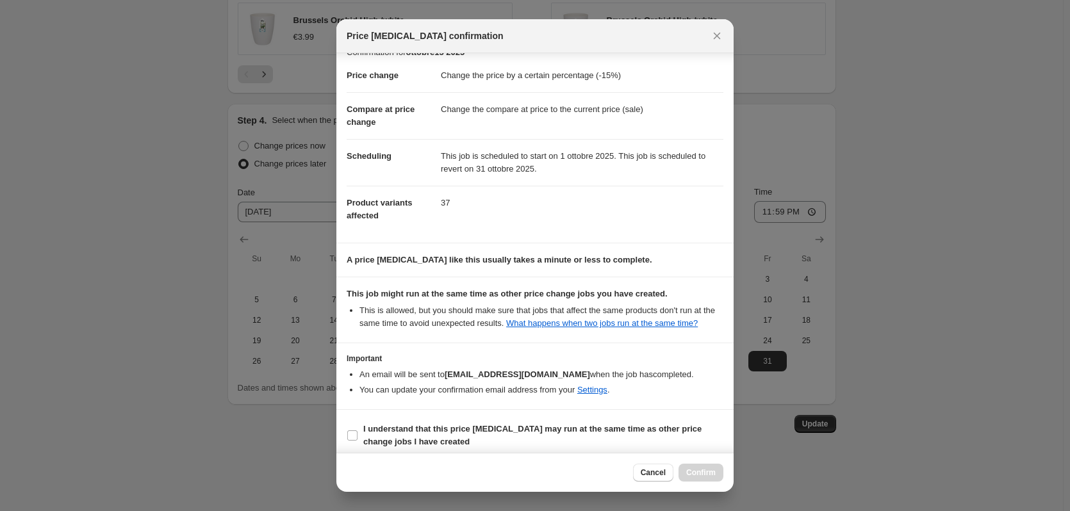
scroll to position [26, 0]
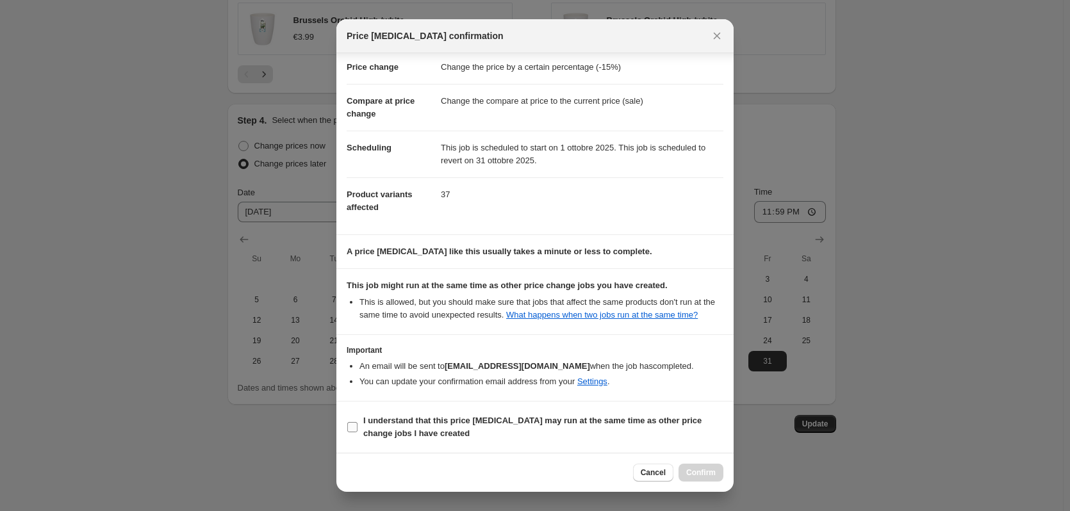
click at [386, 420] on b "I understand that this price [MEDICAL_DATA] may run at the same time as other p…" at bounding box center [532, 427] width 338 height 22
click at [358, 422] on input "I understand that this price [MEDICAL_DATA] may run at the same time as other p…" at bounding box center [352, 427] width 10 height 10
checkbox input "true"
click at [715, 474] on span "Confirm" at bounding box center [700, 473] width 29 height 10
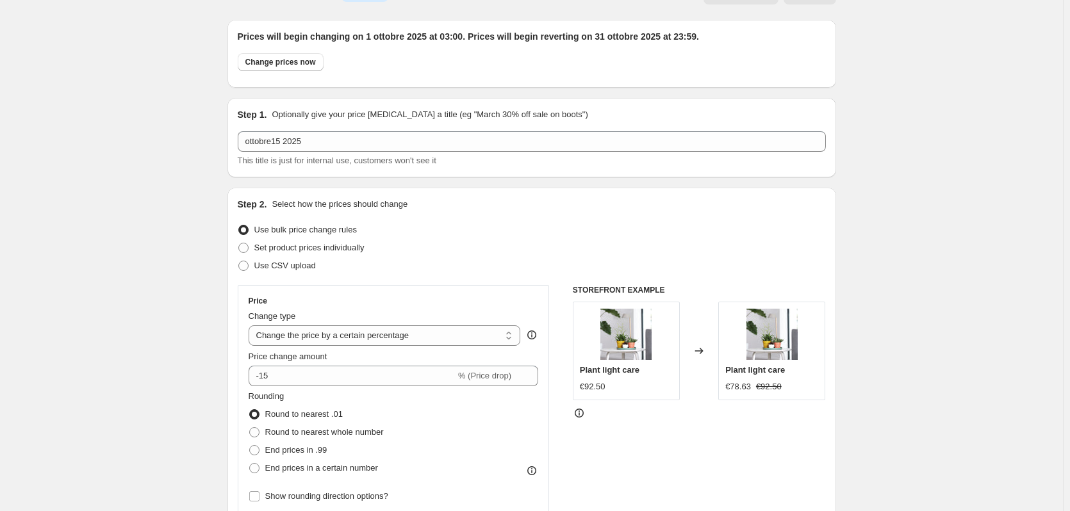
scroll to position [0, 0]
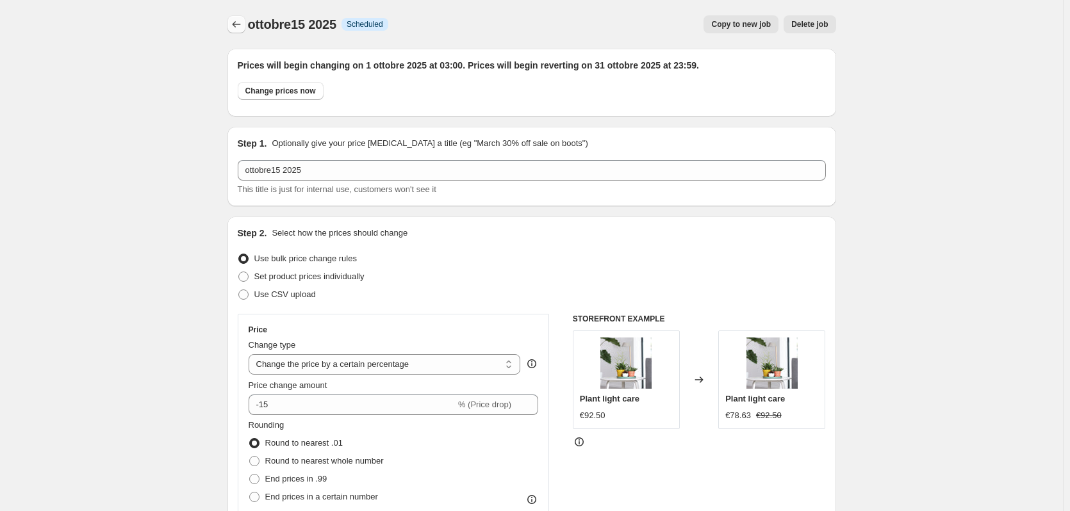
click at [243, 22] on icon "Price change jobs" at bounding box center [236, 24] width 13 height 13
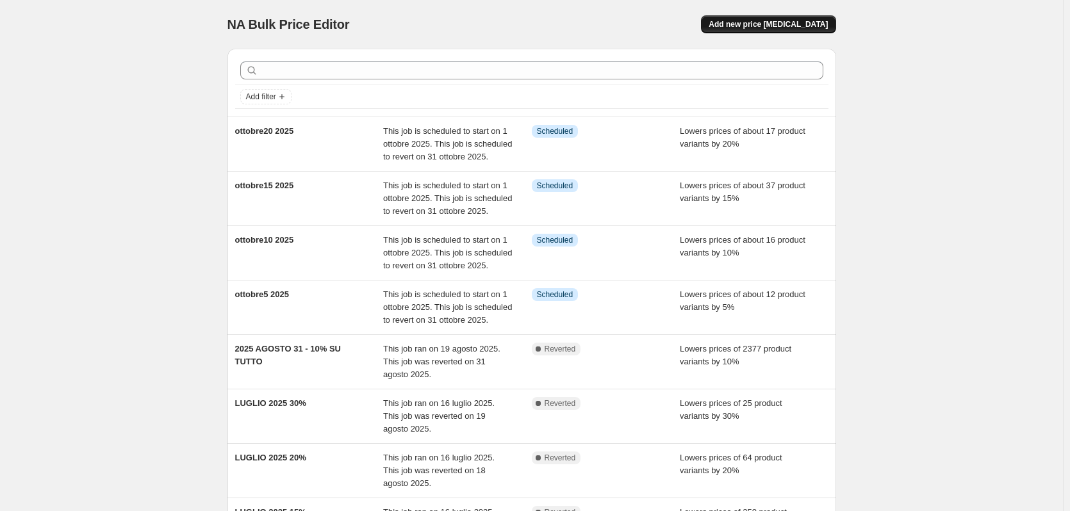
click at [771, 28] on span "Add new price [MEDICAL_DATA]" at bounding box center [768, 24] width 119 height 10
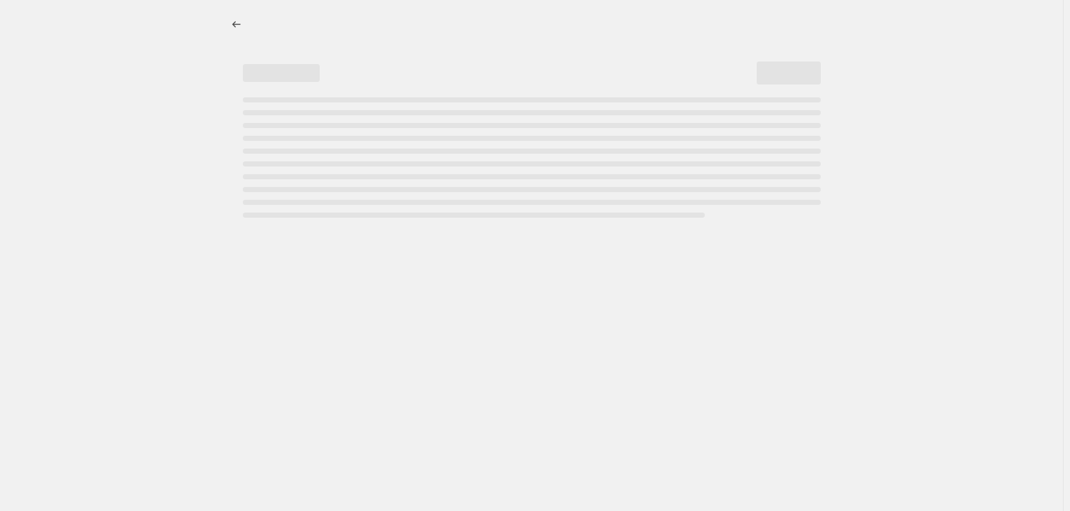
select select "percentage"
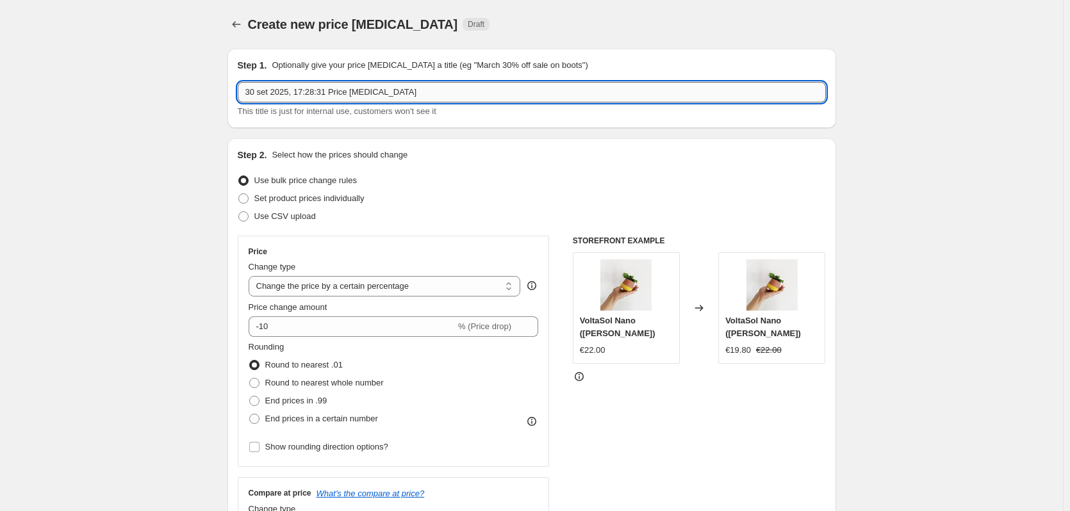
click at [325, 87] on input "30 set 2025, 17:28:31 Price [MEDICAL_DATA]" at bounding box center [532, 92] width 588 height 21
paste input "ottobre30"
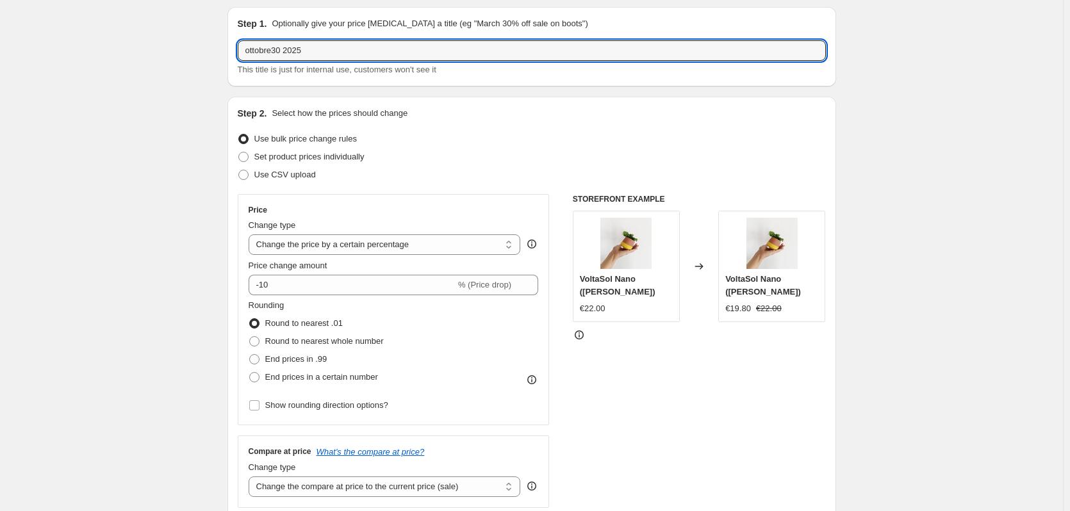
scroll to position [64, 0]
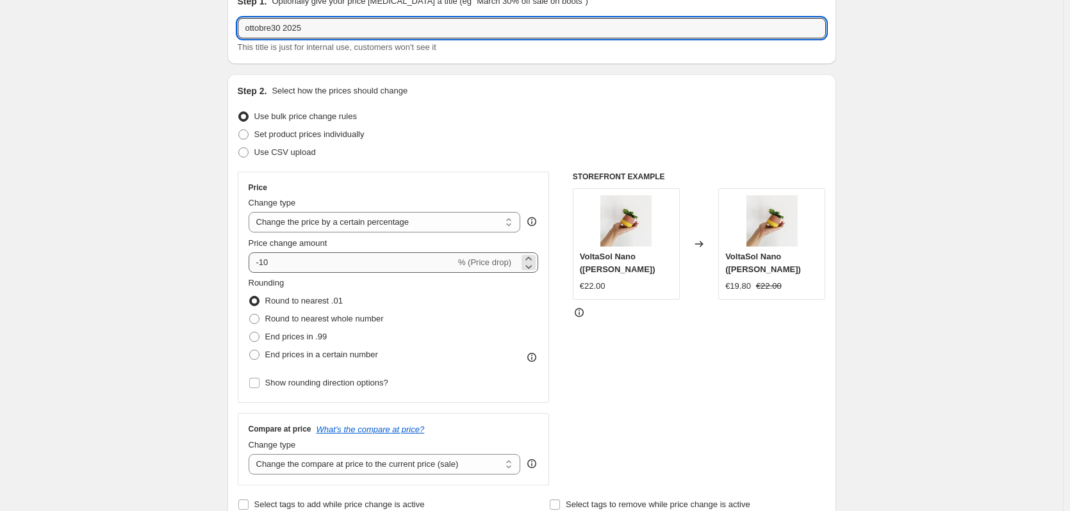
type input "ottobre30 2025"
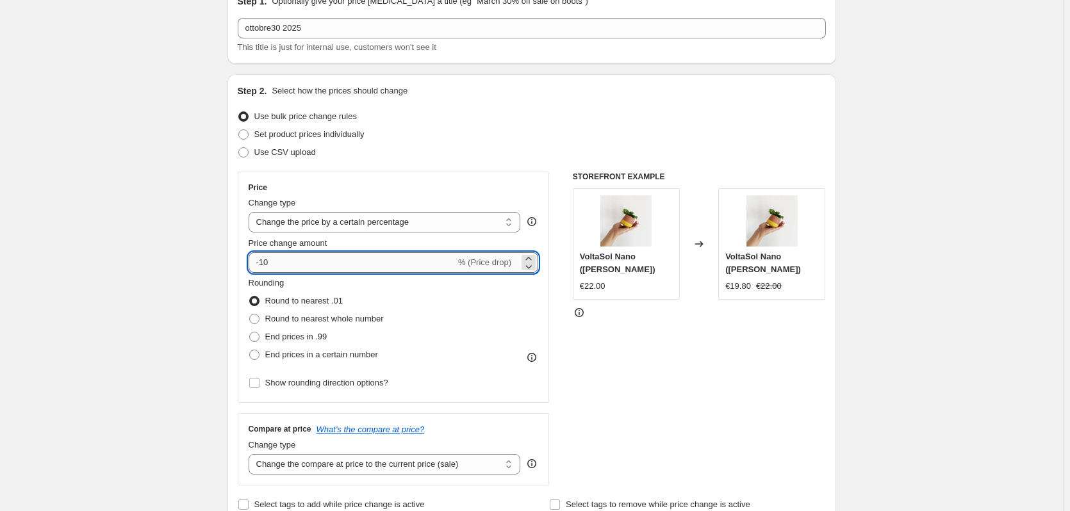
click at [282, 256] on input "-10" at bounding box center [352, 262] width 207 height 21
type input "-1"
type input "-30"
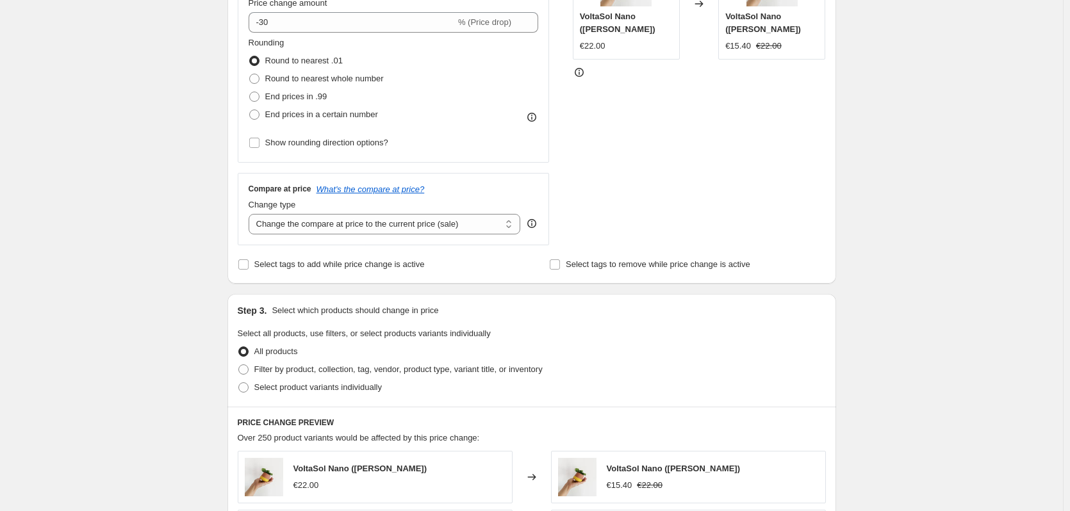
scroll to position [320, 0]
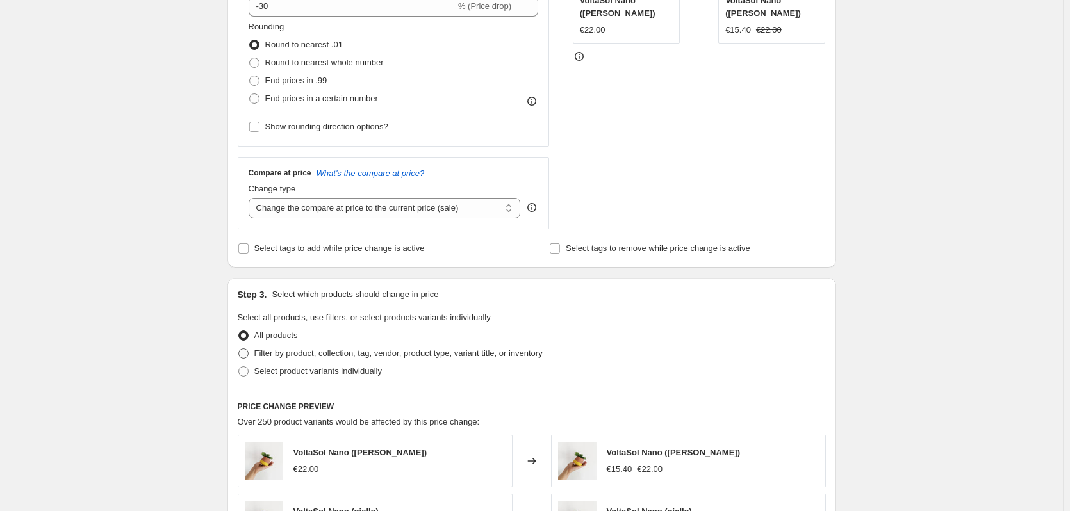
click at [286, 353] on span "Filter by product, collection, tag, vendor, product type, variant title, or inv…" at bounding box center [398, 354] width 288 height 10
click at [239, 349] on input "Filter by product, collection, tag, vendor, product type, variant title, or inv…" at bounding box center [238, 349] width 1 height 1
radio input "true"
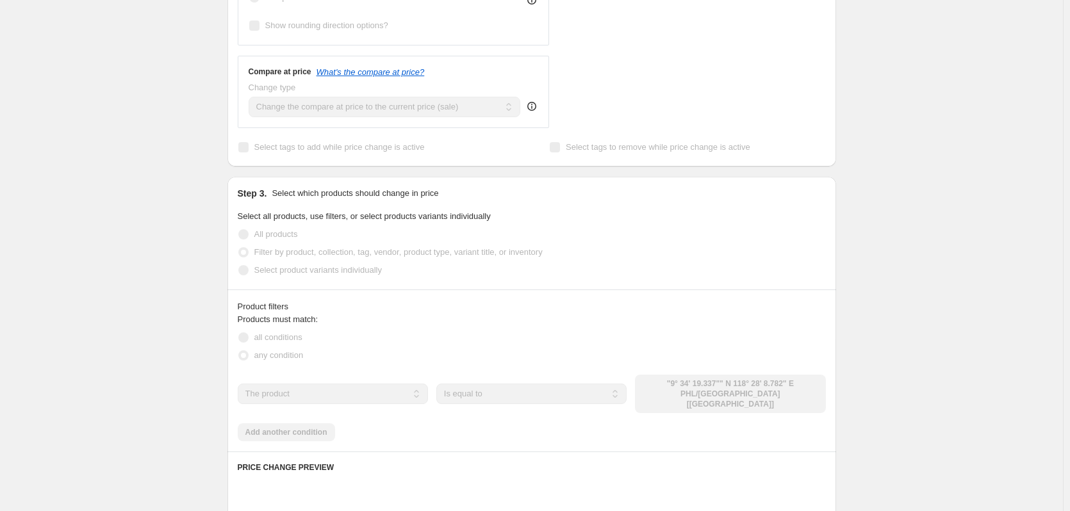
scroll to position [449, 0]
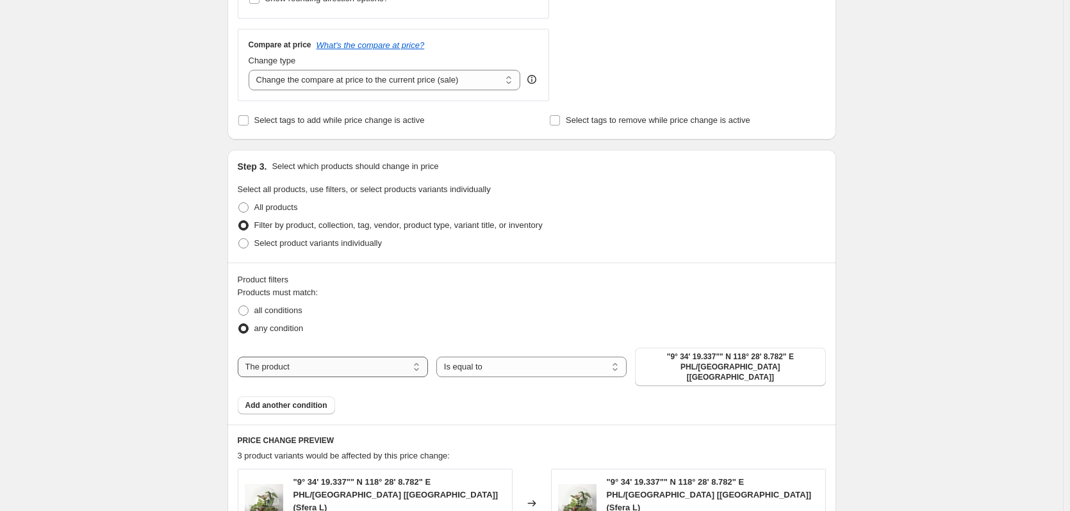
click at [393, 361] on select "The product The product's collection The product's tag The product's vendor The…" at bounding box center [333, 367] width 190 height 21
select select "tag"
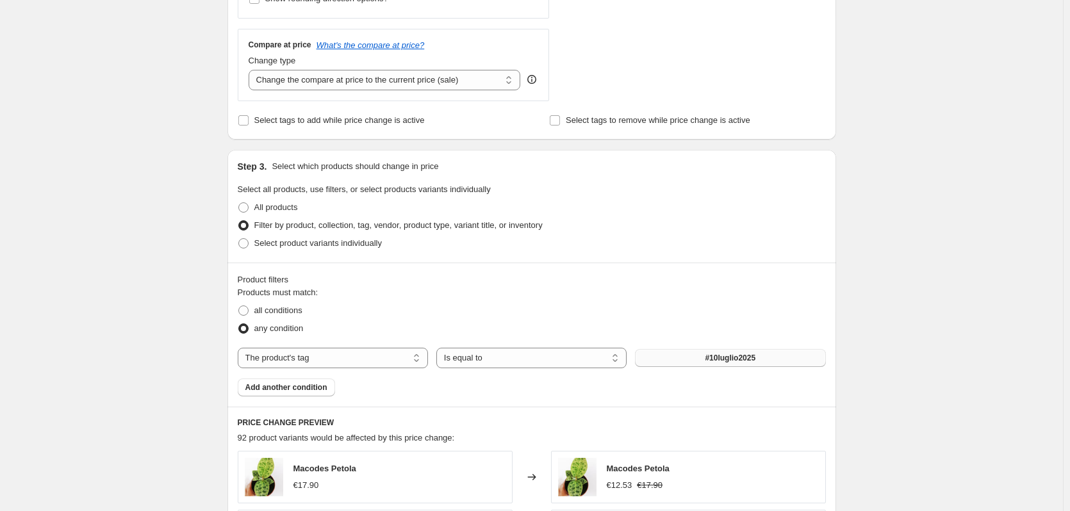
click at [739, 363] on span "#10luglio2025" at bounding box center [730, 358] width 51 height 10
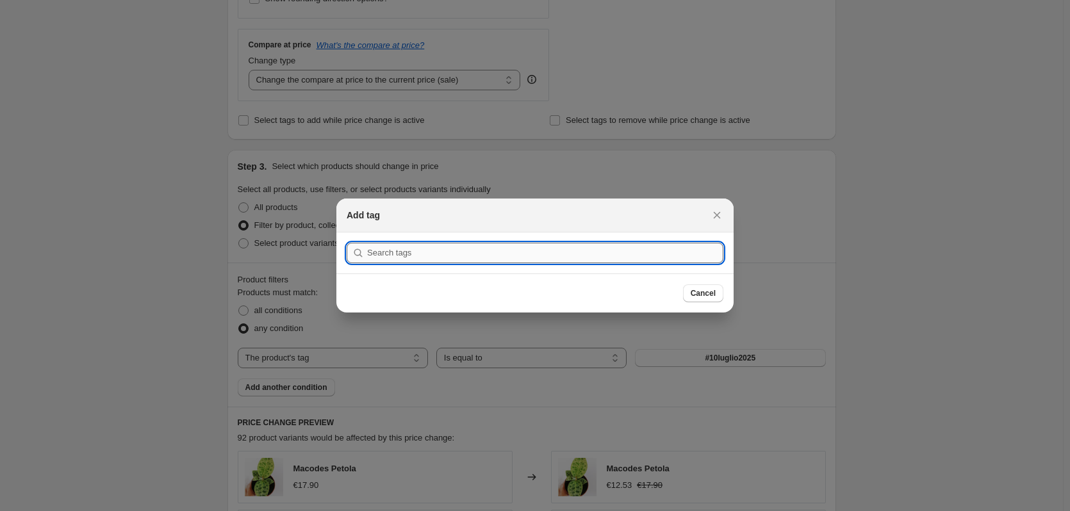
click at [395, 254] on input ":rhv:" at bounding box center [545, 253] width 356 height 21
paste input "ottobre30"
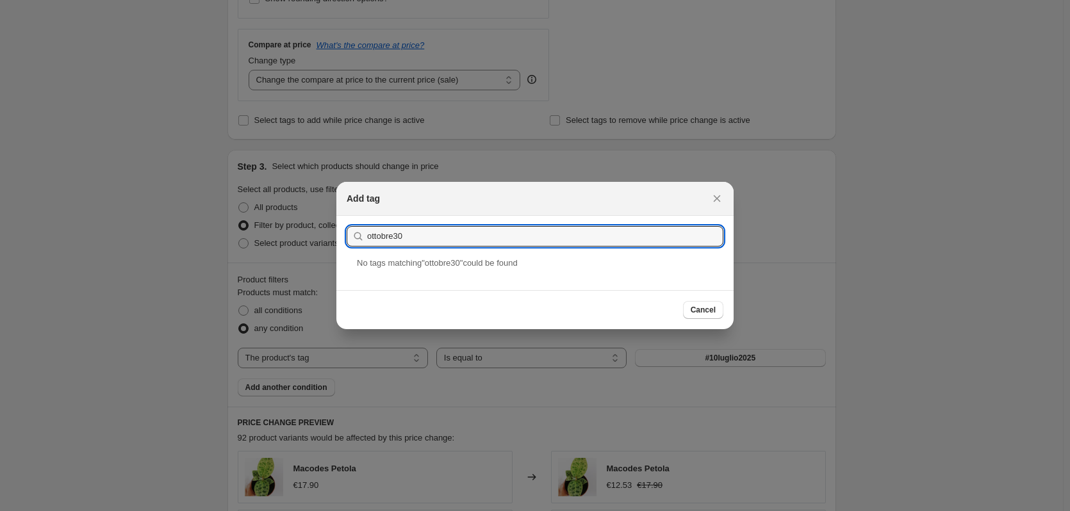
type input "ottobre30"
click at [451, 265] on span "No tag s matching " ottobre30 " could be found" at bounding box center [437, 263] width 161 height 10
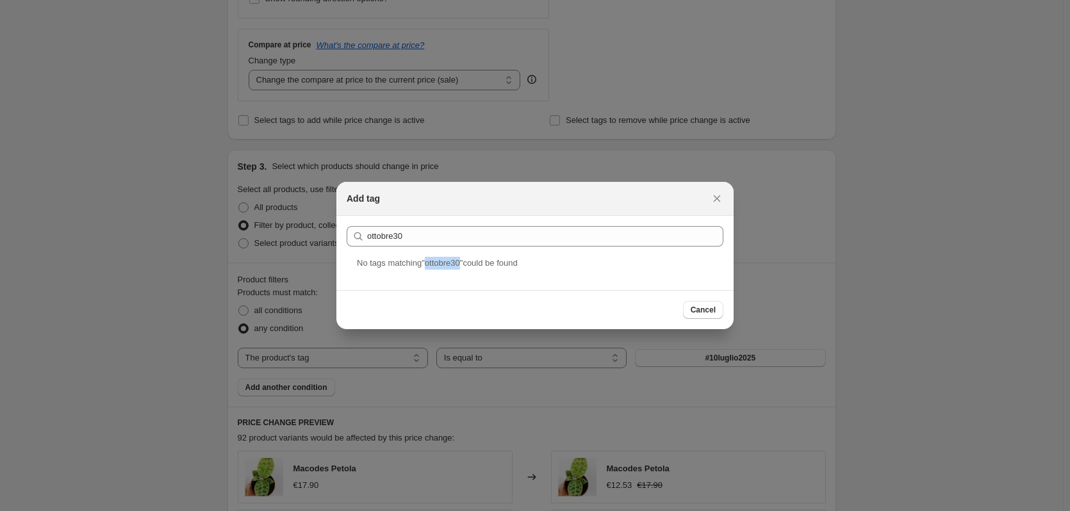
click at [451, 265] on span "No tag s matching " ottobre30 " could be found" at bounding box center [437, 263] width 161 height 10
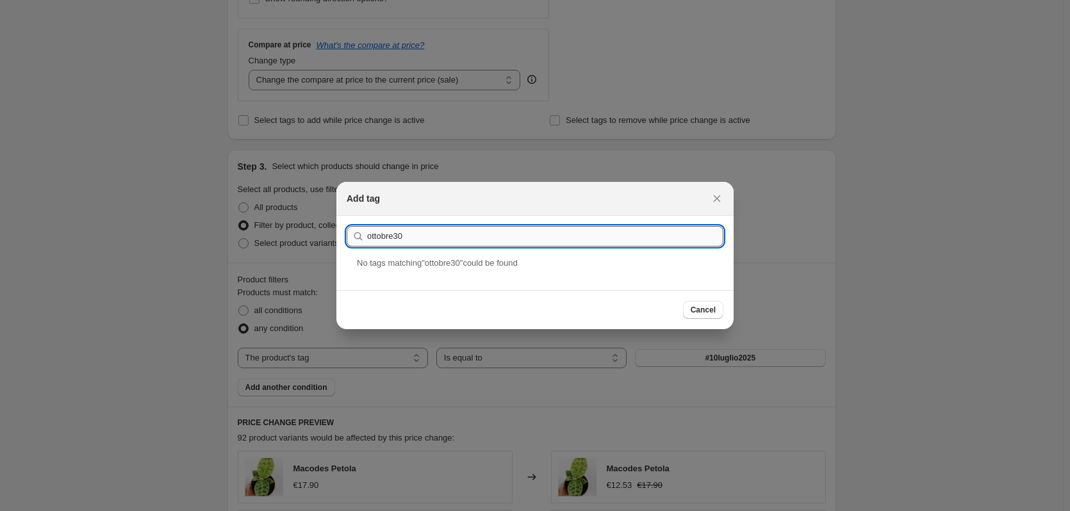
click at [436, 232] on input "ottobre30" at bounding box center [545, 236] width 356 height 21
click at [714, 200] on icon "Close" at bounding box center [717, 198] width 13 height 13
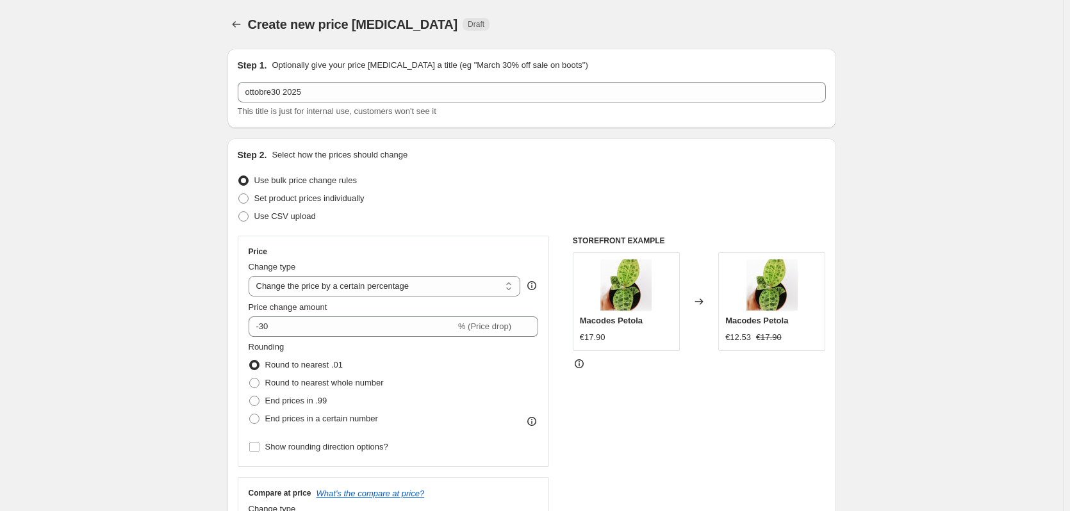
scroll to position [449, 0]
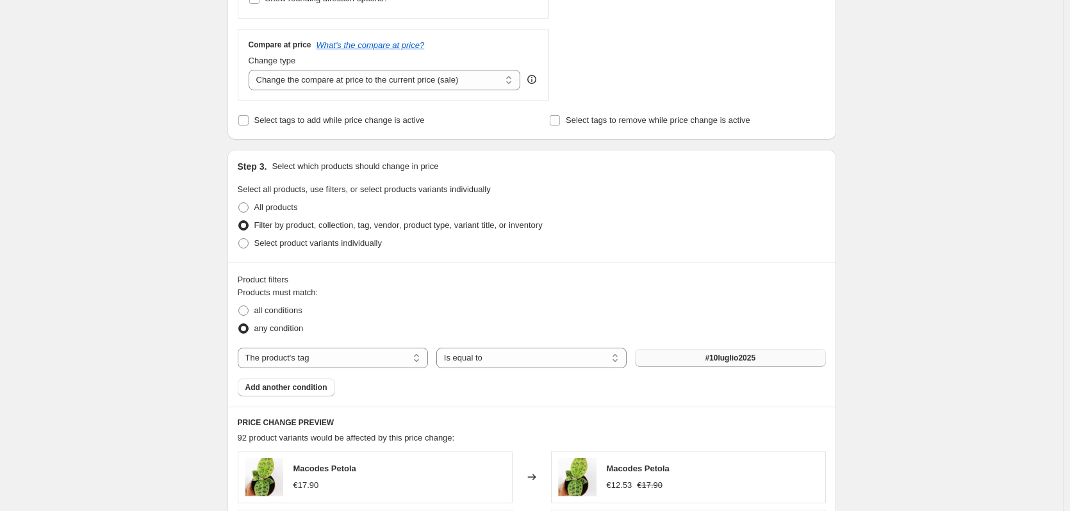
click at [699, 354] on button "#10luglio2025" at bounding box center [730, 358] width 190 height 18
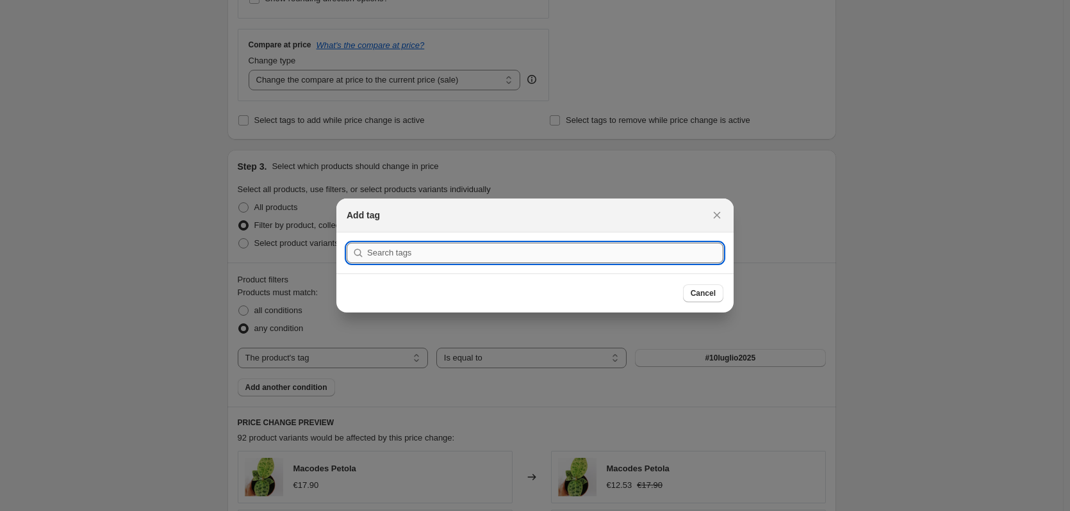
click at [419, 255] on input ":rhv:" at bounding box center [545, 253] width 356 height 21
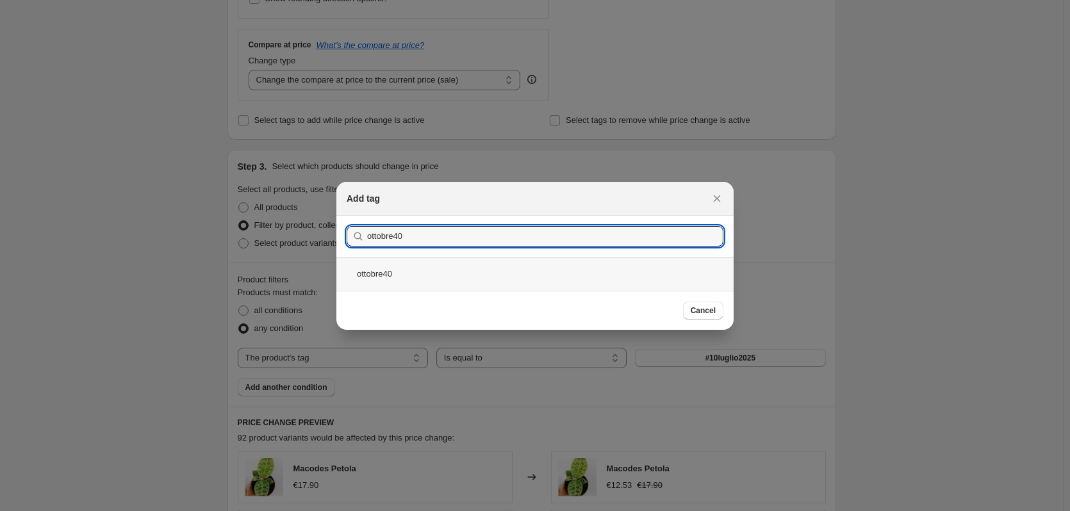
type input "ottobre40"
click at [430, 270] on div "ottobre40" at bounding box center [534, 274] width 397 height 34
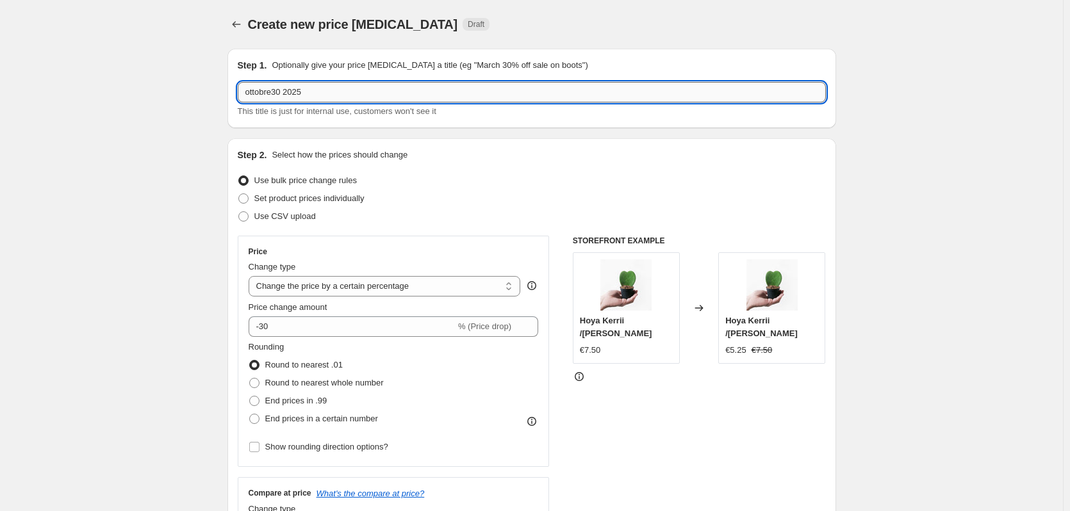
click at [276, 92] on input "ottobre30 2025" at bounding box center [532, 92] width 588 height 21
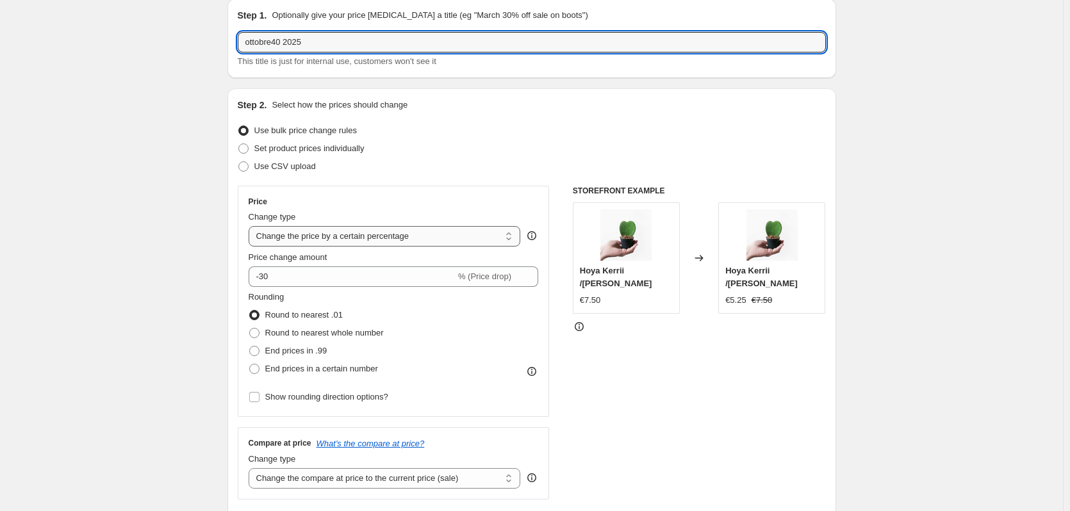
scroll to position [64, 0]
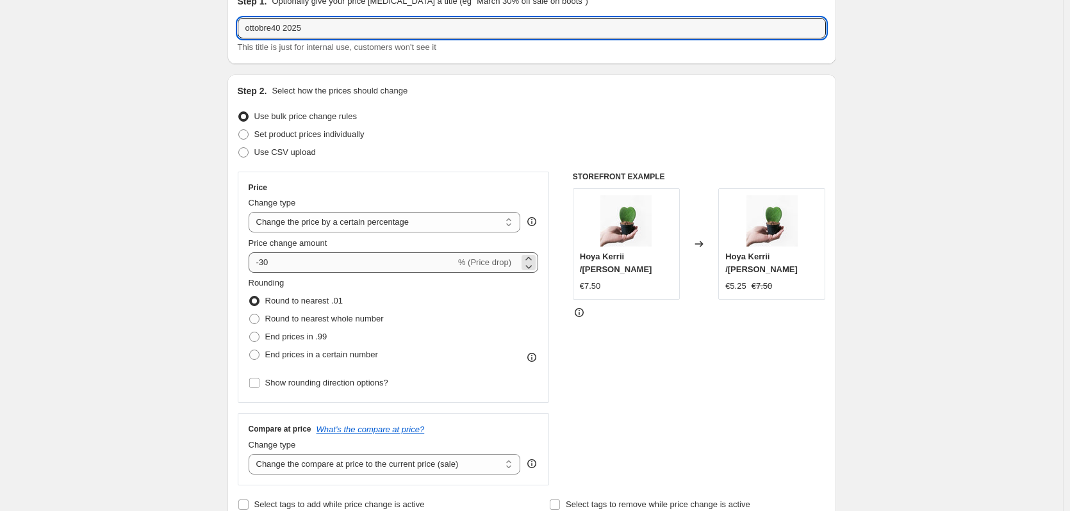
type input "ottobre40 2025"
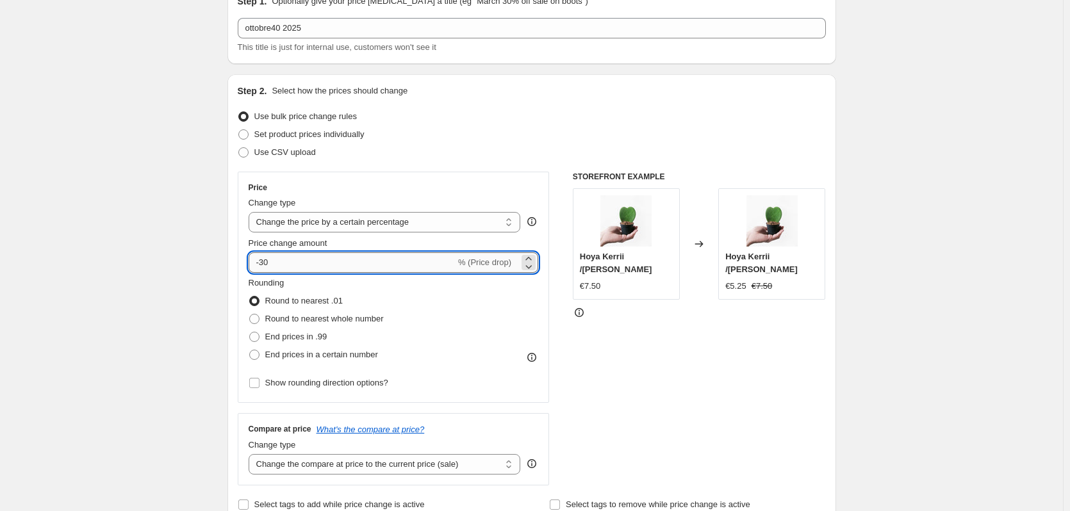
click at [266, 263] on input "-30" at bounding box center [352, 262] width 207 height 21
type input "-40"
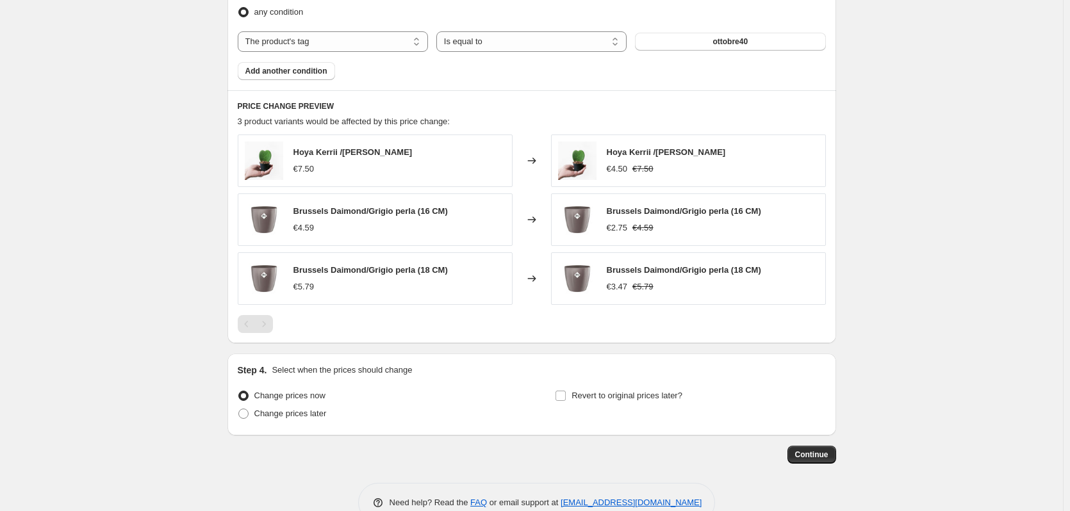
scroll to position [796, 0]
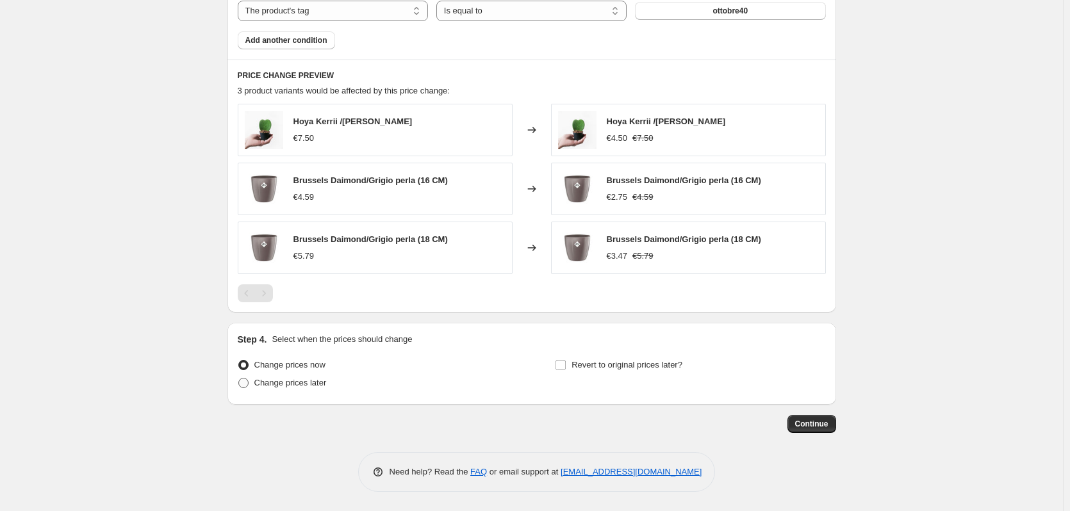
click at [306, 381] on span "Change prices later" at bounding box center [290, 383] width 72 height 10
click at [239, 379] on input "Change prices later" at bounding box center [238, 378] width 1 height 1
radio input "true"
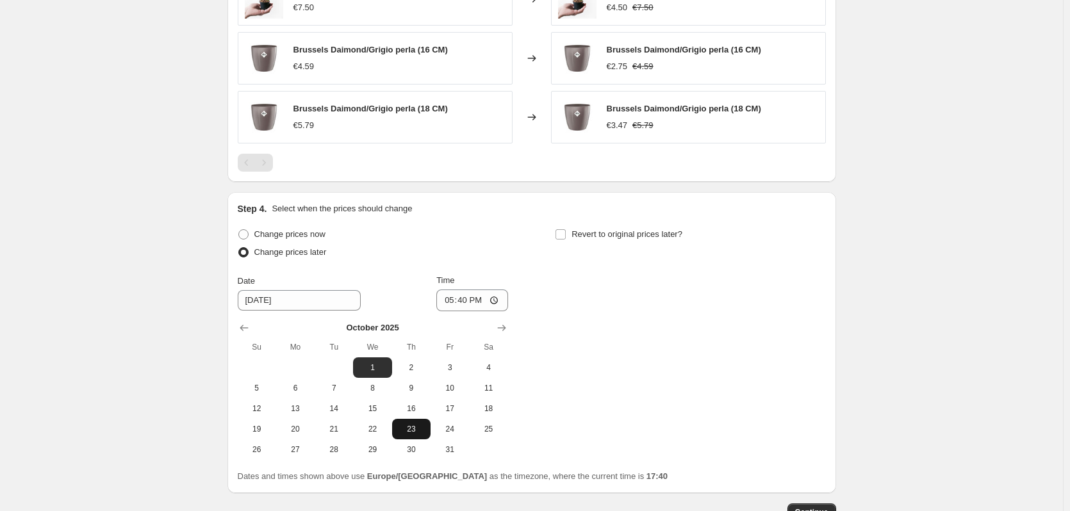
scroll to position [989, 0]
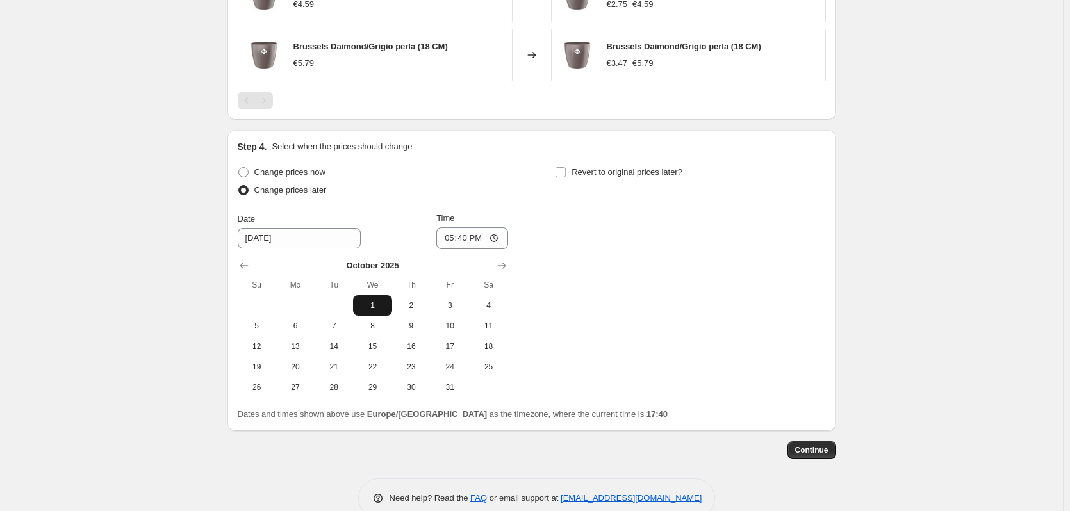
click at [379, 303] on span "1" at bounding box center [372, 306] width 28 height 10
click at [468, 242] on input "17:40" at bounding box center [472, 238] width 72 height 22
type input "03:00"
click at [566, 169] on input "Revert to original prices later?" at bounding box center [561, 172] width 10 height 10
checkbox input "true"
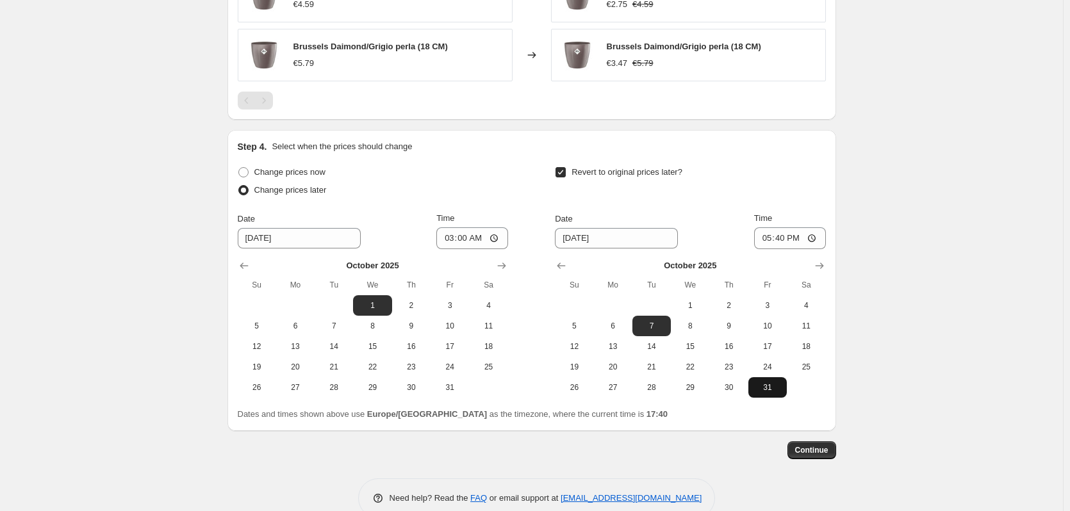
click at [773, 388] on span "31" at bounding box center [767, 388] width 28 height 10
type input "[DATE]"
click at [789, 238] on input "17:40" at bounding box center [790, 238] width 72 height 22
type input "23:59"
click at [743, 174] on div "Revert to original prices later?" at bounding box center [690, 182] width 270 height 38
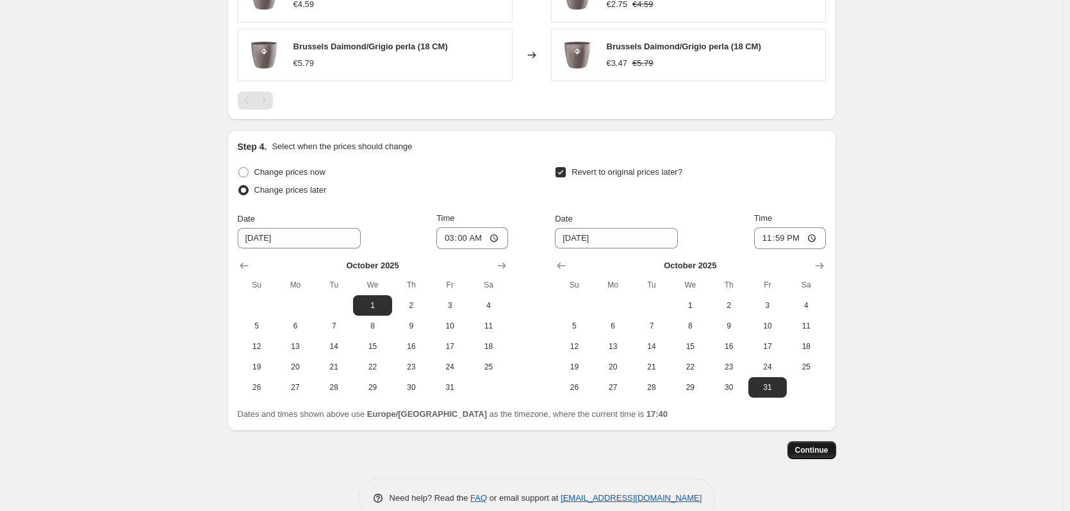
click at [828, 454] on span "Continue" at bounding box center [811, 450] width 33 height 10
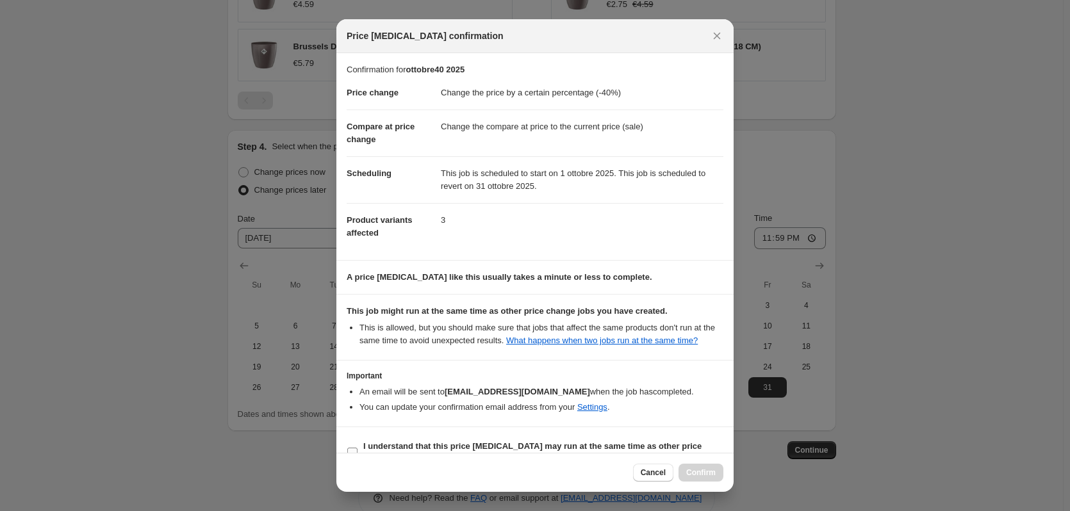
click at [391, 440] on span "I understand that this price [MEDICAL_DATA] may run at the same time as other p…" at bounding box center [543, 453] width 360 height 26
click at [358, 448] on input "I understand that this price [MEDICAL_DATA] may run at the same time as other p…" at bounding box center [352, 453] width 10 height 10
checkbox input "true"
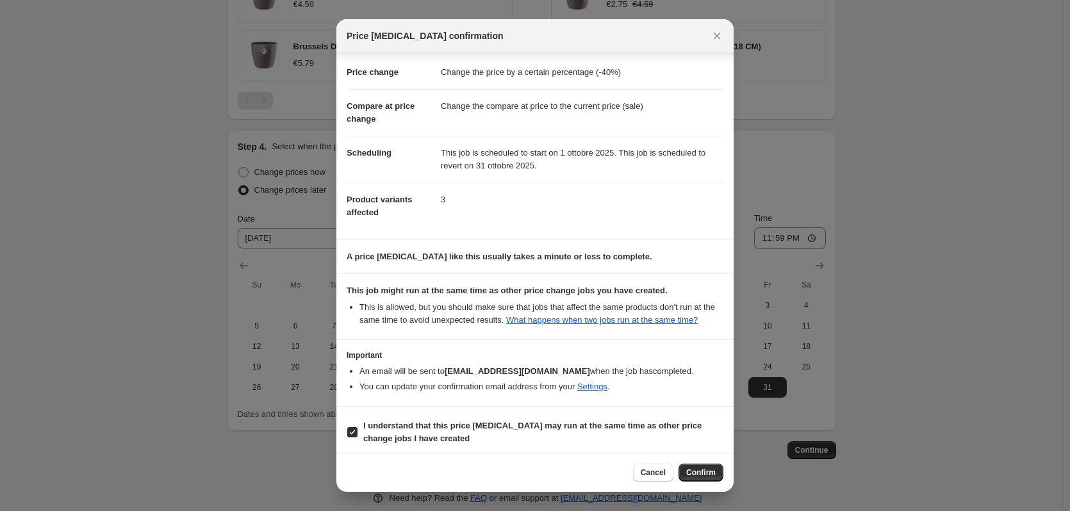
scroll to position [26, 0]
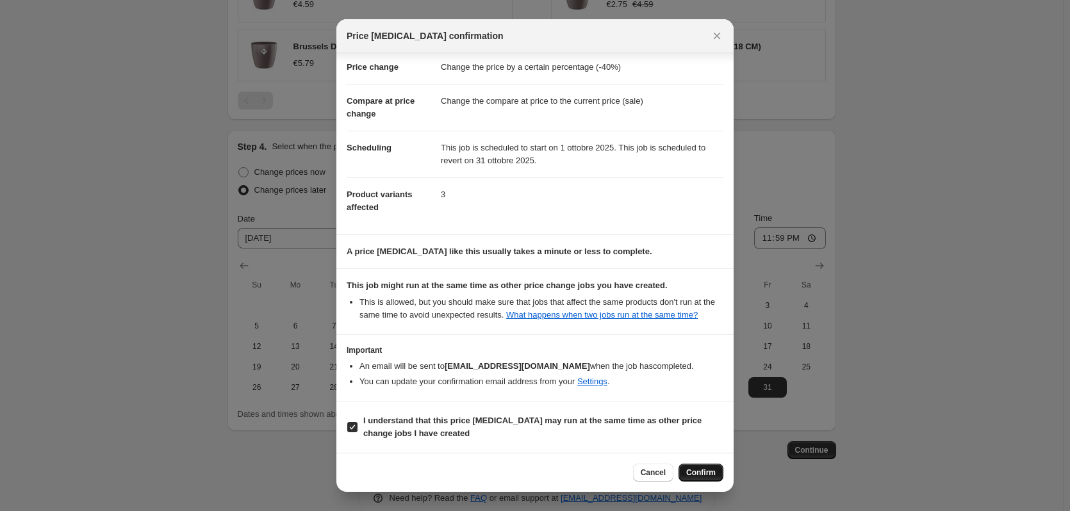
click at [712, 470] on span "Confirm" at bounding box center [700, 473] width 29 height 10
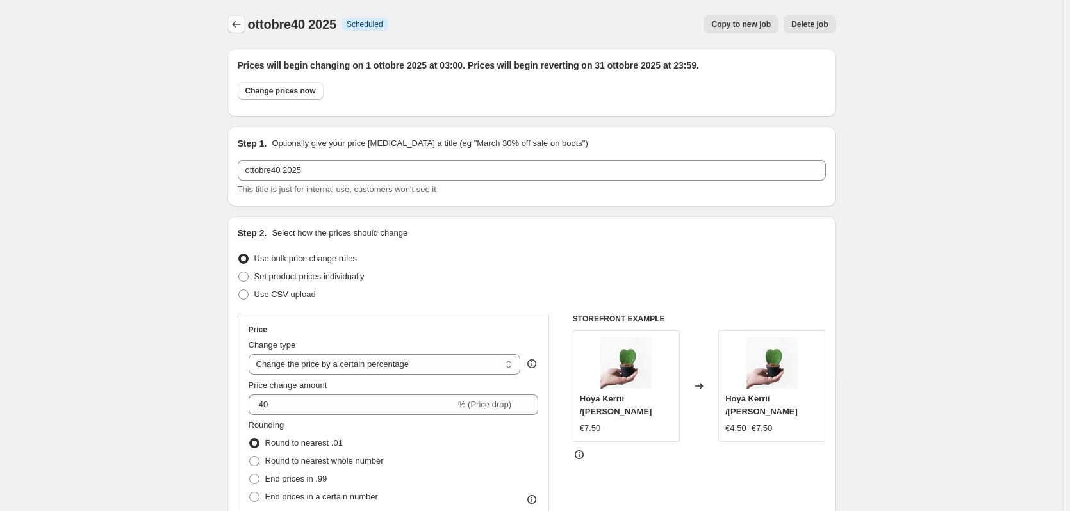
click at [236, 19] on icon "Price change jobs" at bounding box center [236, 24] width 13 height 13
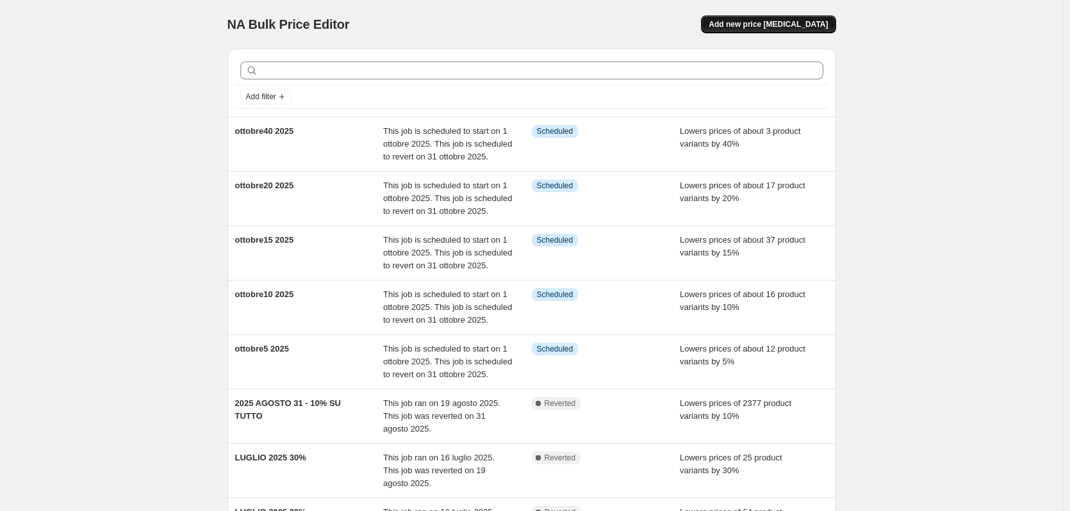
click at [766, 21] on span "Add new price [MEDICAL_DATA]" at bounding box center [768, 24] width 119 height 10
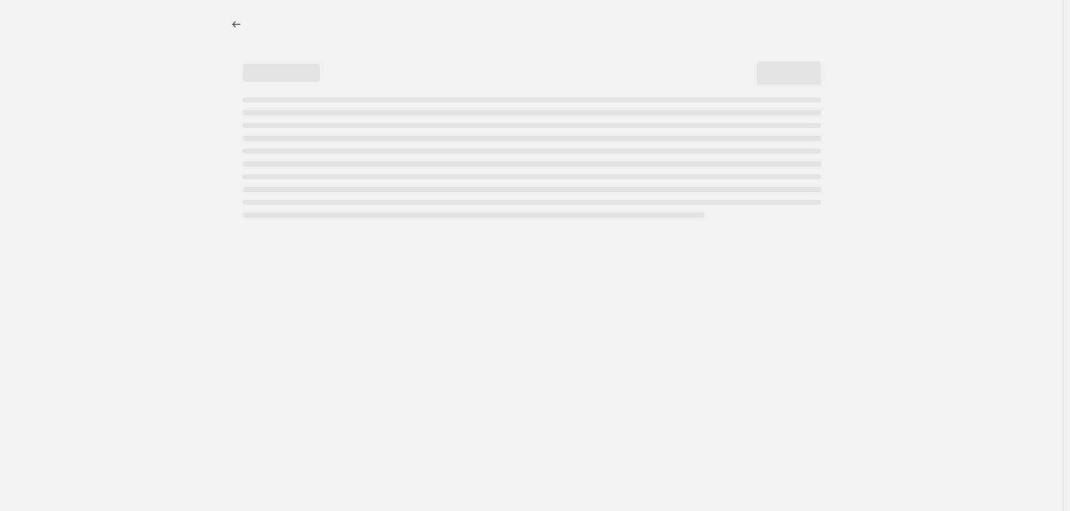
select select "percentage"
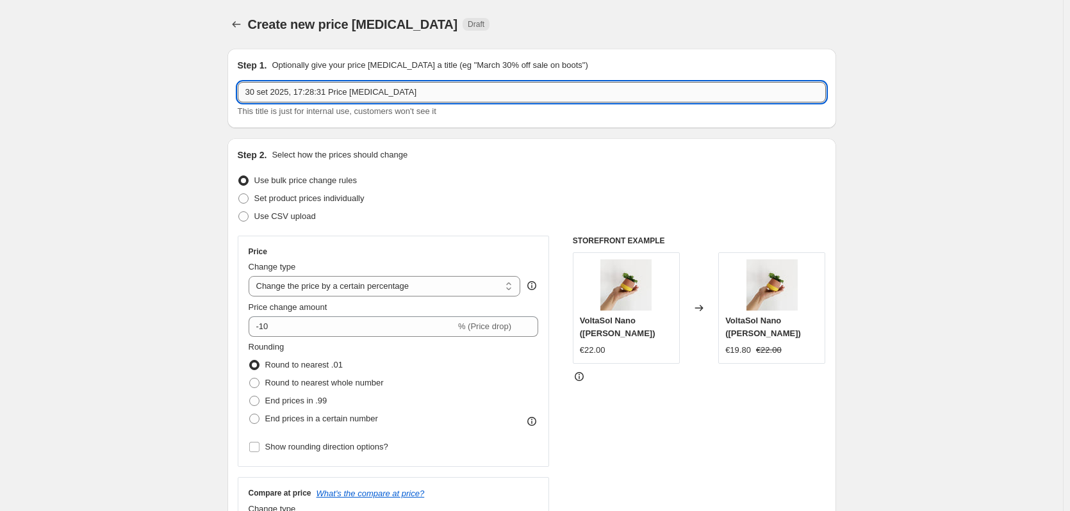
click at [318, 91] on input "30 set 2025, 17:28:31 Price [MEDICAL_DATA]" at bounding box center [532, 92] width 588 height 21
paste input "ottobre30"
type input "ottobre30"
click at [240, 21] on icon "Price change jobs" at bounding box center [236, 24] width 13 height 13
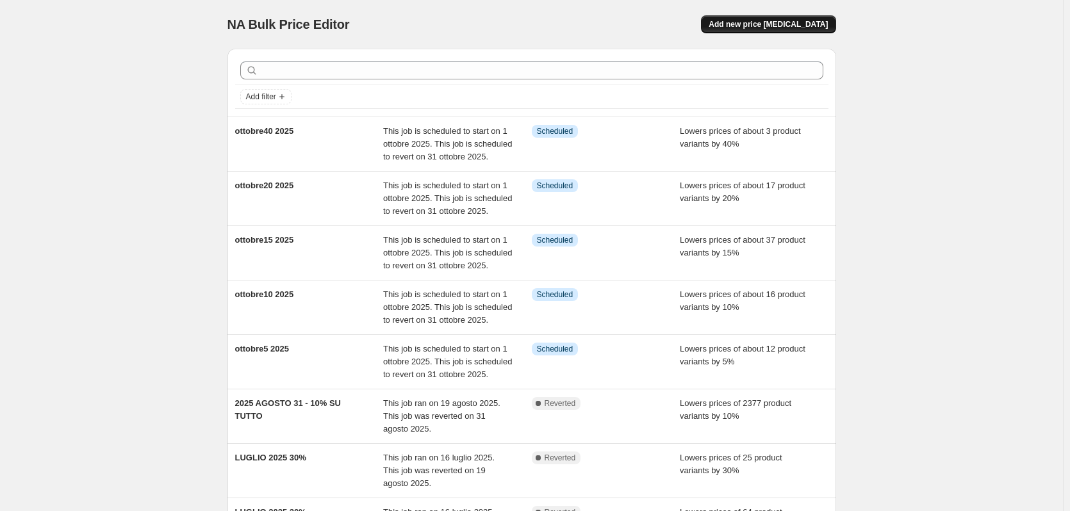
click at [789, 25] on span "Add new price [MEDICAL_DATA]" at bounding box center [768, 24] width 119 height 10
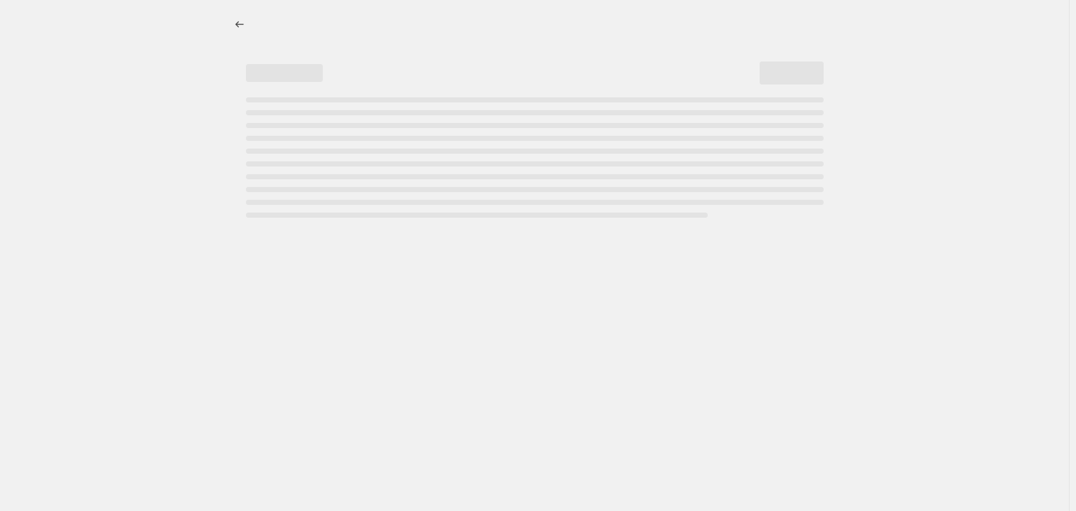
select select "percentage"
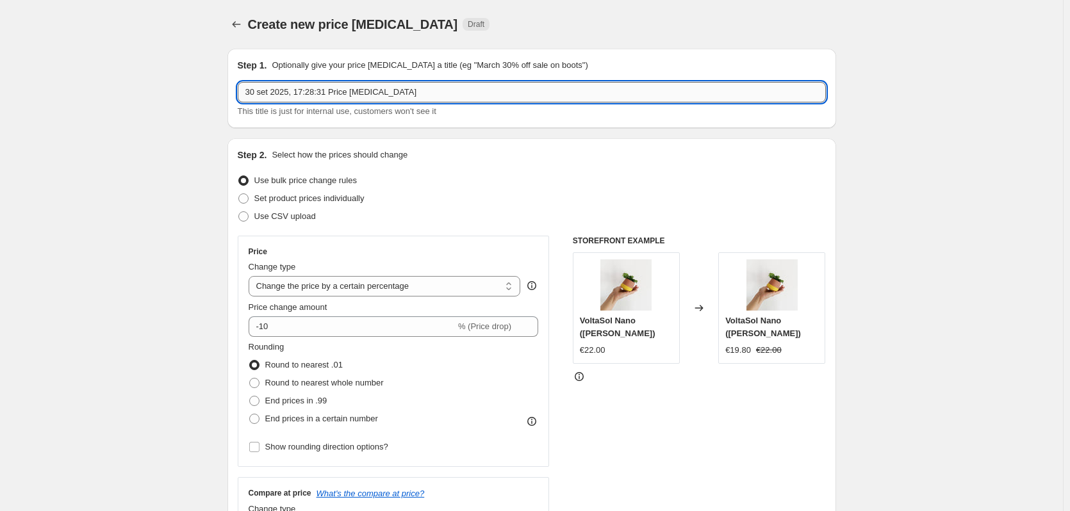
click at [317, 92] on input "30 set 2025, 17:28:31 Price [MEDICAL_DATA]" at bounding box center [532, 92] width 588 height 21
paste input "ottobre30"
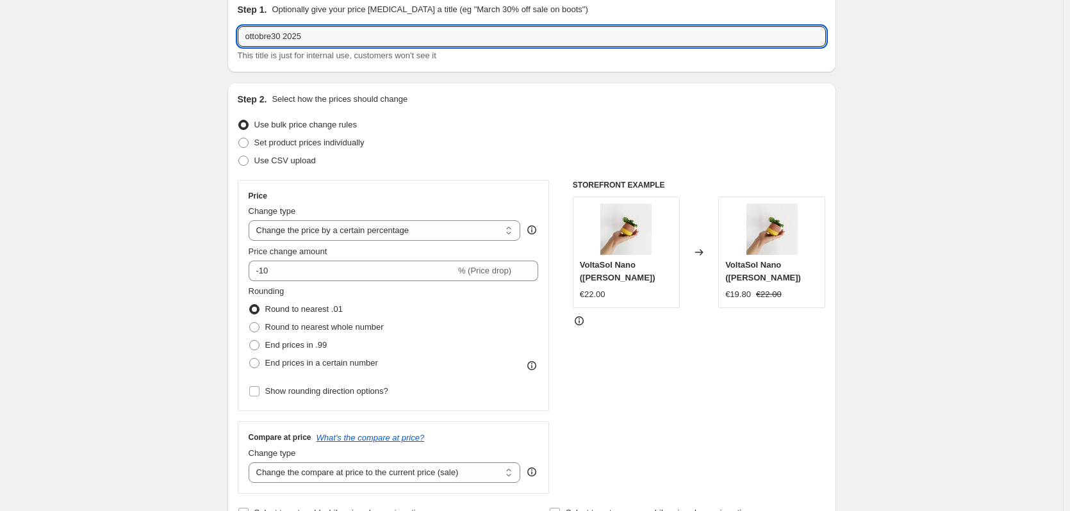
scroll to position [64, 0]
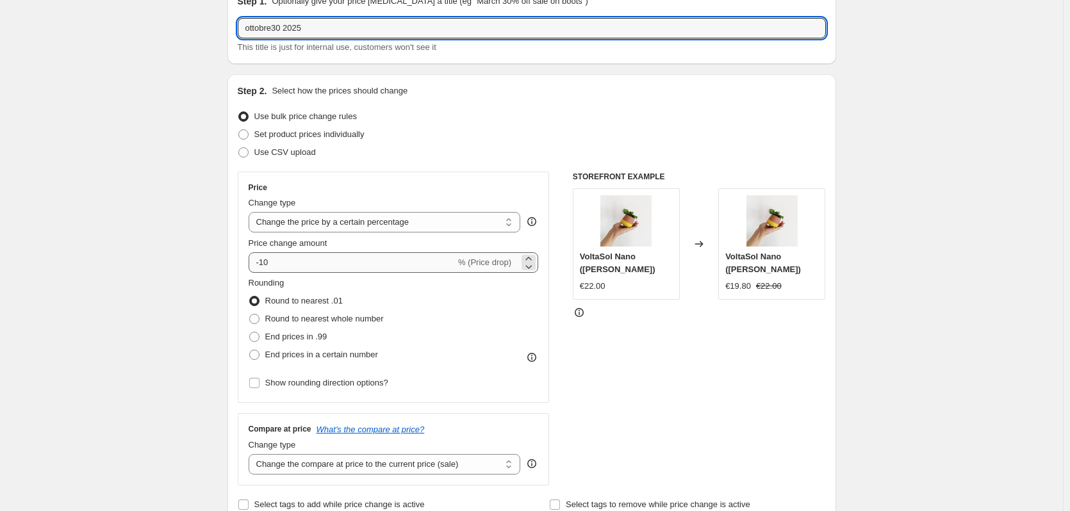
type input "ottobre30 2025"
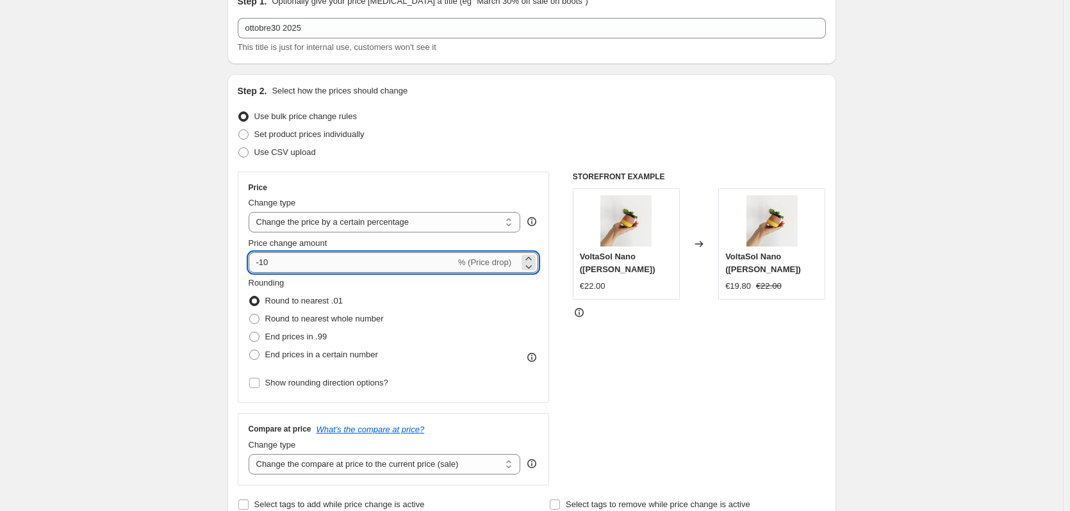
click at [279, 258] on input "-10" at bounding box center [352, 262] width 207 height 21
type input "-1"
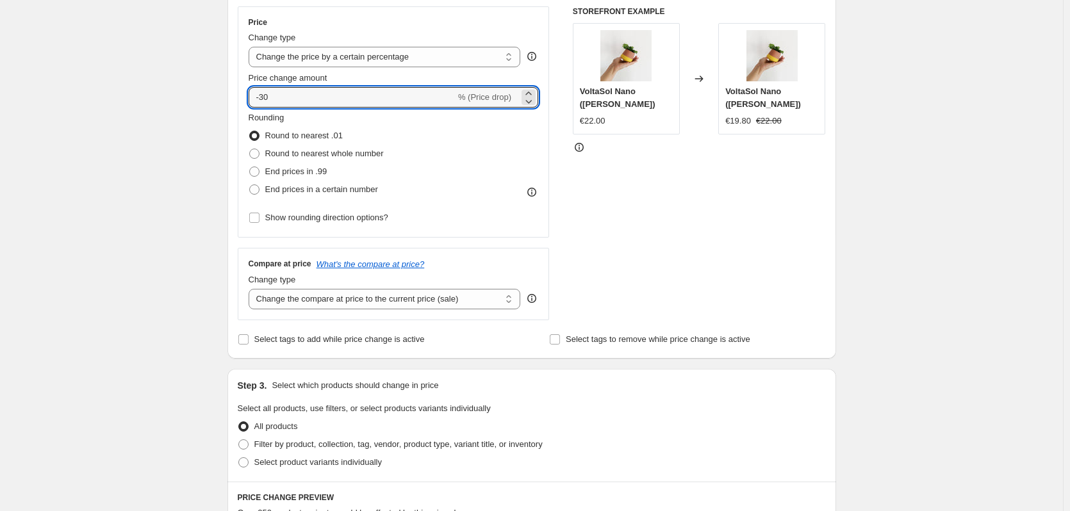
scroll to position [256, 0]
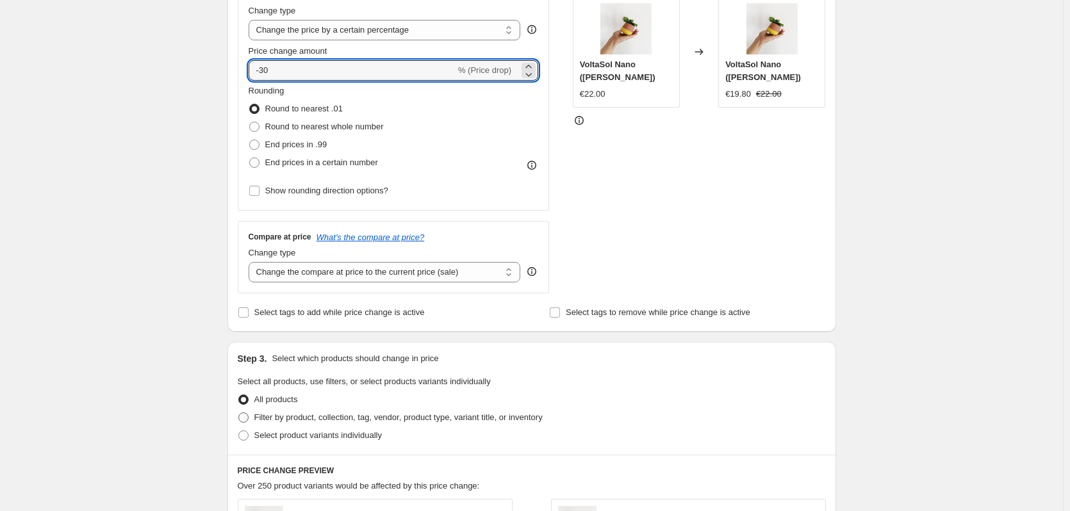
type input "-30"
click at [295, 418] on span "Filter by product, collection, tag, vendor, product type, variant title, or inv…" at bounding box center [398, 418] width 288 height 10
click at [239, 413] on input "Filter by product, collection, tag, vendor, product type, variant title, or inv…" at bounding box center [238, 413] width 1 height 1
radio input "true"
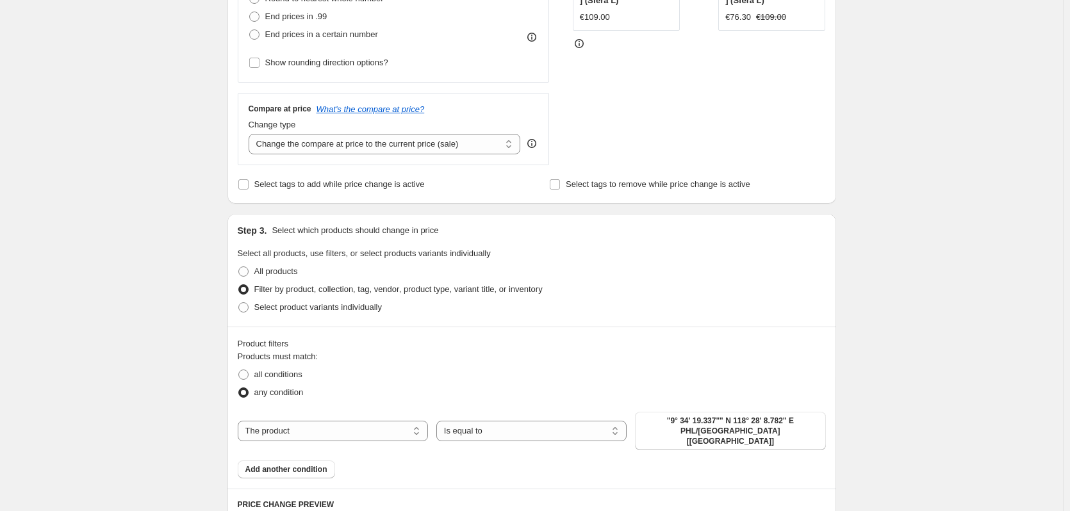
scroll to position [513, 0]
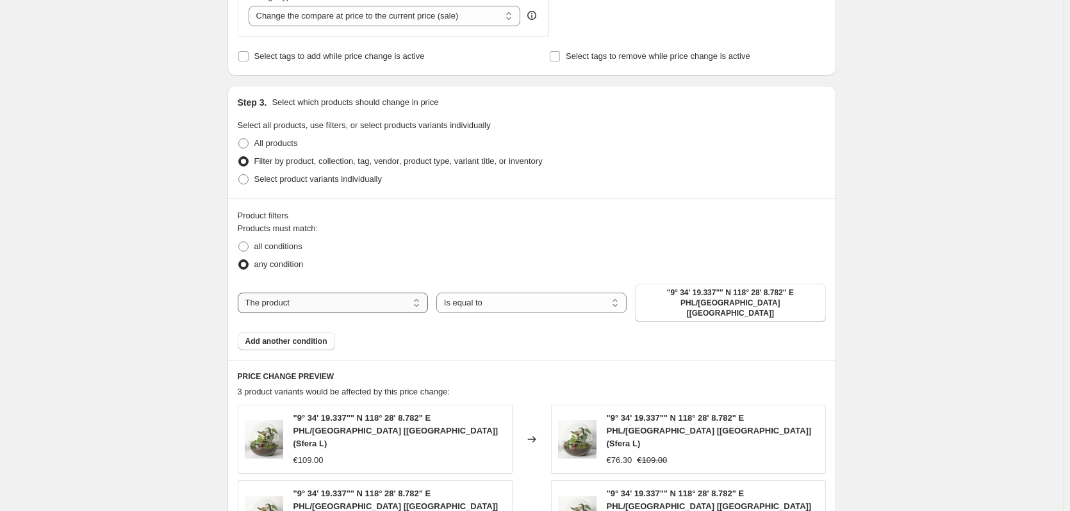
click at [379, 293] on select "The product The product's collection The product's tag The product's vendor The…" at bounding box center [333, 303] width 190 height 21
select select "tag"
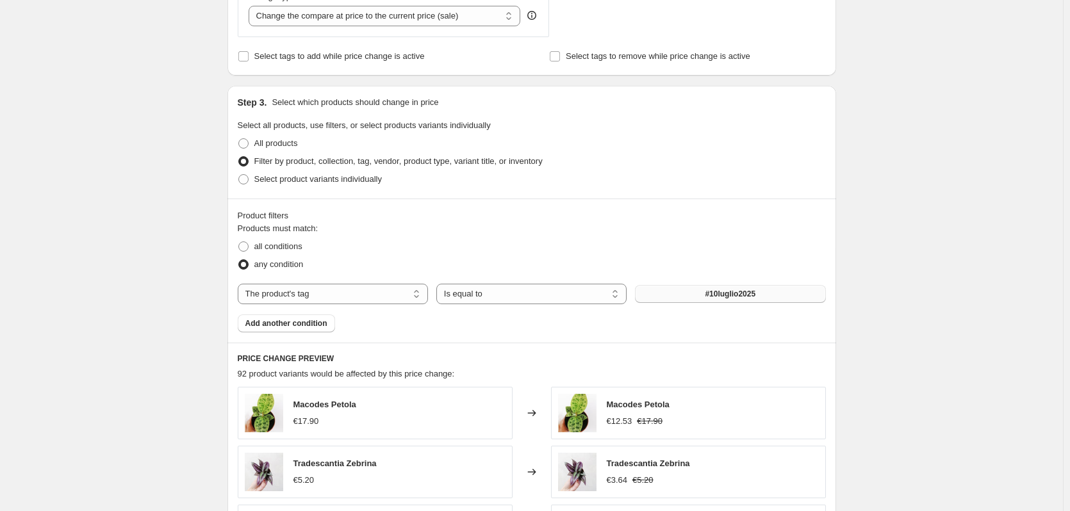
click at [732, 297] on span "#10luglio2025" at bounding box center [730, 294] width 51 height 10
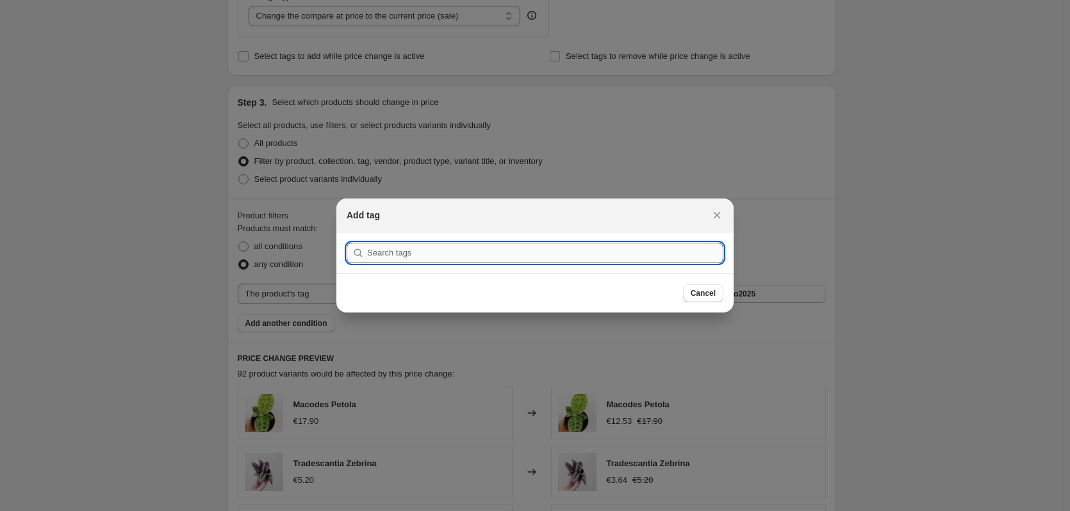
click at [473, 253] on input ":rng:" at bounding box center [545, 253] width 356 height 21
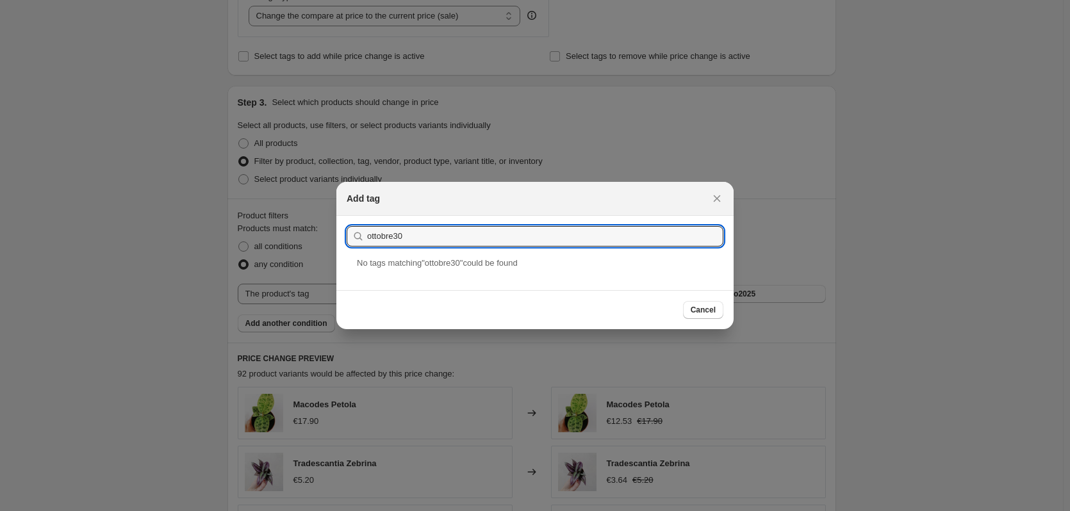
click at [409, 263] on span "No tag s matching " ottobre30 " could be found" at bounding box center [437, 263] width 161 height 10
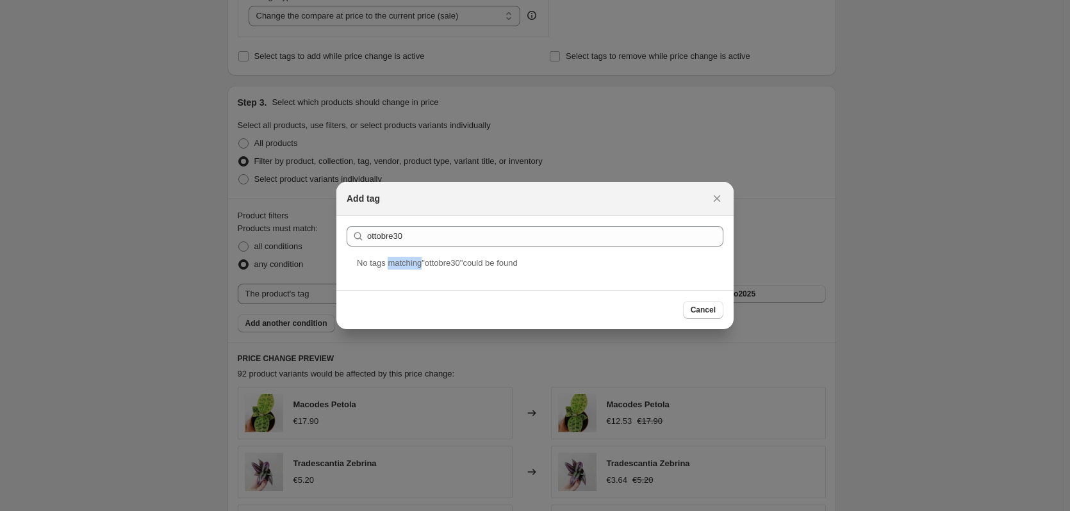
click at [409, 263] on span "No tag s matching " ottobre30 " could be found" at bounding box center [437, 263] width 161 height 10
click at [494, 270] on div "No tag s matching " ottobre30 " could be found" at bounding box center [534, 273] width 397 height 33
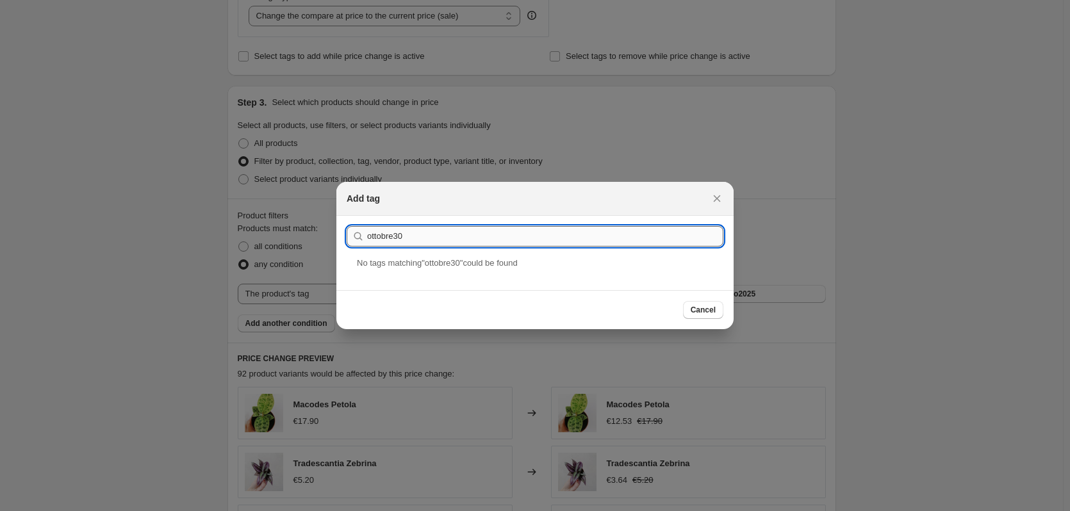
click at [395, 238] on input "ottobre30" at bounding box center [545, 236] width 356 height 21
click at [401, 236] on input "ottobre 30" at bounding box center [545, 236] width 356 height 21
paste input "ottobre30"
paste input ":rng:"
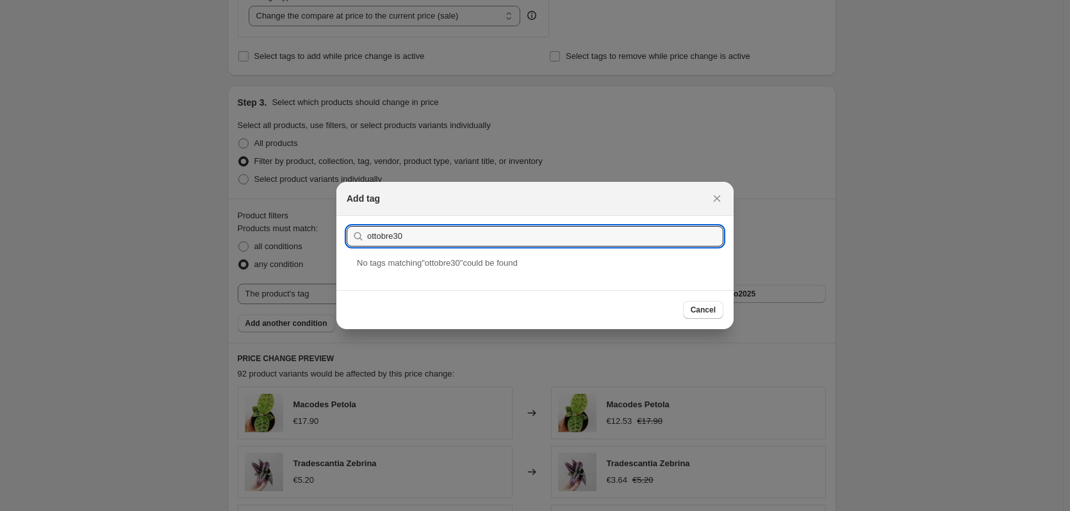
click at [491, 268] on div "No tag s matching " ottobre30 " could be found" at bounding box center [535, 263] width 356 height 13
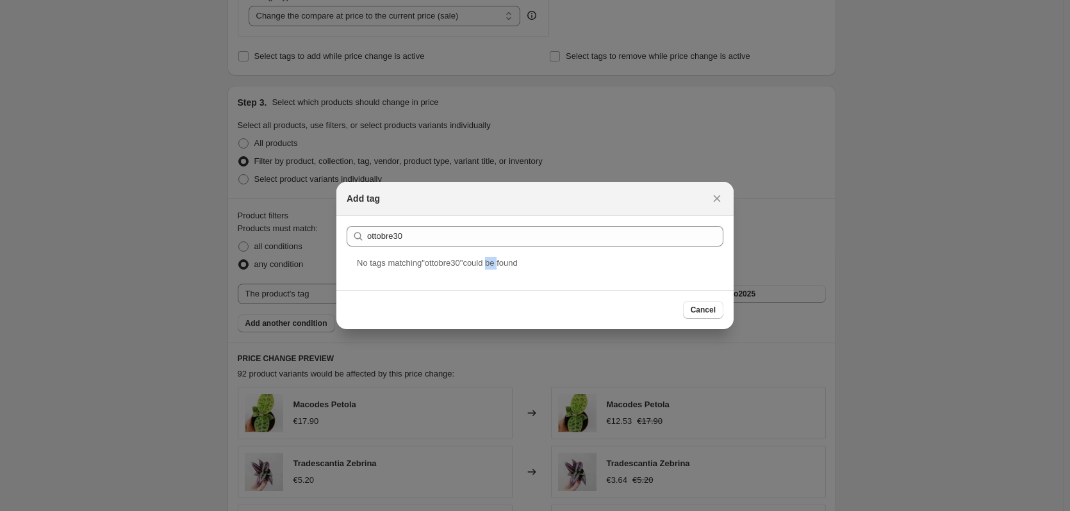
click at [491, 268] on div "No tag s matching " ottobre30 " could be found" at bounding box center [535, 263] width 356 height 13
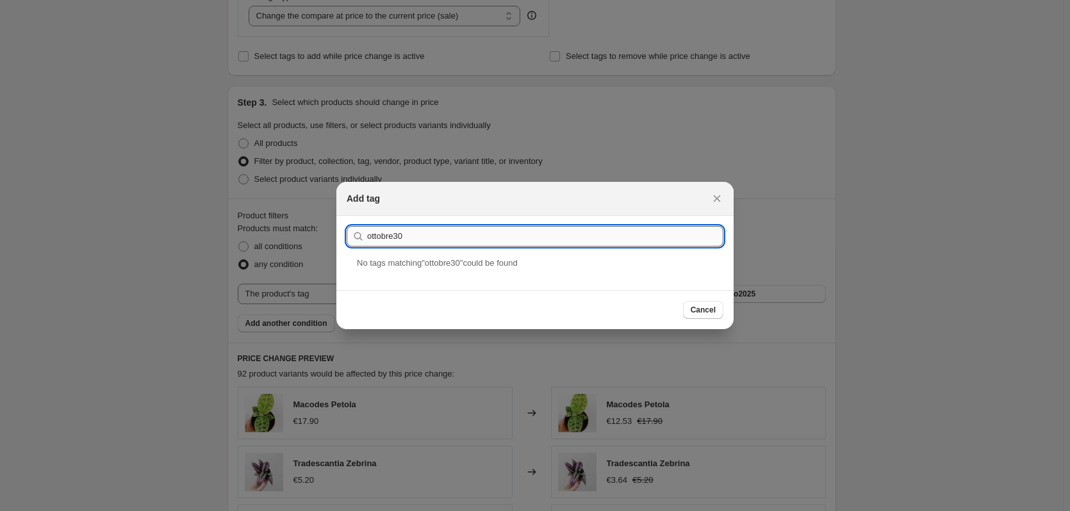
click at [406, 236] on input "ottobre30" at bounding box center [545, 236] width 356 height 21
paste input "5"
type input "ottobre30"
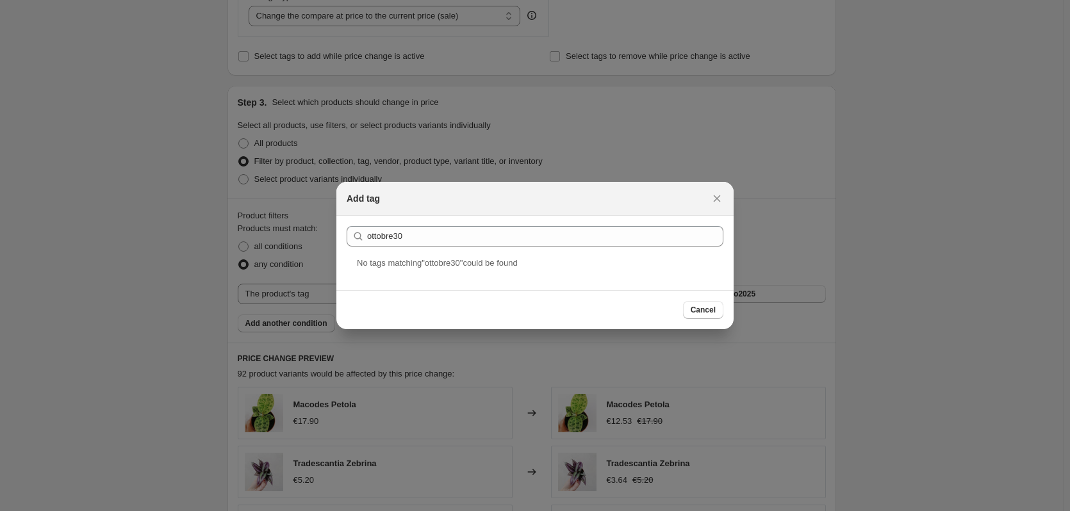
click at [700, 307] on span "Cancel" at bounding box center [703, 310] width 25 height 10
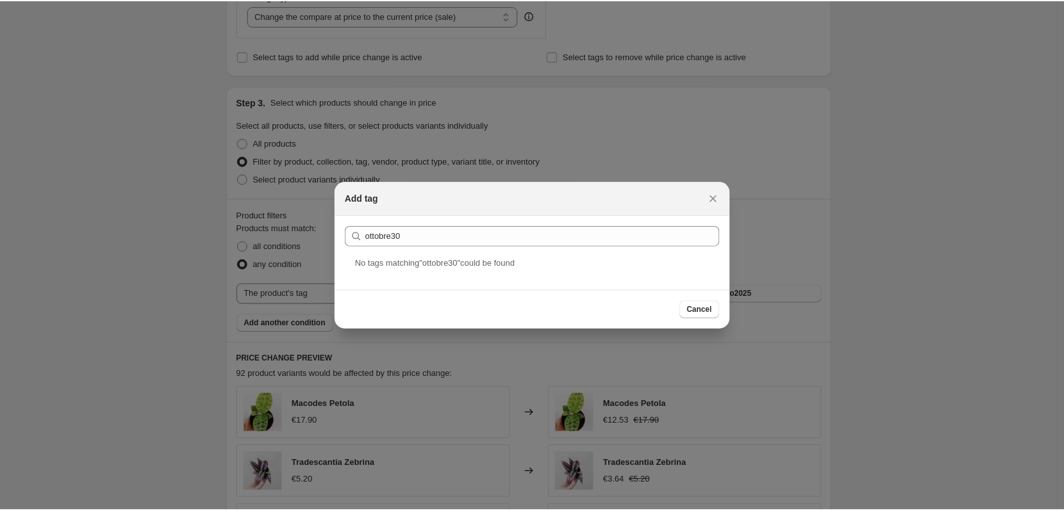
scroll to position [513, 0]
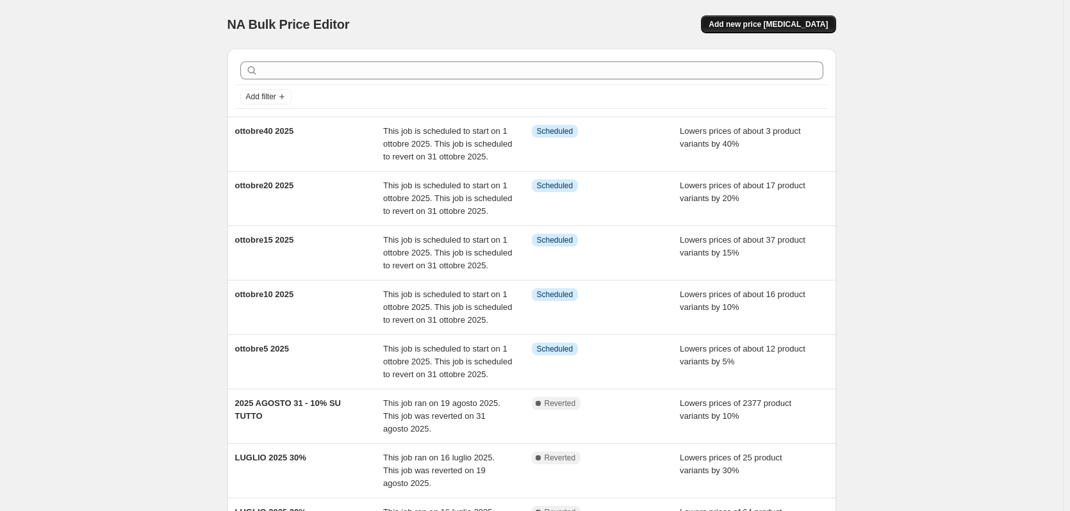
click at [780, 26] on span "Add new price [MEDICAL_DATA]" at bounding box center [768, 24] width 119 height 10
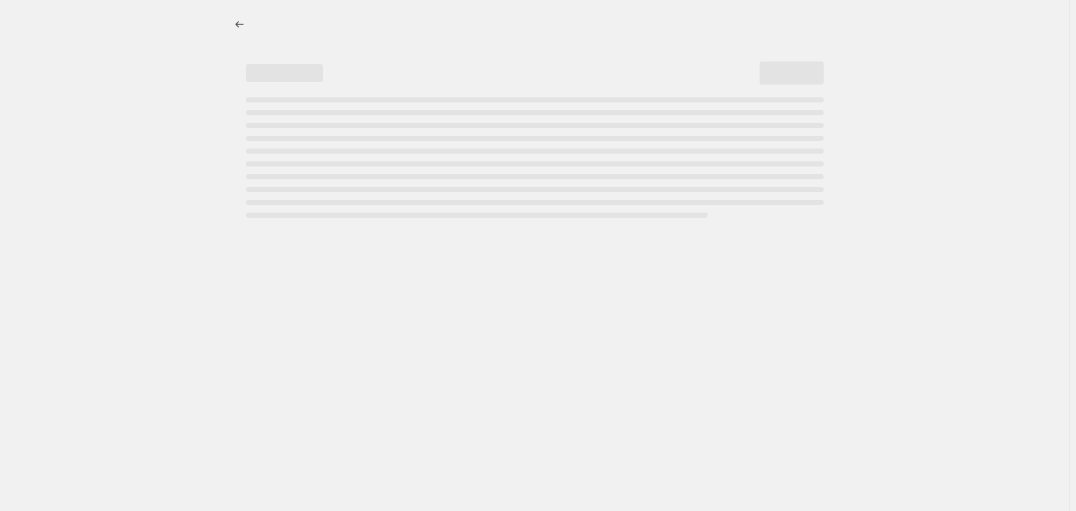
select select "percentage"
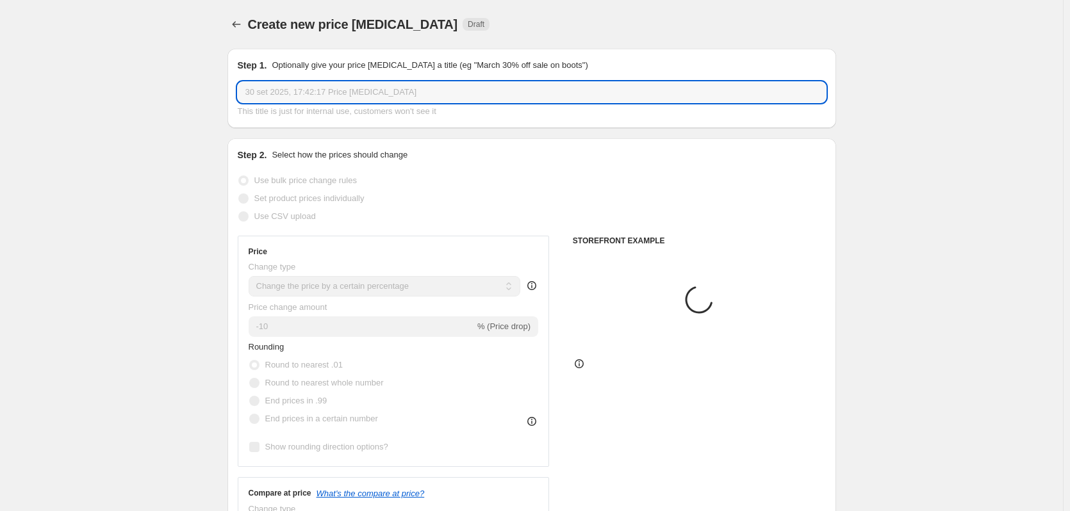
click at [290, 87] on input "30 set 2025, 17:42:17 Price change job" at bounding box center [532, 92] width 588 height 21
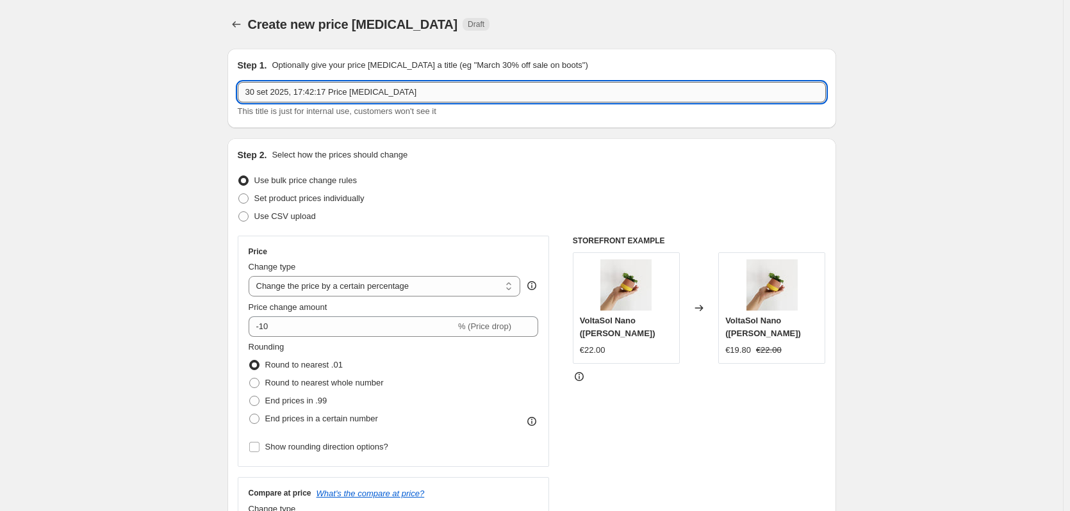
paste input "text"
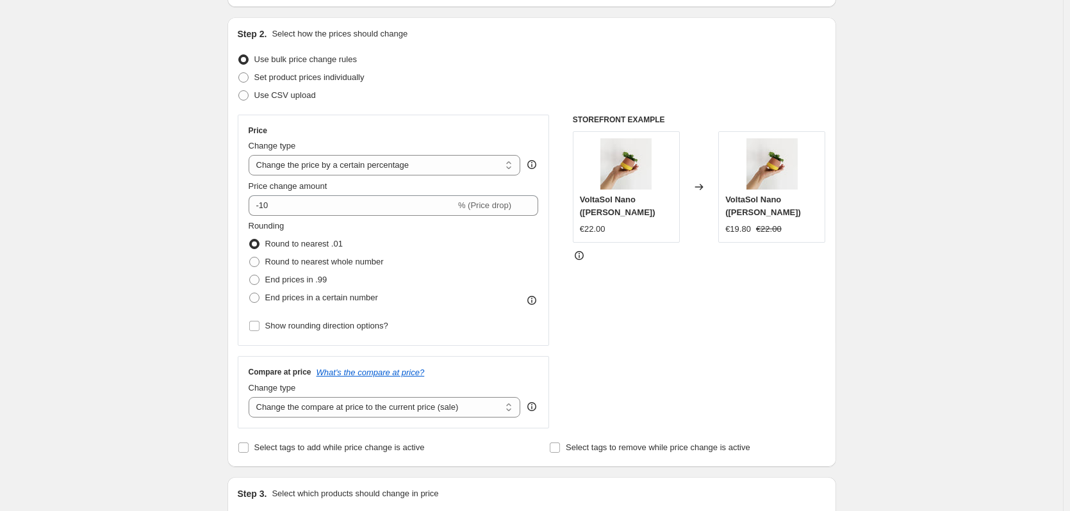
scroll to position [128, 0]
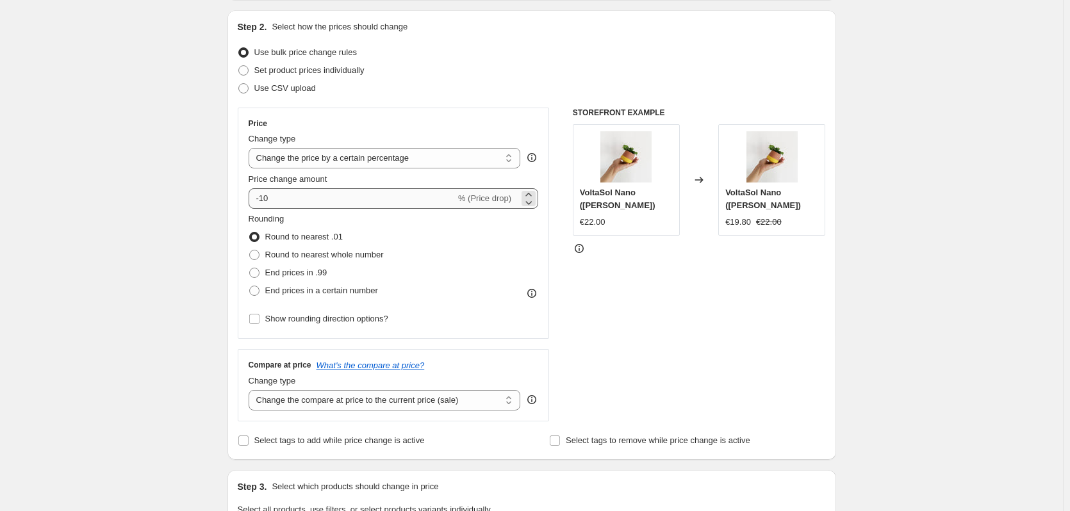
type input "ottobre30"
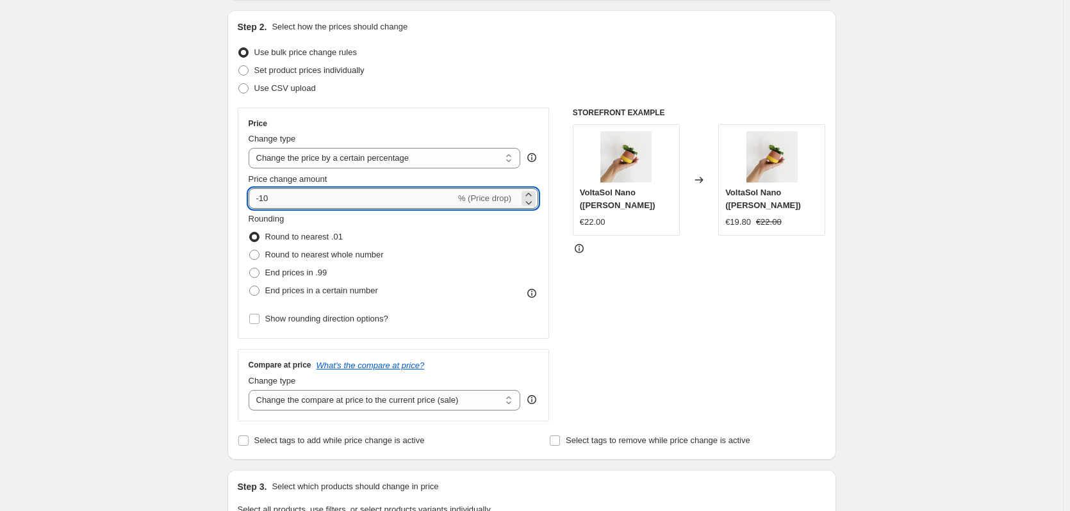
click at [274, 195] on input "-10" at bounding box center [352, 198] width 207 height 21
type input "-1"
type input "-30"
click at [164, 190] on div "Create new price change job. This page is ready Create new price change job Dra…" at bounding box center [531, 512] width 1063 height 1281
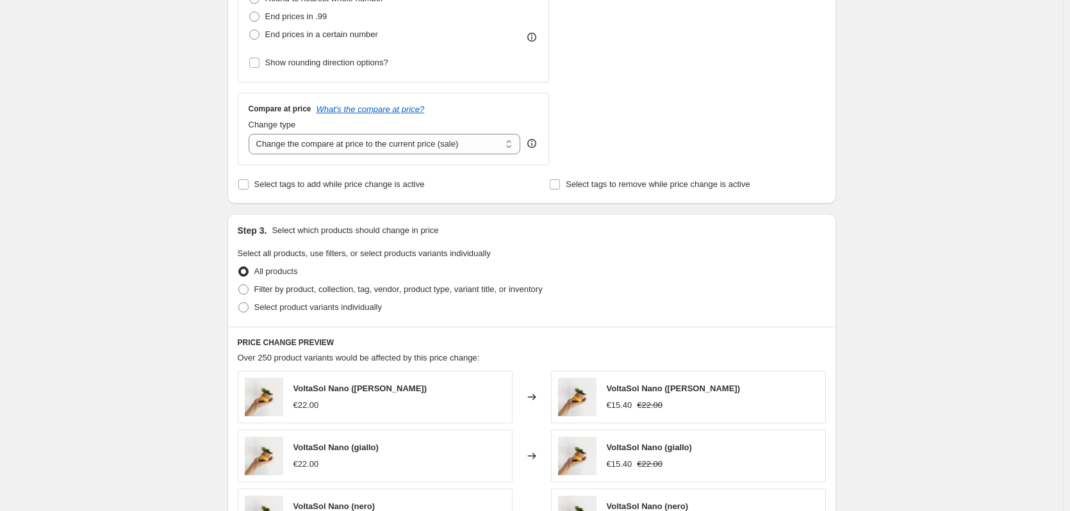
scroll to position [449, 0]
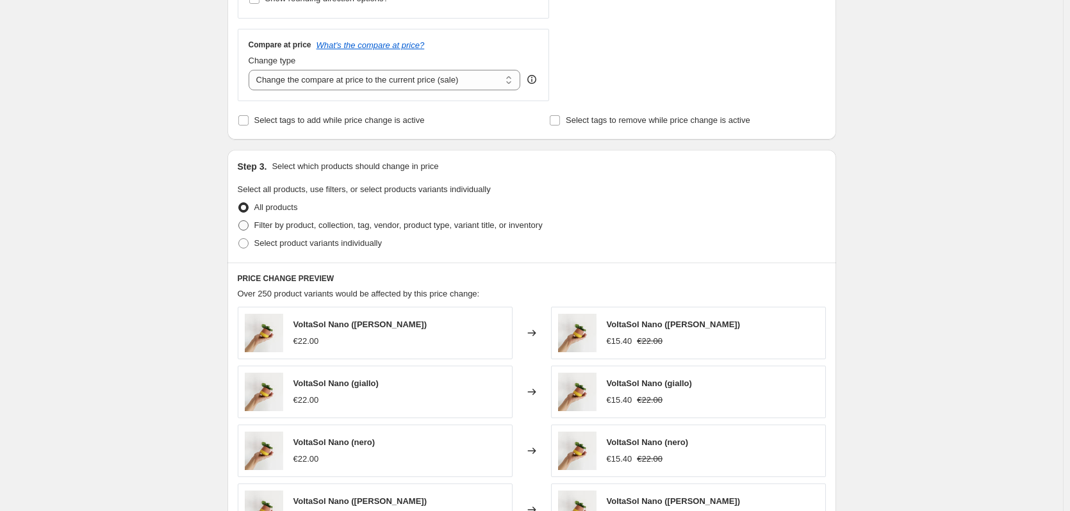
click at [268, 222] on span "Filter by product, collection, tag, vendor, product type, variant title, or inv…" at bounding box center [398, 225] width 288 height 10
click at [239, 221] on input "Filter by product, collection, tag, vendor, product type, variant title, or inv…" at bounding box center [238, 220] width 1 height 1
radio input "true"
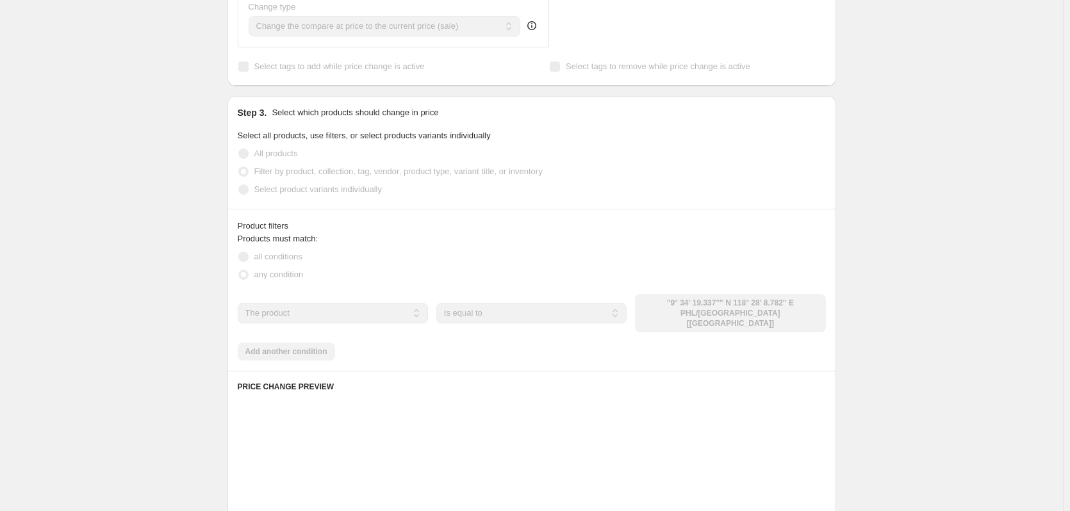
scroll to position [577, 0]
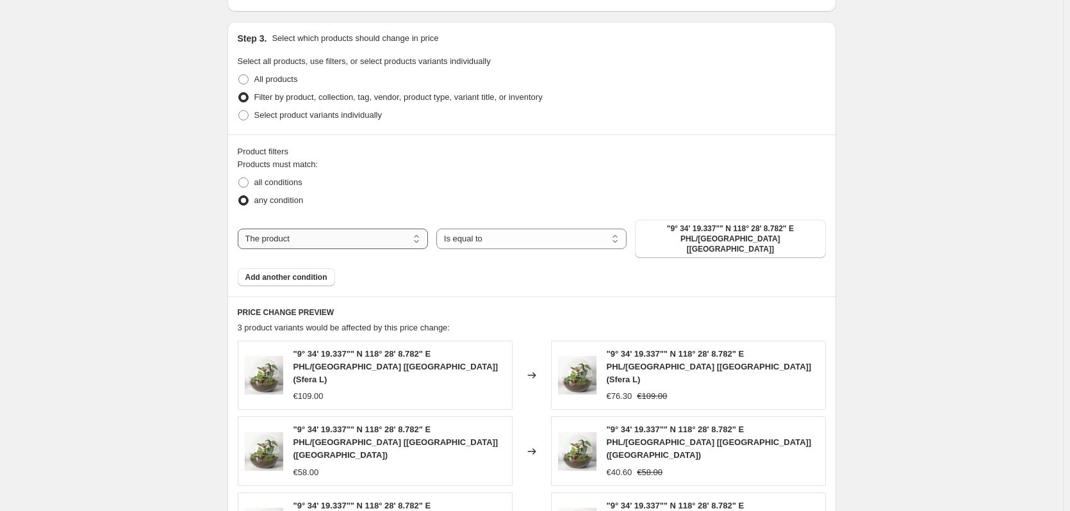
click at [404, 232] on select "The product The product's collection The product's tag The product's vendor The…" at bounding box center [333, 239] width 190 height 21
select select "tag"
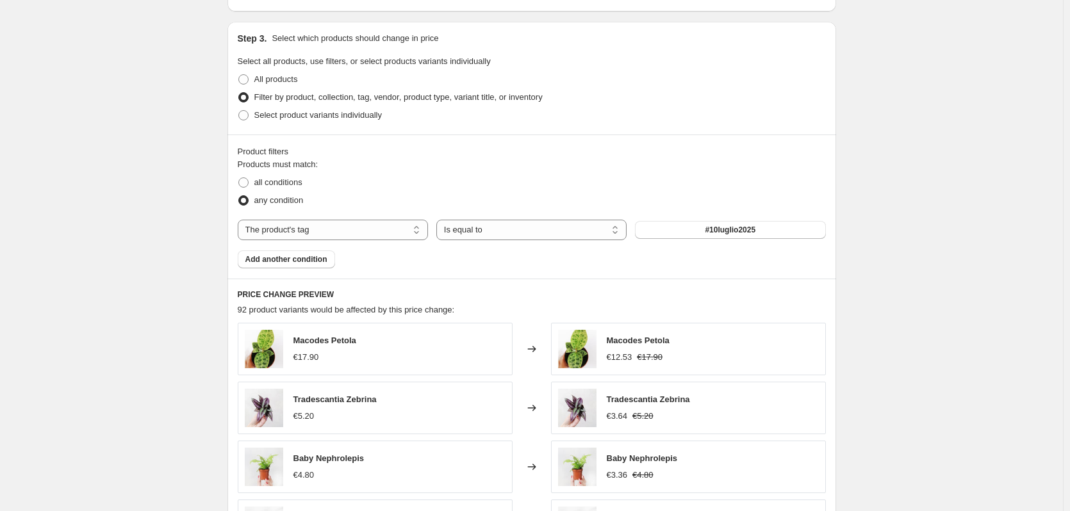
click at [720, 233] on span "#10luglio2025" at bounding box center [730, 230] width 51 height 10
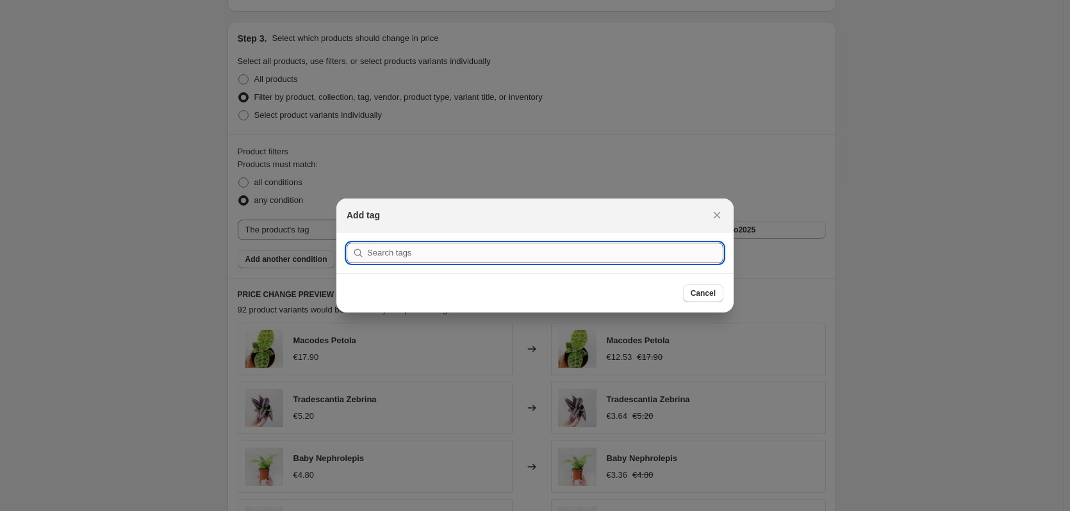
click at [511, 259] on input ":r2f:" at bounding box center [545, 253] width 356 height 21
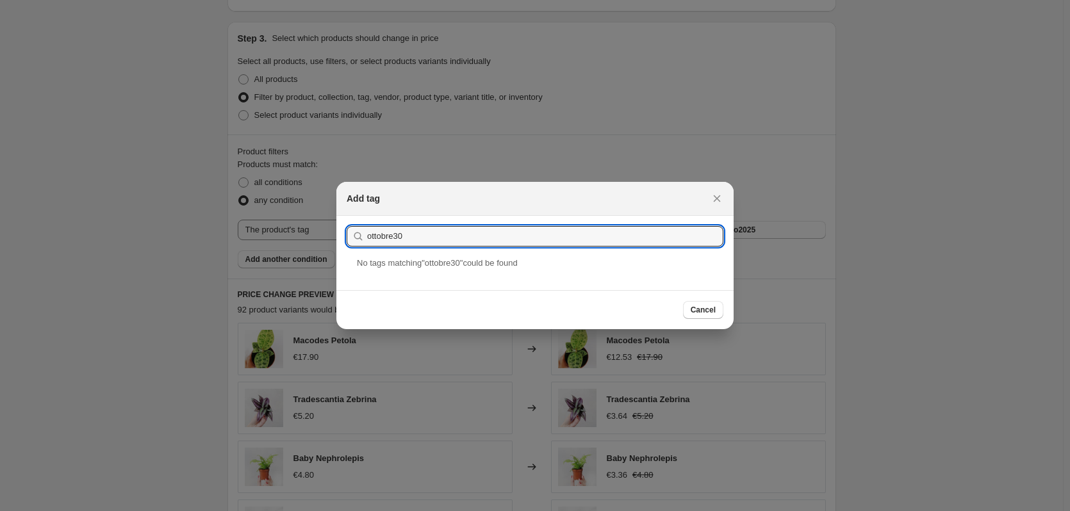
type input "ottobre30"
click at [445, 261] on span "No tag s matching " ottobre30 " could be found" at bounding box center [437, 263] width 161 height 10
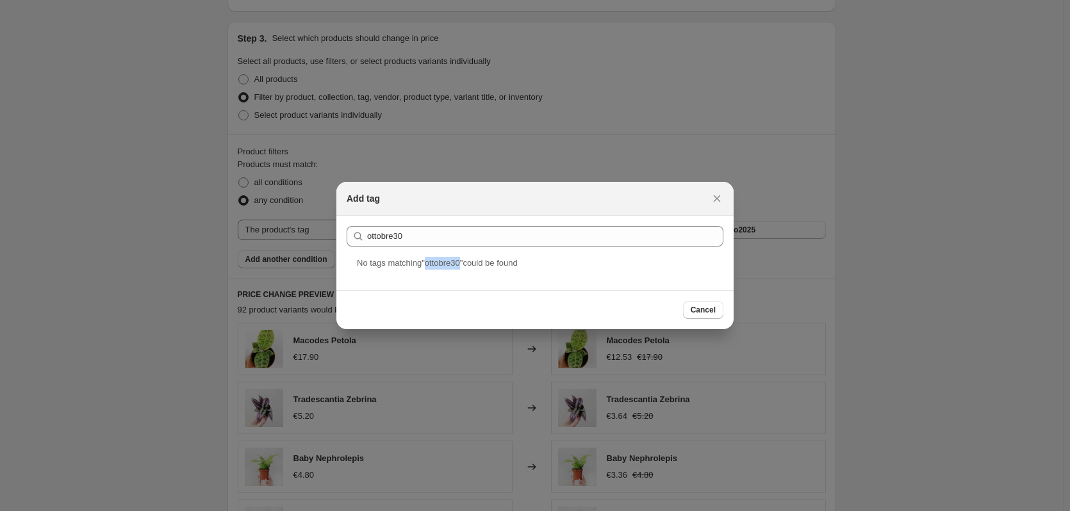
click at [445, 261] on span "No tag s matching " ottobre30 " could be found" at bounding box center [437, 263] width 161 height 10
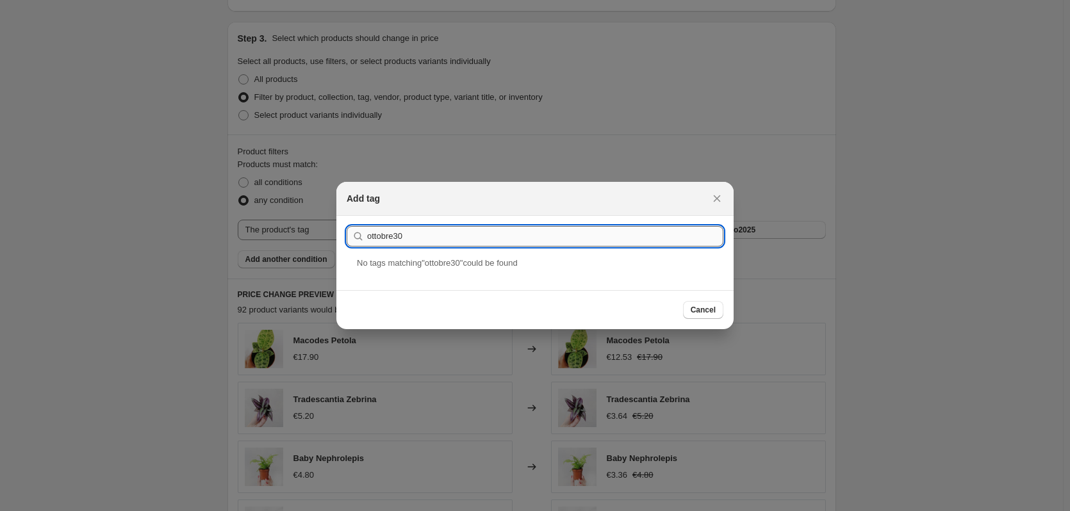
click at [429, 235] on input "ottobre30" at bounding box center [545, 236] width 356 height 21
drag, startPoint x: 439, startPoint y: 238, endPoint x: 347, endPoint y: 225, distance: 92.5
click at [347, 225] on section "Submit ottobre30" at bounding box center [534, 236] width 397 height 41
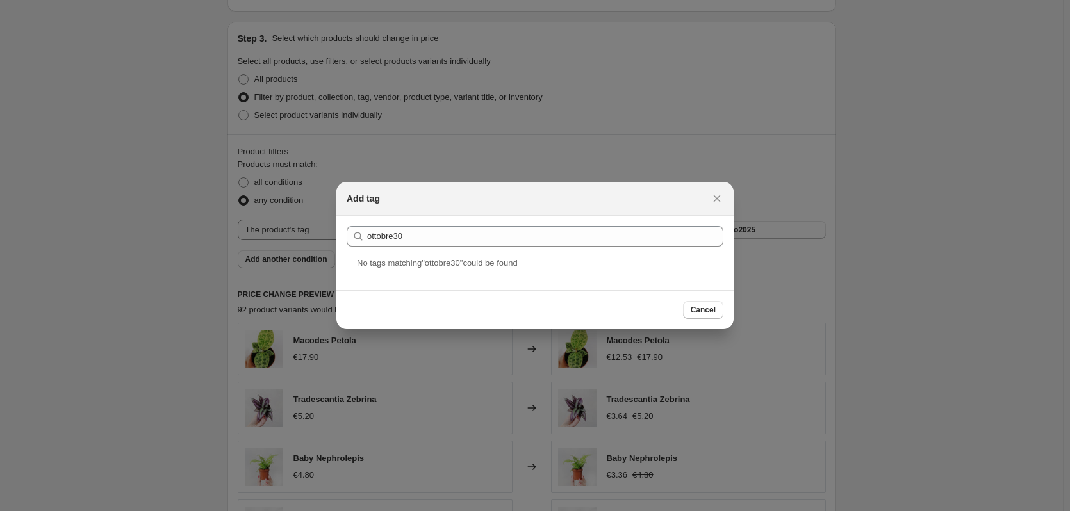
drag, startPoint x: 422, startPoint y: 186, endPoint x: 381, endPoint y: 185, distance: 41.7
click at [381, 185] on div "Add tag" at bounding box center [534, 199] width 397 height 34
drag, startPoint x: 410, startPoint y: 195, endPoint x: 383, endPoint y: 195, distance: 27.6
click at [363, 191] on div "Add tag" at bounding box center [534, 199] width 397 height 34
click at [385, 202] on div "Add tag" at bounding box center [524, 198] width 354 height 13
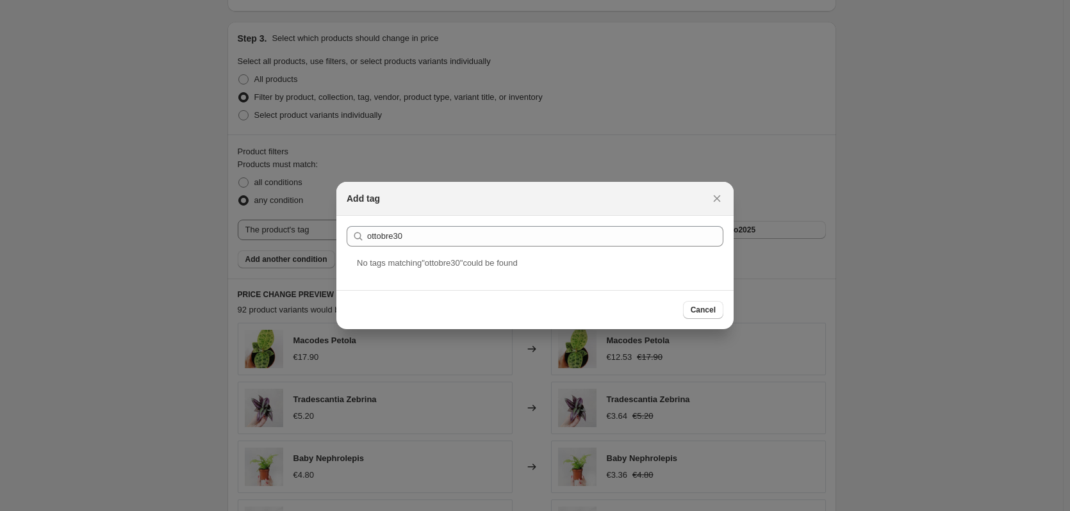
drag, startPoint x: 384, startPoint y: 199, endPoint x: 409, endPoint y: 199, distance: 25.0
click at [409, 199] on div "Add tag" at bounding box center [524, 198] width 354 height 13
click at [381, 195] on div "Add tag" at bounding box center [524, 198] width 354 height 13
click at [379, 195] on h2 "Add tag" at bounding box center [363, 198] width 33 height 13
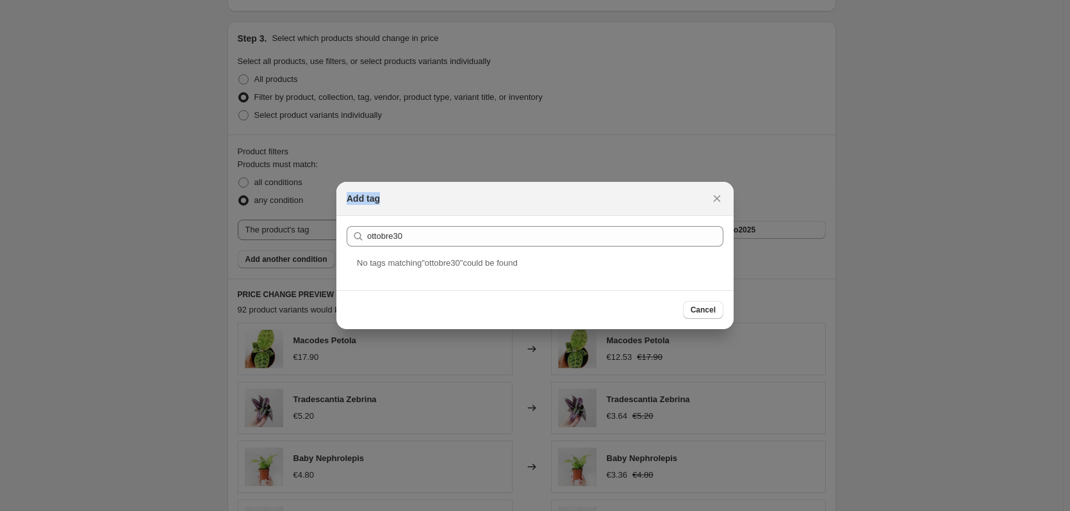
click at [379, 195] on h2 "Add tag" at bounding box center [363, 198] width 33 height 13
click at [357, 199] on h2 "Add tag" at bounding box center [363, 198] width 33 height 13
click at [351, 199] on h2 "Add tag" at bounding box center [363, 198] width 33 height 13
drag, startPoint x: 347, startPoint y: 201, endPoint x: 386, endPoint y: 199, distance: 39.2
click at [386, 199] on div "Add tag" at bounding box center [524, 198] width 354 height 13
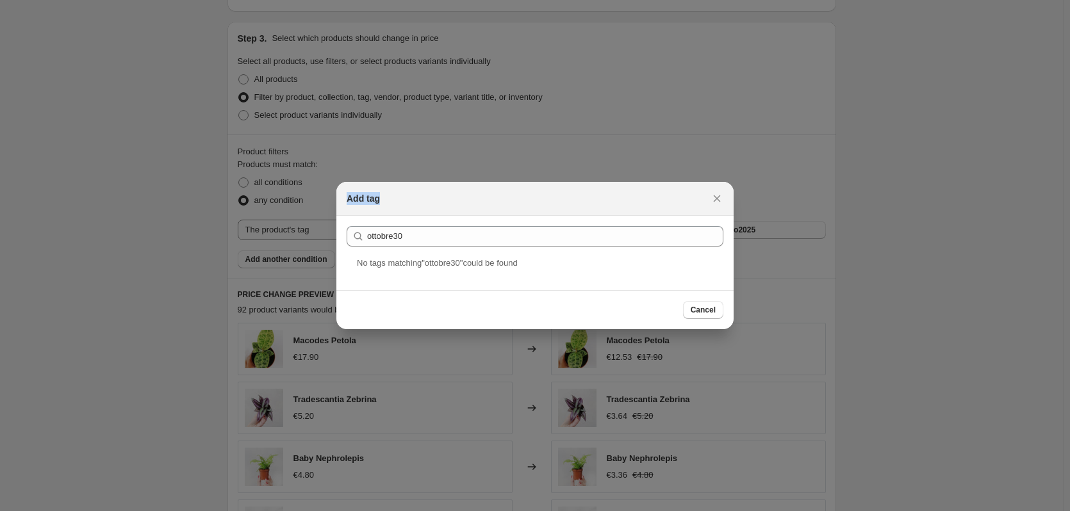
click at [386, 199] on div "Add tag" at bounding box center [524, 198] width 354 height 13
click at [376, 200] on h2 "Add tag" at bounding box center [363, 198] width 33 height 13
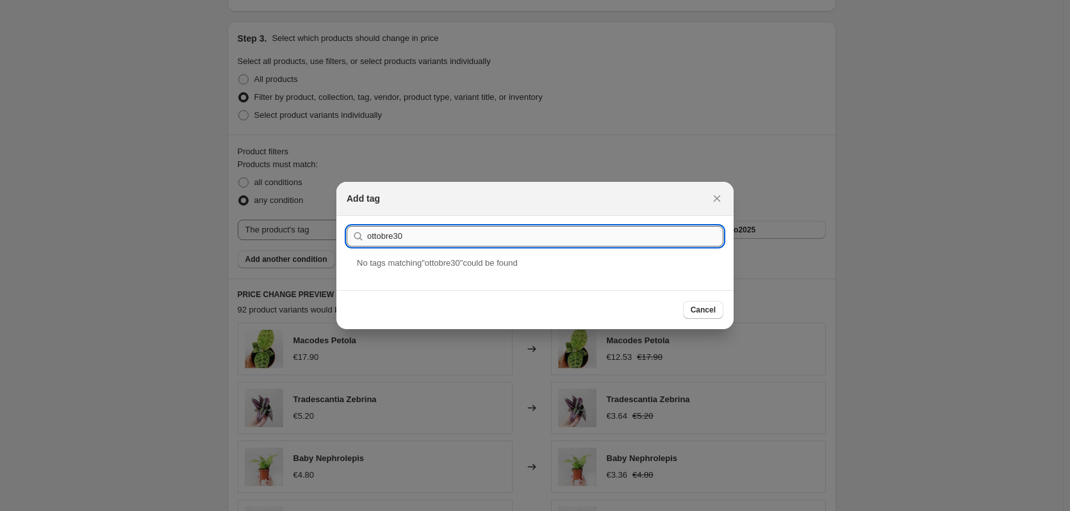
click at [481, 239] on input "ottobre30" at bounding box center [545, 236] width 356 height 21
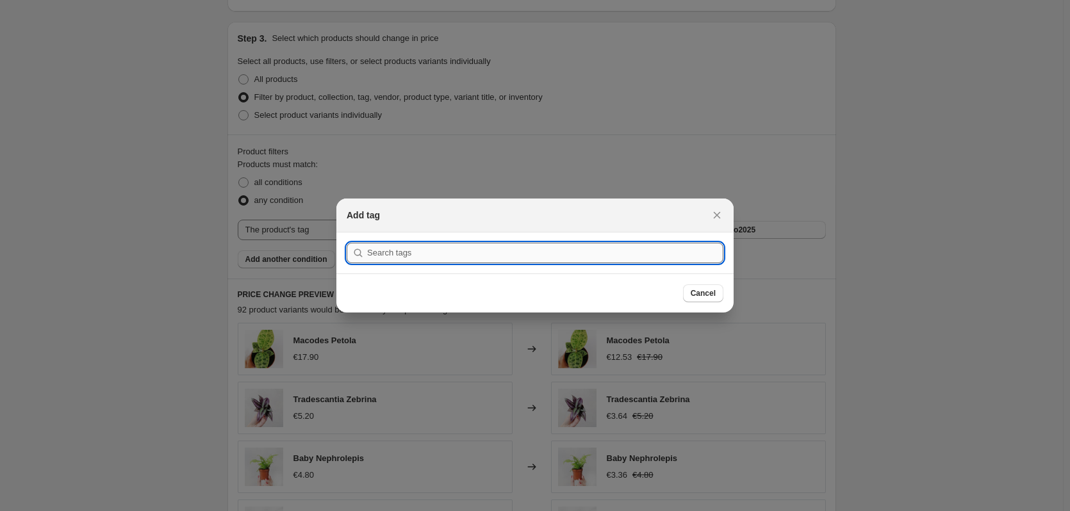
click at [418, 251] on input ":r2f:" at bounding box center [545, 253] width 356 height 21
paste input "ottobre30"
type input "ottobre30"
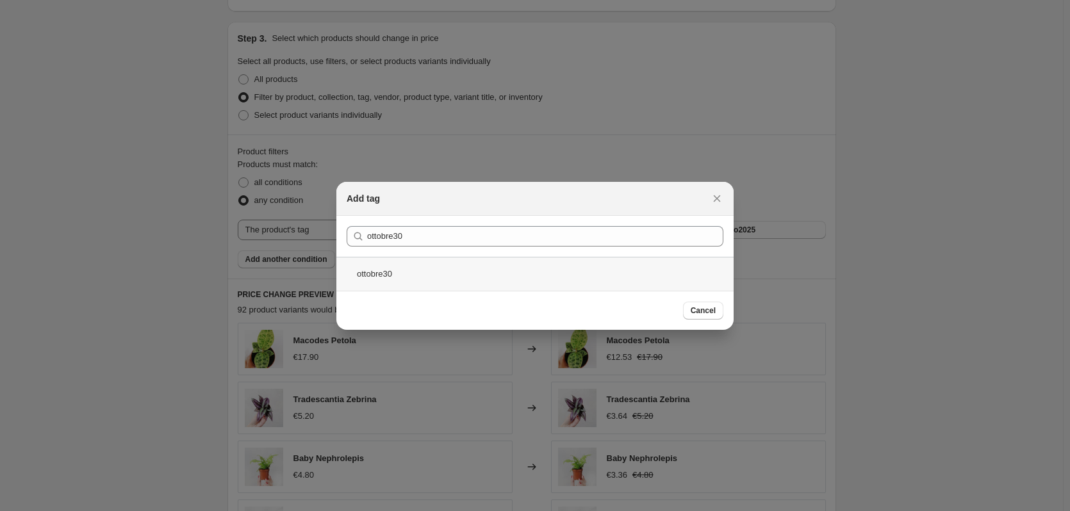
click at [404, 272] on div "ottobre30" at bounding box center [534, 274] width 397 height 34
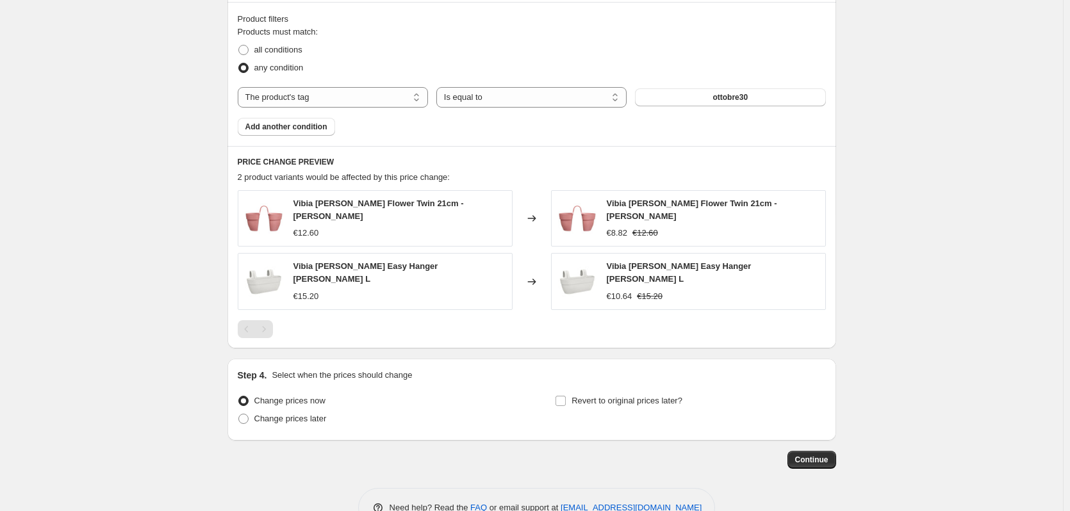
scroll to position [737, 0]
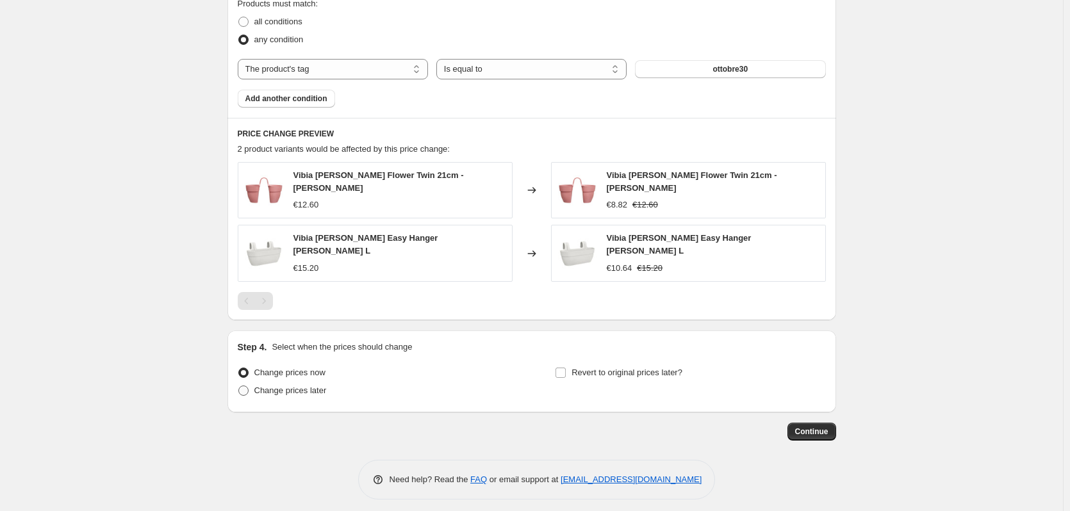
click at [268, 386] on span "Change prices later" at bounding box center [290, 391] width 72 height 10
click at [239, 386] on input "Change prices later" at bounding box center [238, 386] width 1 height 1
radio input "true"
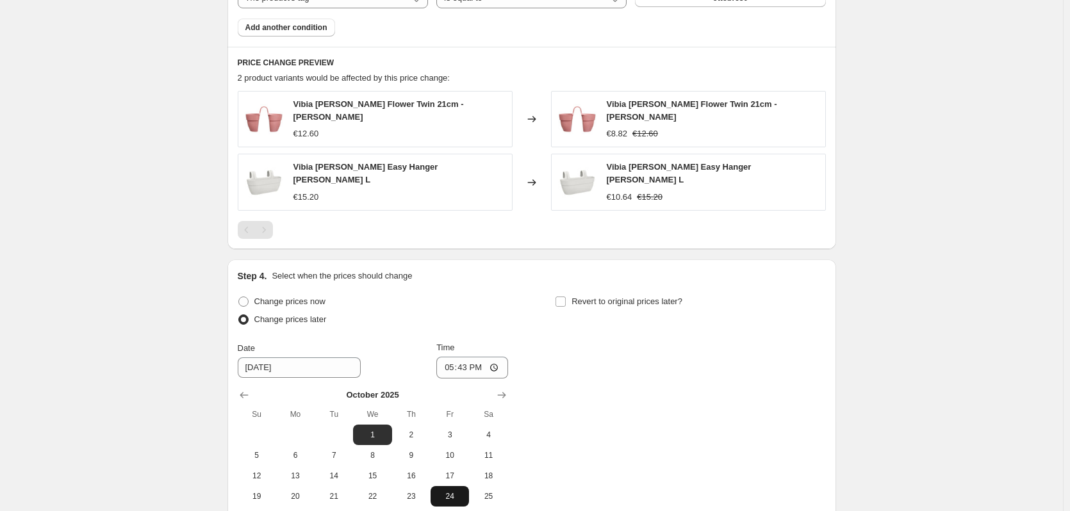
scroll to position [930, 0]
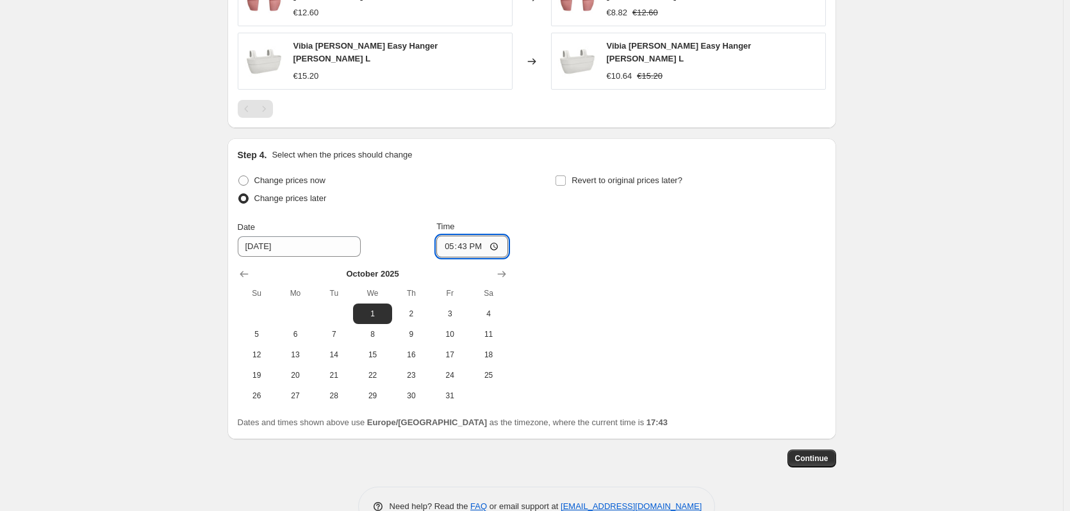
click at [466, 238] on input "17:43" at bounding box center [472, 247] width 72 height 22
type input "03:00"
click at [487, 198] on div "Change prices later" at bounding box center [373, 199] width 270 height 18
click at [572, 172] on label "Revert to original prices later?" at bounding box center [619, 181] width 128 height 18
click at [566, 176] on input "Revert to original prices later?" at bounding box center [561, 181] width 10 height 10
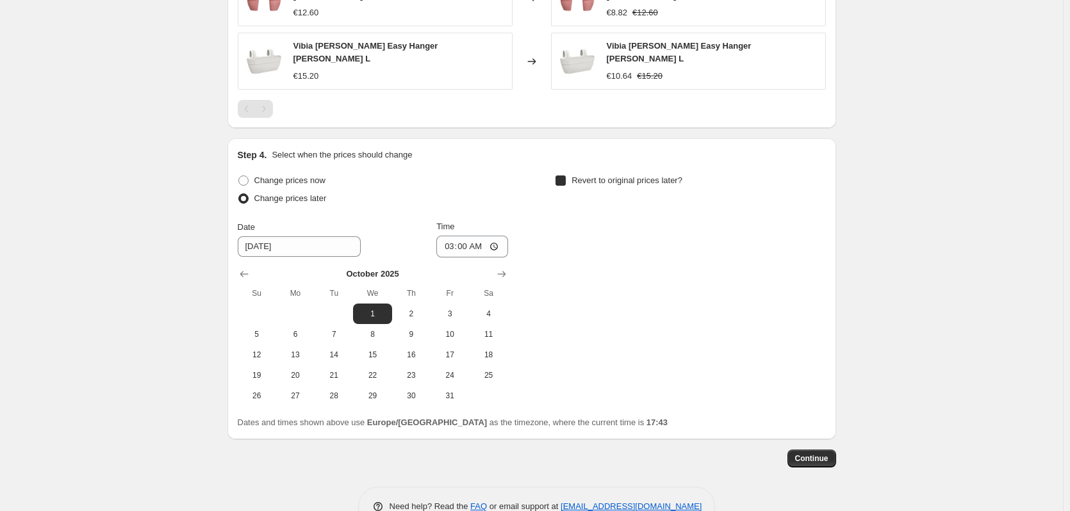
checkbox input "true"
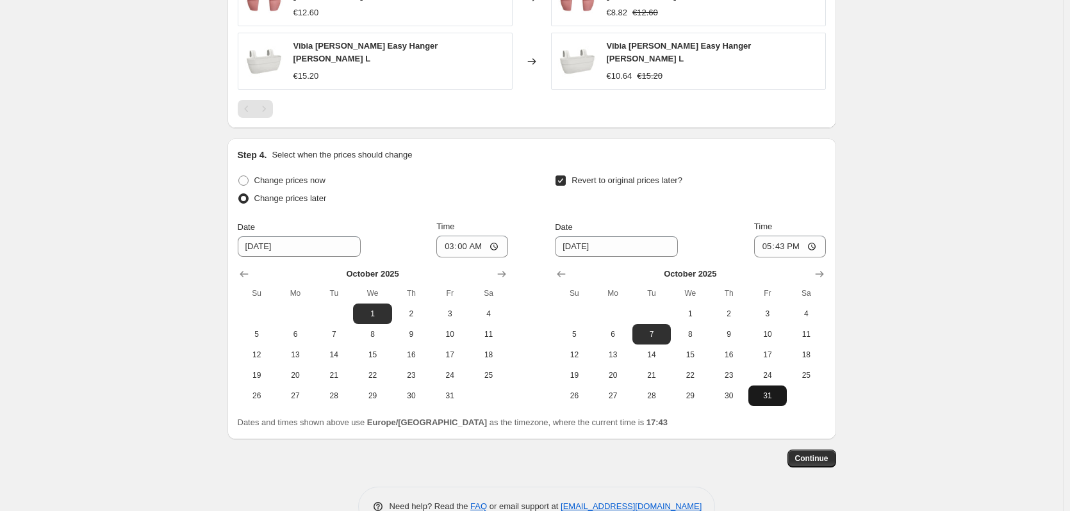
drag, startPoint x: 771, startPoint y: 388, endPoint x: 780, endPoint y: 299, distance: 89.4
click at [771, 391] on span "31" at bounding box center [767, 396] width 28 height 10
type input "[DATE]"
click at [785, 236] on input "17:43" at bounding box center [790, 247] width 72 height 22
type input "23:59"
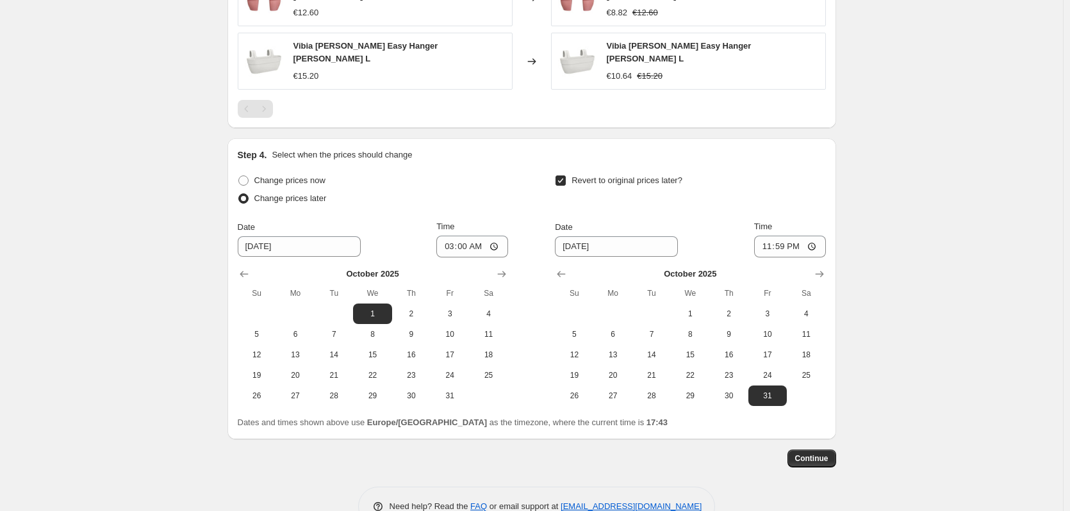
click at [742, 156] on div "Step 4. Select when the prices should change Change prices now Change prices la…" at bounding box center [532, 289] width 588 height 281
click at [821, 456] on span "Continue" at bounding box center [811, 459] width 33 height 10
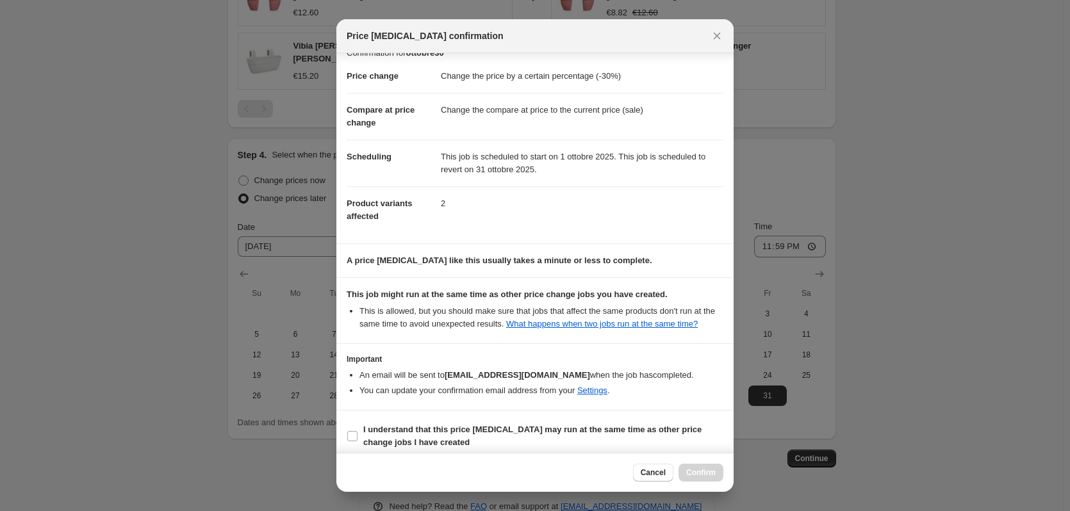
scroll to position [26, 0]
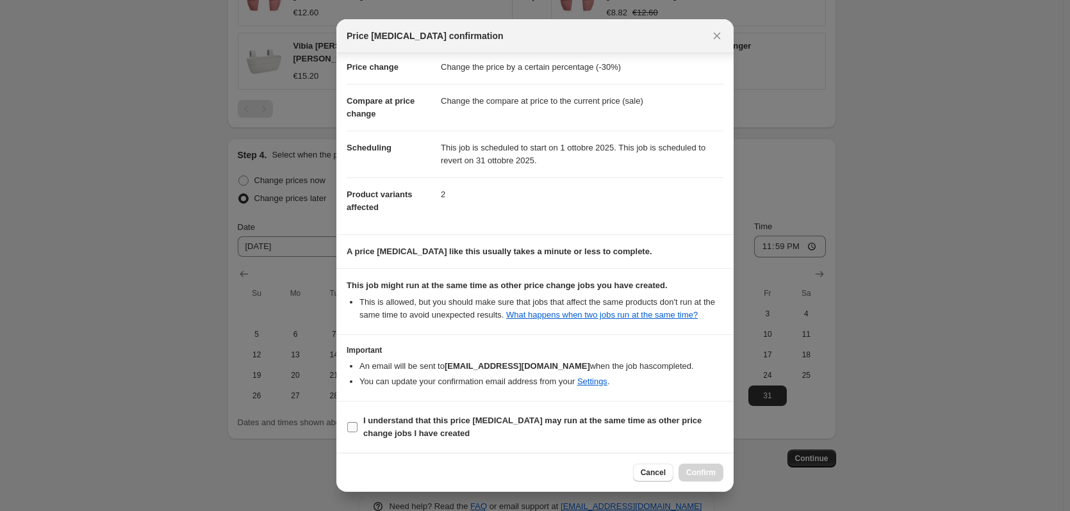
click at [391, 416] on b "I understand that this price [MEDICAL_DATA] may run at the same time as other p…" at bounding box center [532, 427] width 338 height 22
click at [358, 422] on input "I understand that this price [MEDICAL_DATA] may run at the same time as other p…" at bounding box center [352, 427] width 10 height 10
checkbox input "true"
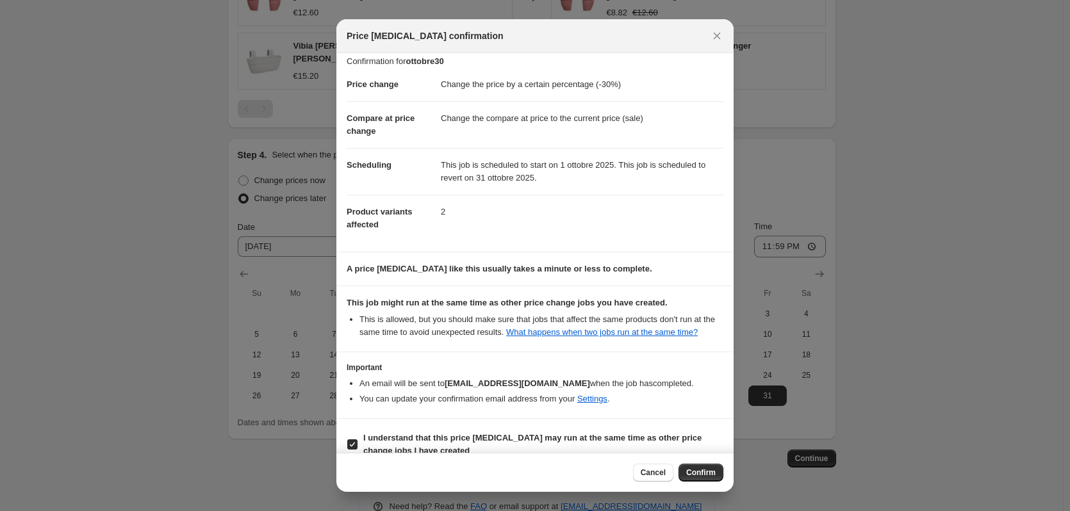
scroll to position [0, 0]
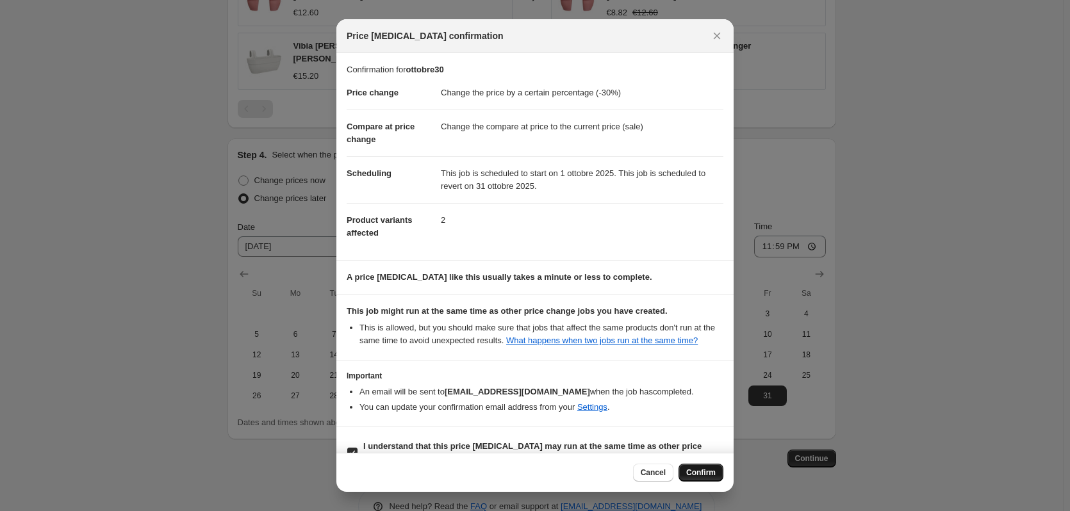
click at [696, 470] on span "Confirm" at bounding box center [700, 473] width 29 height 10
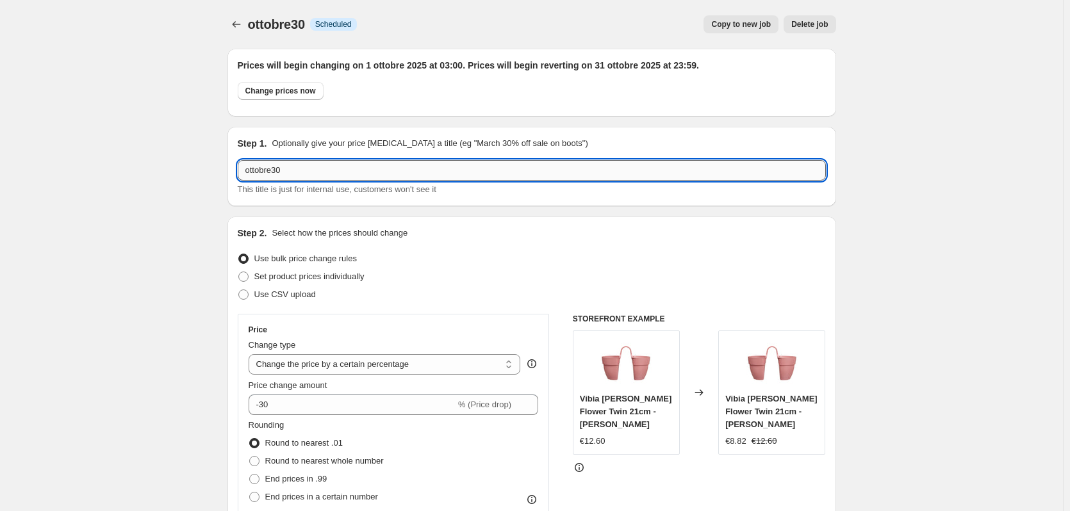
click at [324, 167] on input "ottobre30" at bounding box center [532, 170] width 588 height 21
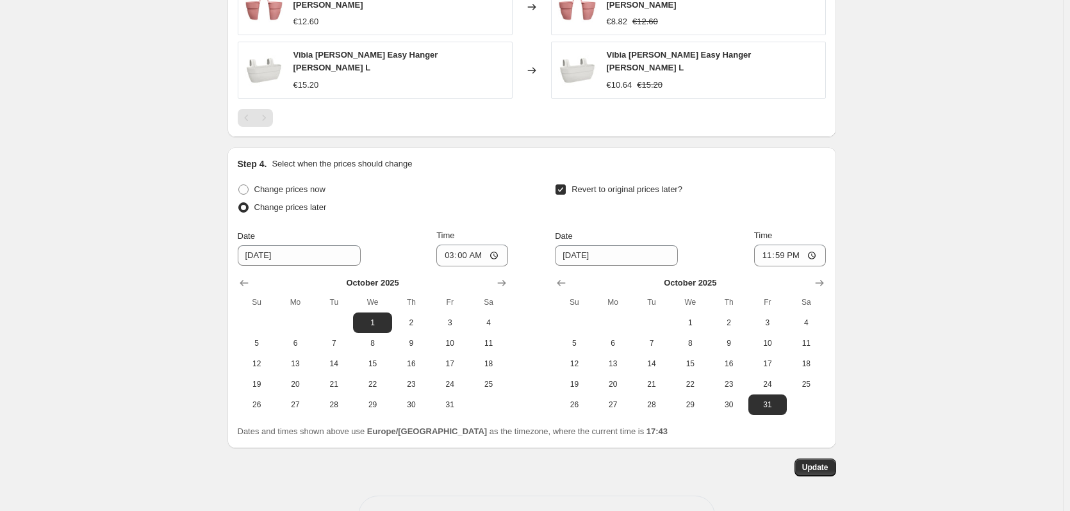
scroll to position [1035, 0]
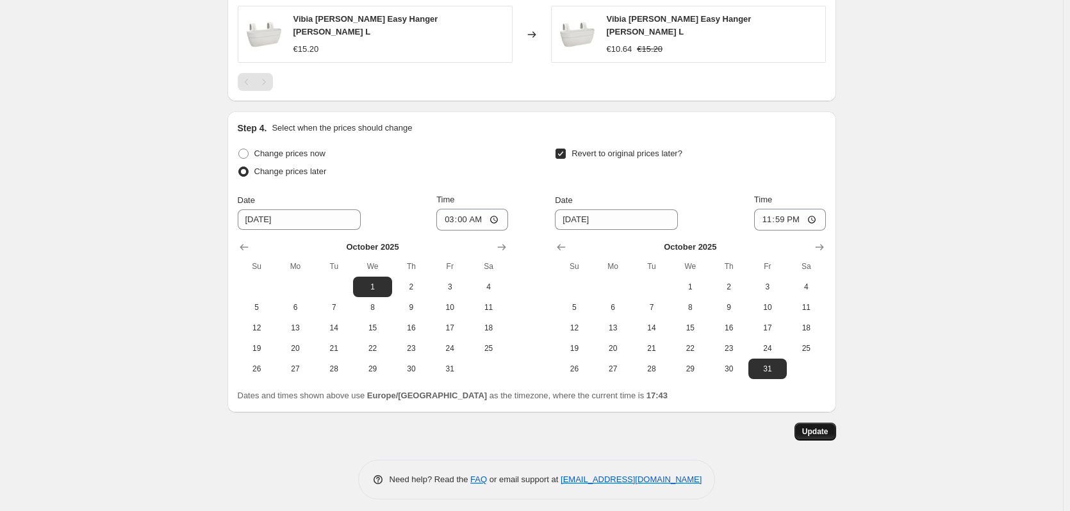
type input "ottobre30 2025"
click at [816, 432] on button "Update" at bounding box center [816, 432] width 42 height 18
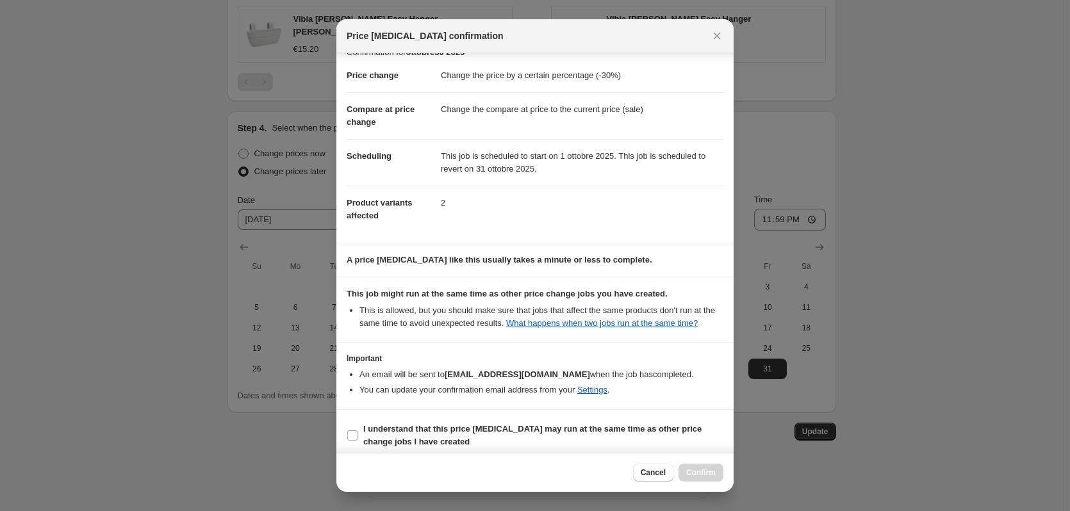
scroll to position [26, 0]
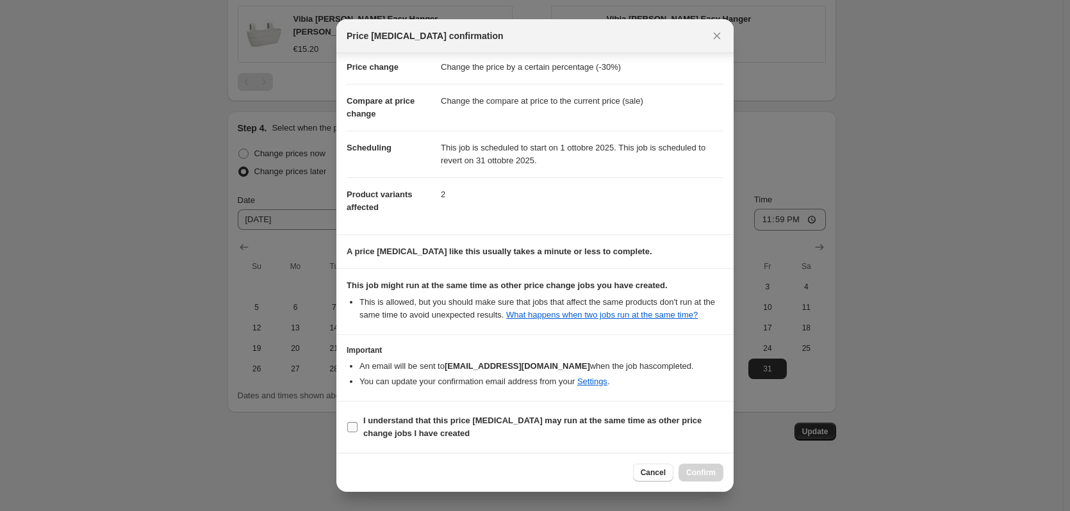
click at [368, 424] on b "I understand that this price [MEDICAL_DATA] may run at the same time as other p…" at bounding box center [532, 427] width 338 height 22
click at [358, 424] on input "I understand that this price [MEDICAL_DATA] may run at the same time as other p…" at bounding box center [352, 427] width 10 height 10
checkbox input "true"
click at [704, 477] on span "Confirm" at bounding box center [700, 473] width 29 height 10
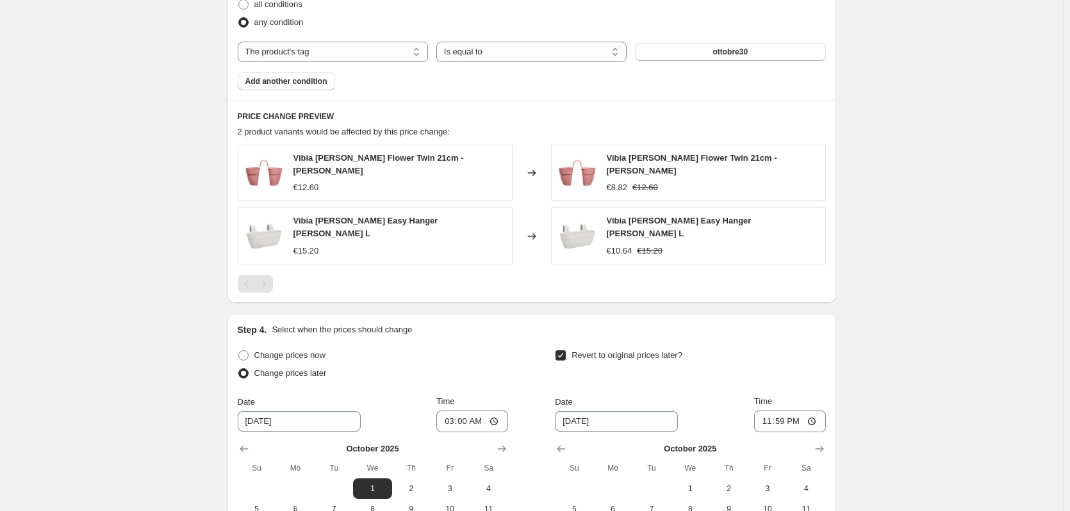
scroll to position [1035, 0]
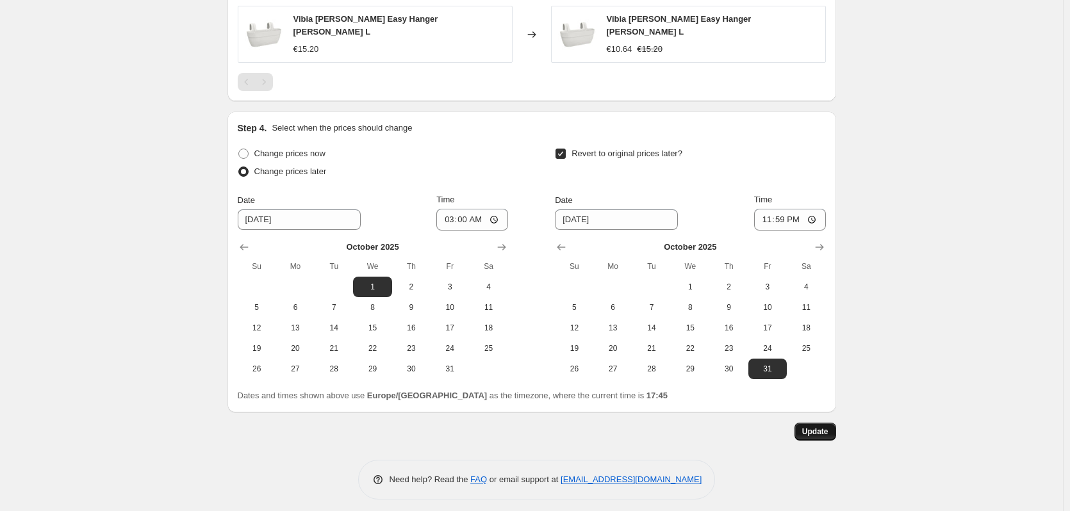
click at [812, 423] on button "Update" at bounding box center [816, 432] width 42 height 18
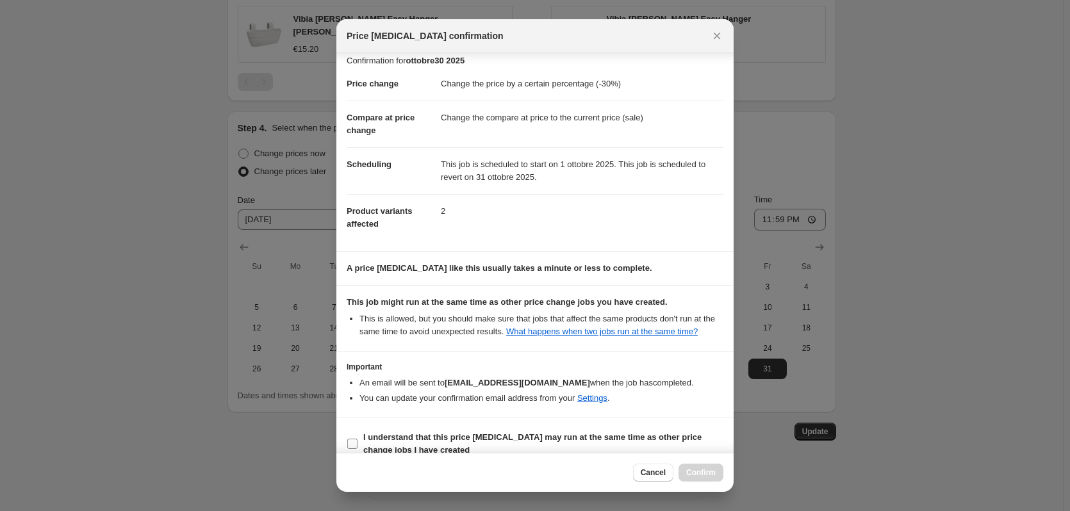
scroll to position [26, 0]
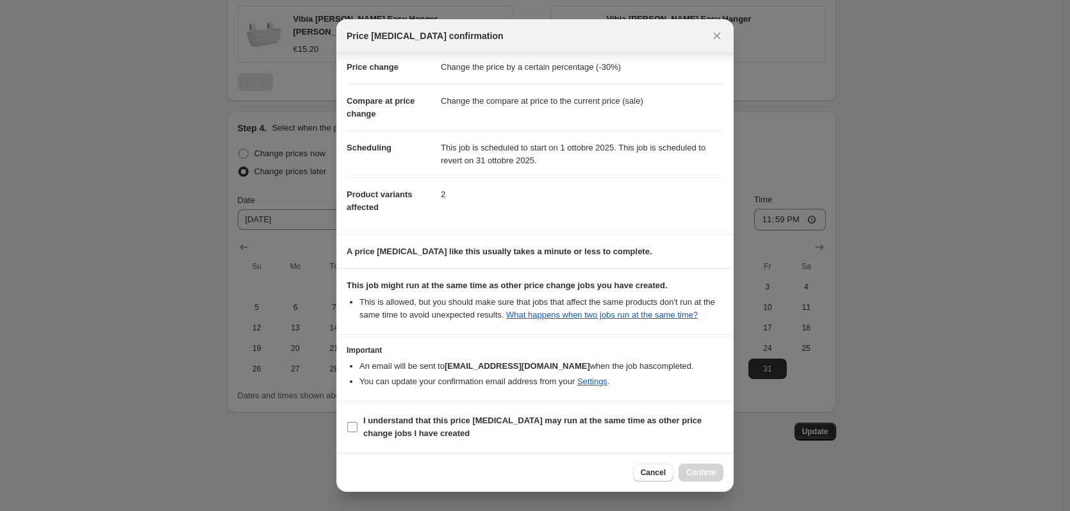
click at [372, 418] on b "I understand that this price [MEDICAL_DATA] may run at the same time as other p…" at bounding box center [532, 427] width 338 height 22
click at [358, 422] on input "I understand that this price [MEDICAL_DATA] may run at the same time as other p…" at bounding box center [352, 427] width 10 height 10
checkbox input "true"
click at [706, 469] on span "Confirm" at bounding box center [700, 473] width 29 height 10
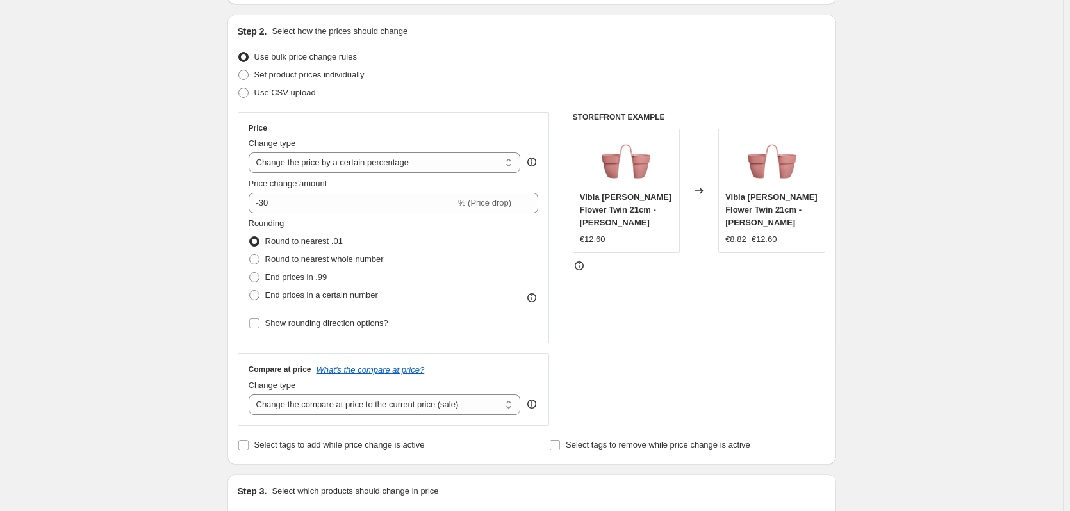
scroll to position [10, 0]
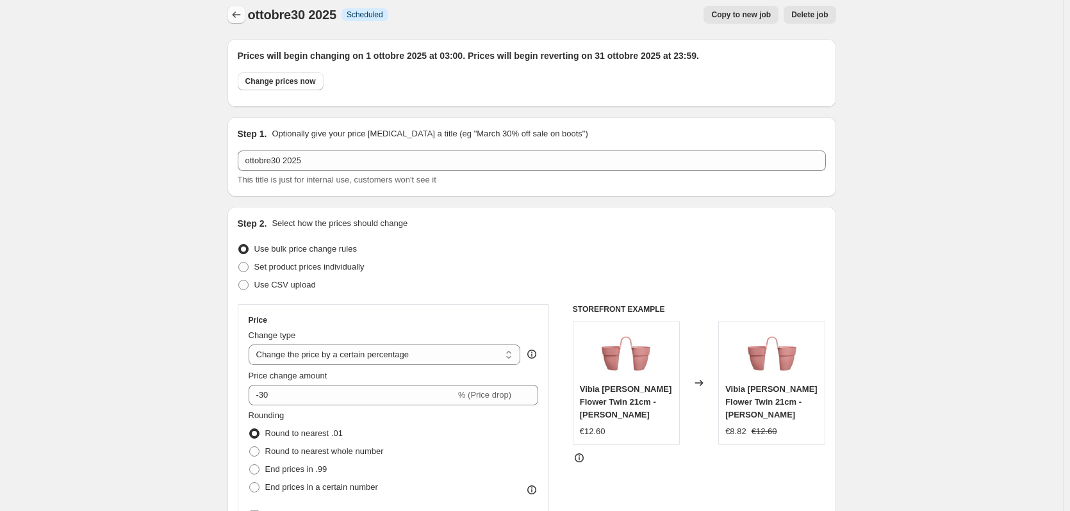
click at [234, 10] on icon "Price change jobs" at bounding box center [236, 14] width 13 height 13
